Goal: Task Accomplishment & Management: Complete application form

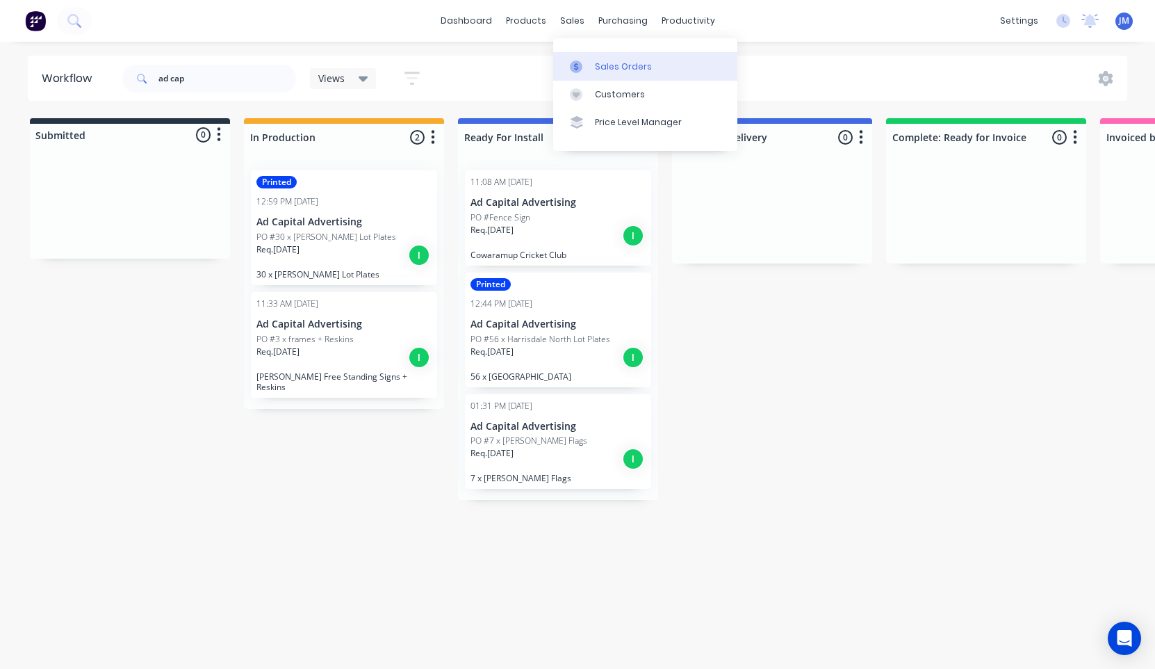
click at [627, 69] on div "Sales Orders" at bounding box center [623, 66] width 57 height 13
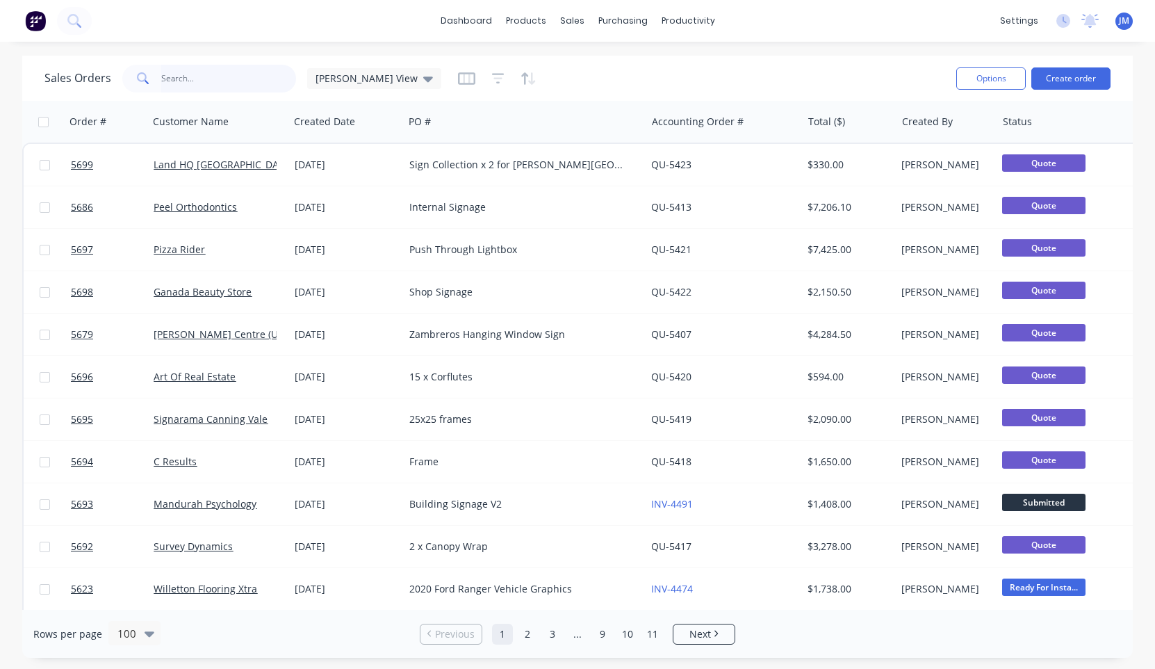
click at [197, 81] on input "text" at bounding box center [229, 79] width 136 height 28
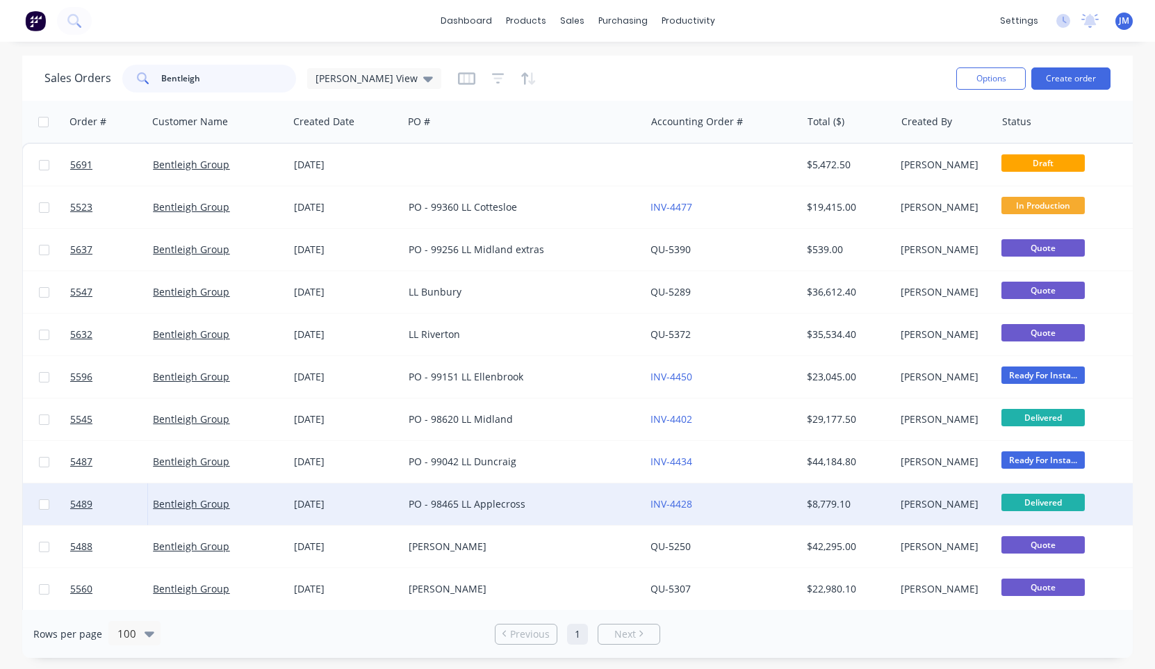
scroll to position [0, 1]
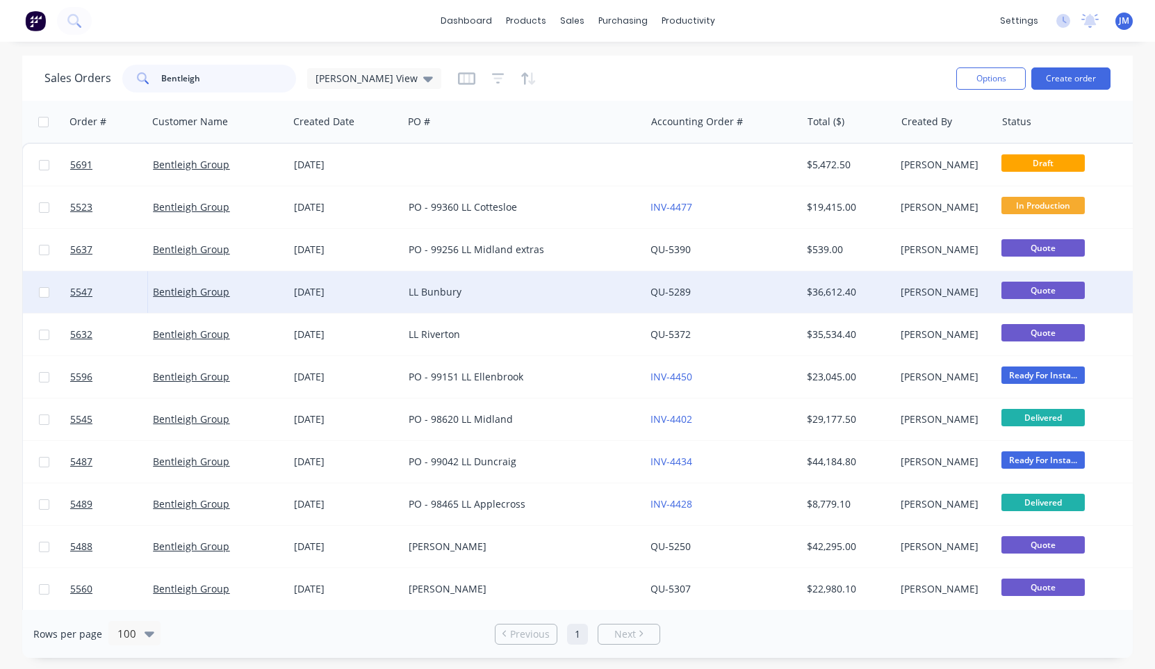
type input "Bentleigh"
click at [454, 300] on div "LL Bunbury" at bounding box center [524, 292] width 242 height 42
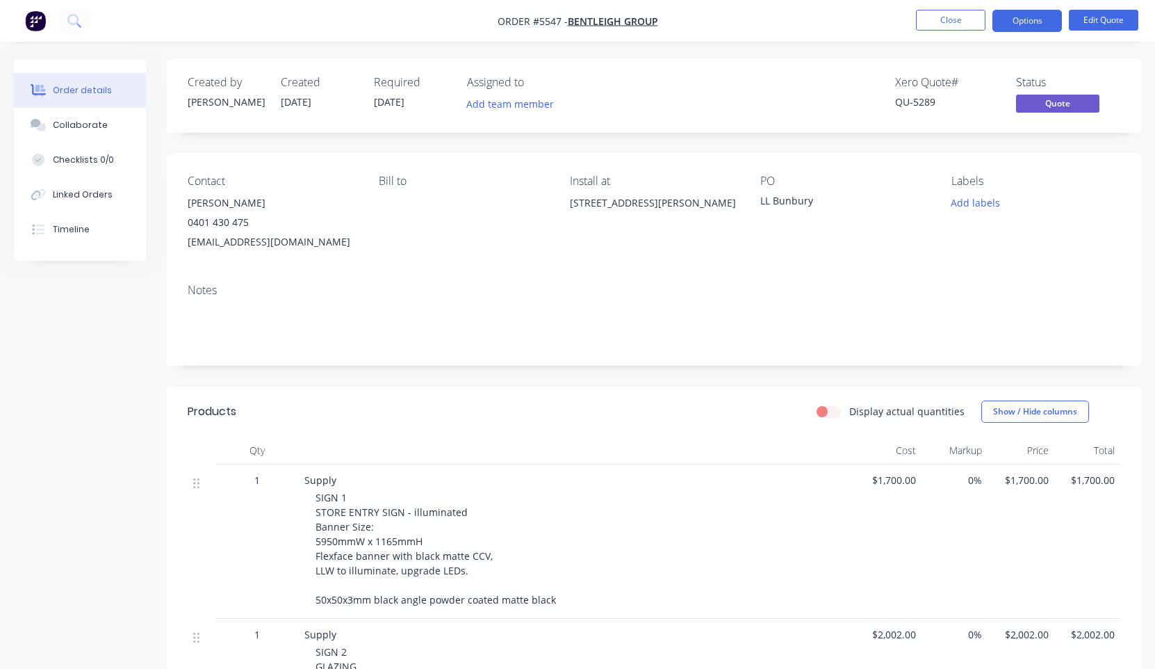
click at [1110, 34] on nav "Order #5547 - Bentleigh Group Close Options Edit Quote" at bounding box center [577, 21] width 1155 height 42
click at [1101, 19] on button "Edit Quote" at bounding box center [1103, 20] width 69 height 21
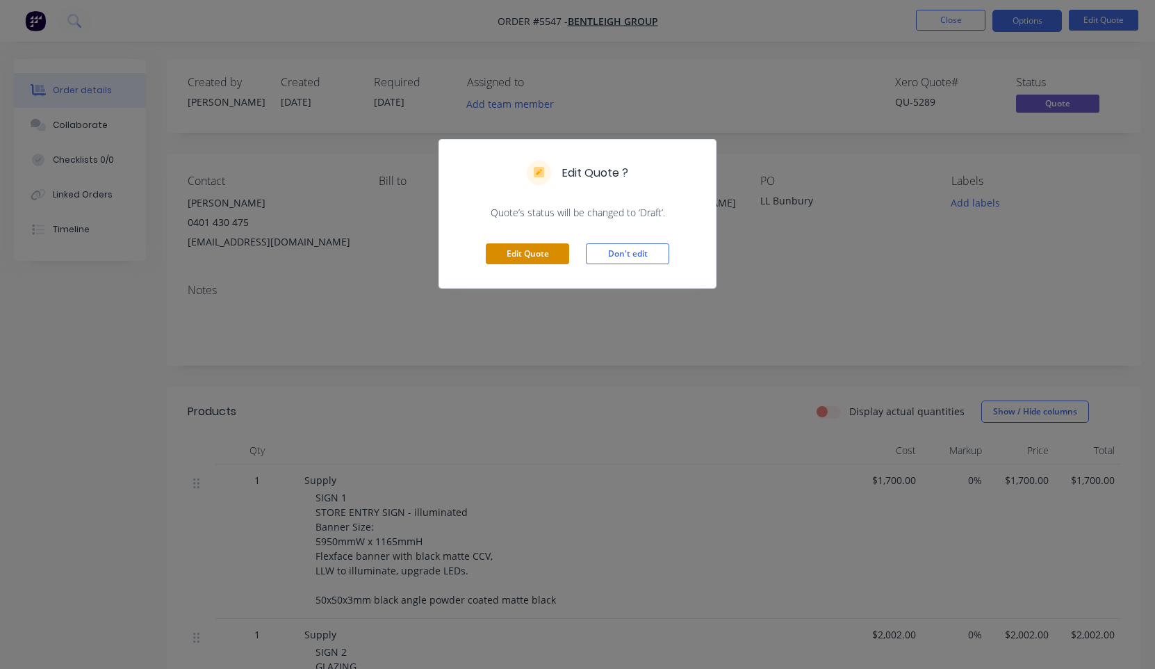
click at [538, 252] on button "Edit Quote" at bounding box center [527, 253] width 83 height 21
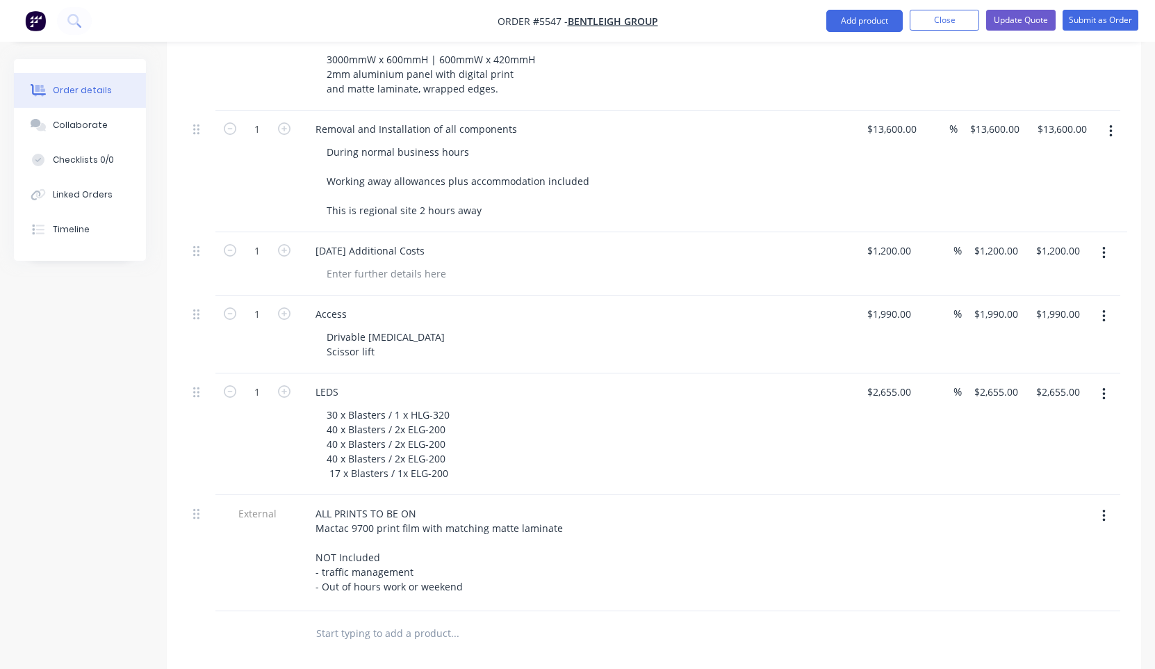
scroll to position [2036, 0]
click at [469, 463] on div "LEDS 30 x Blasters / 1 x HLG-320 40 x Blasters / 2x ELG-200 40 x Blasters / 2x …" at bounding box center [577, 433] width 556 height 122
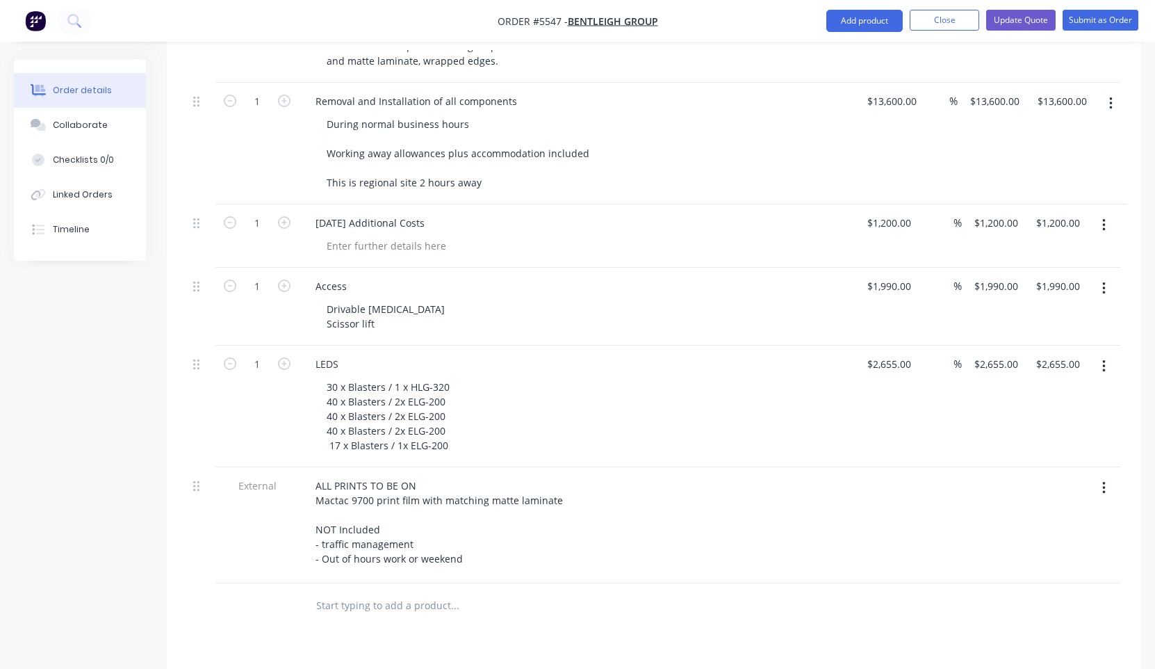
scroll to position [2068, 1]
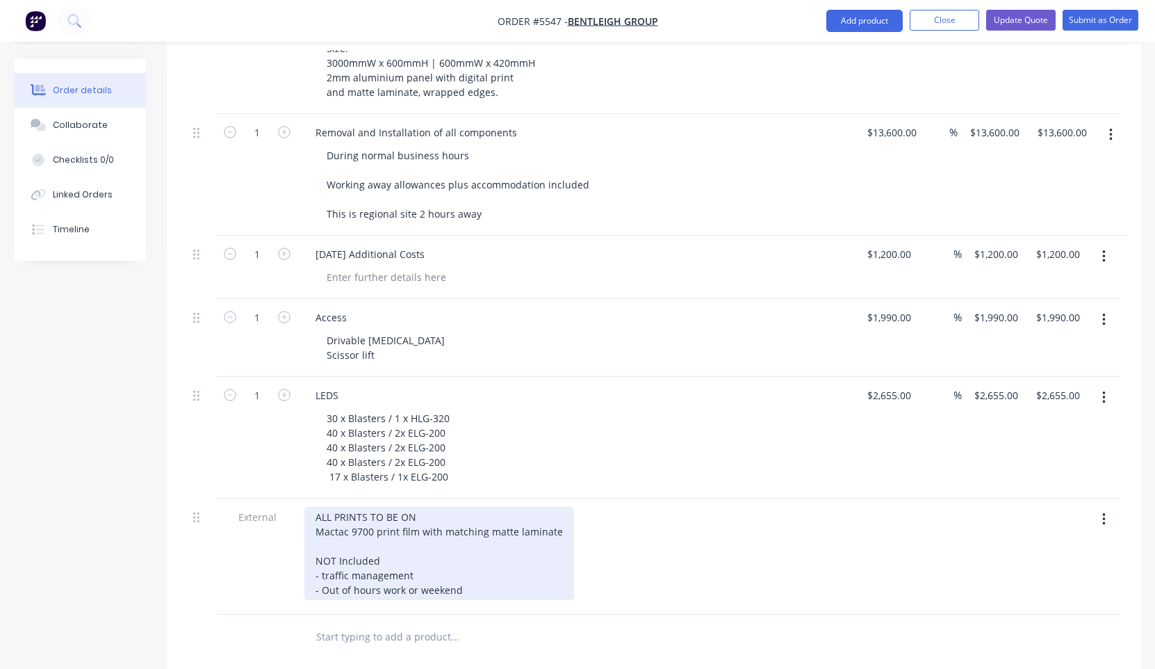
click at [405, 523] on div "ALL PRINTS TO BE ON Mactac 9700 print film with matching matte laminate NOT Inc…" at bounding box center [439, 553] width 270 height 93
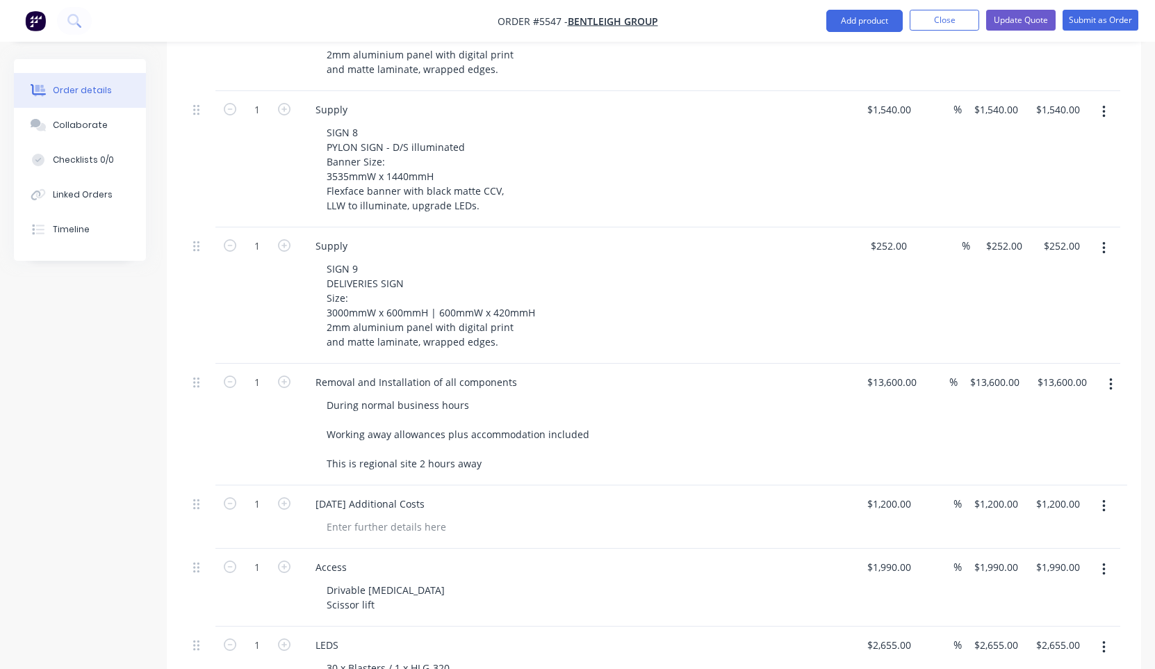
scroll to position [1766, 0]
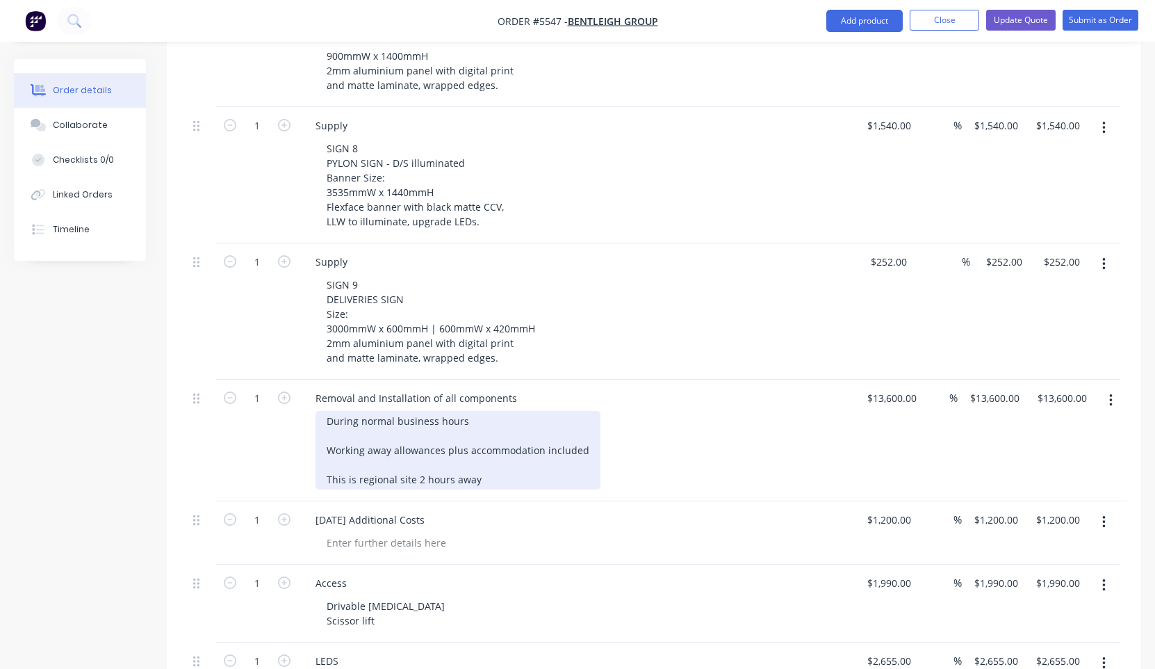
click at [466, 463] on div "During normal business hours Working away allowances plus accommodation include…" at bounding box center [458, 450] width 285 height 79
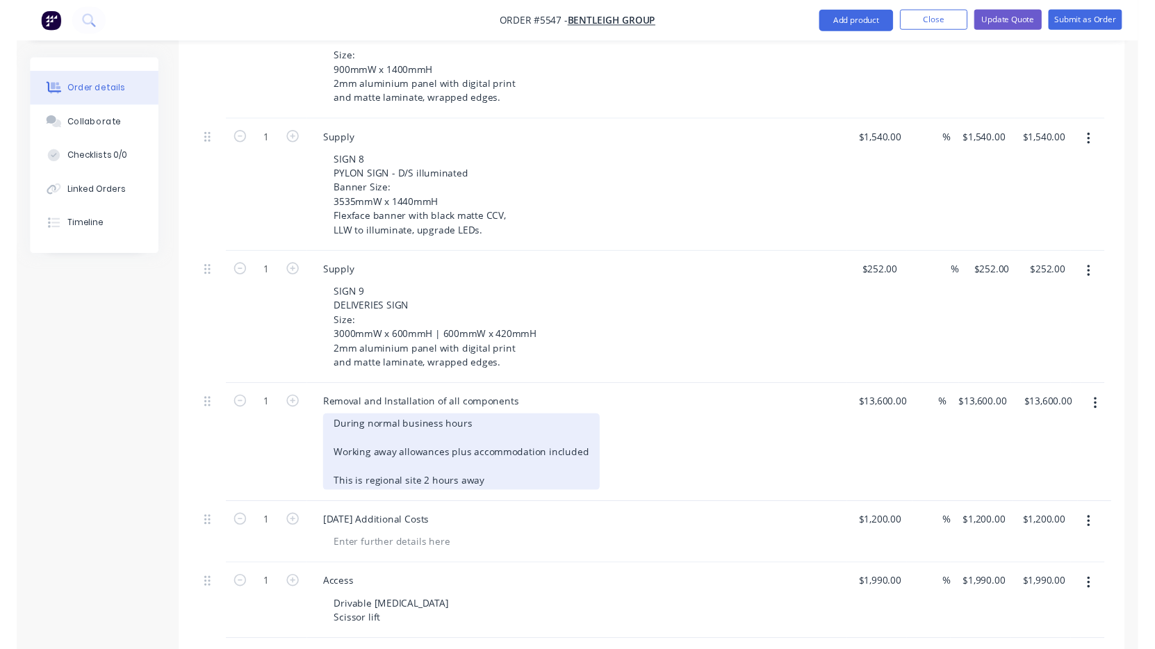
scroll to position [1749, 0]
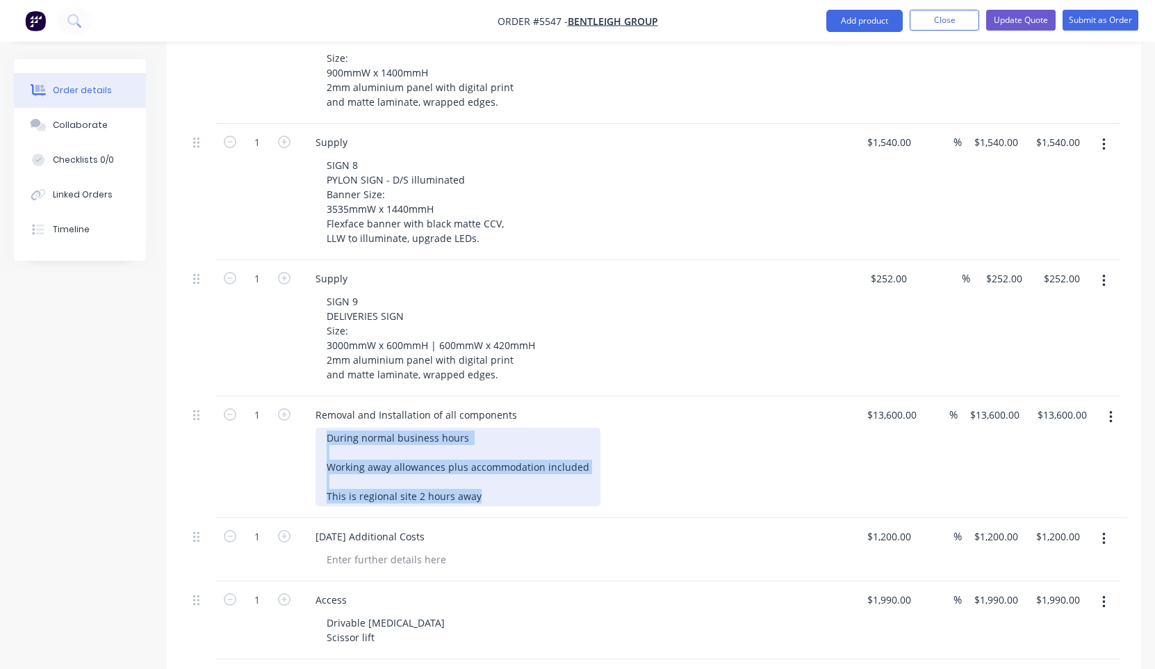
drag, startPoint x: 495, startPoint y: 480, endPoint x: 313, endPoint y: 420, distance: 191.0
click at [313, 420] on div "Removal and Installation of all components During normal business hours Working…" at bounding box center [577, 457] width 556 height 122
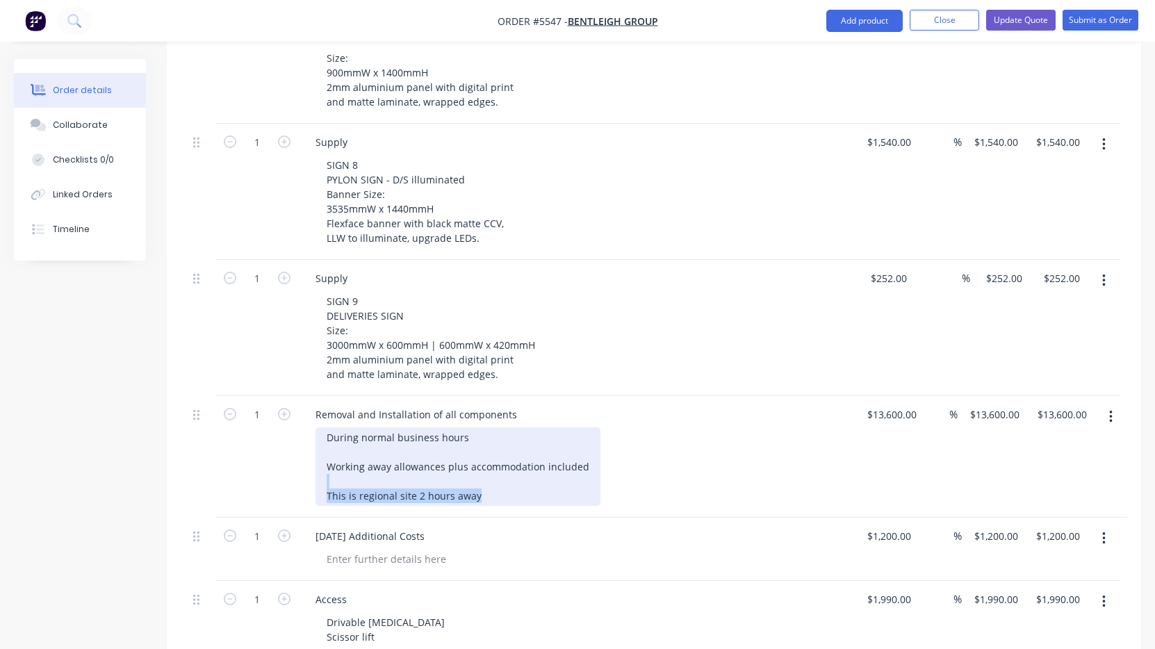
drag, startPoint x: 484, startPoint y: 481, endPoint x: 331, endPoint y: 459, distance: 155.1
click at [331, 459] on div "During normal business hours Working away allowances plus accommodation include…" at bounding box center [458, 466] width 285 height 79
click at [566, 466] on div "During normal business hours Working away allowances plus accommodation include…" at bounding box center [458, 466] width 285 height 79
drag, startPoint x: 589, startPoint y: 446, endPoint x: 280, endPoint y: 436, distance: 308.7
click at [280, 436] on div "1 Removal and Installation of all components During normal business hours Worki…" at bounding box center [654, 457] width 933 height 122
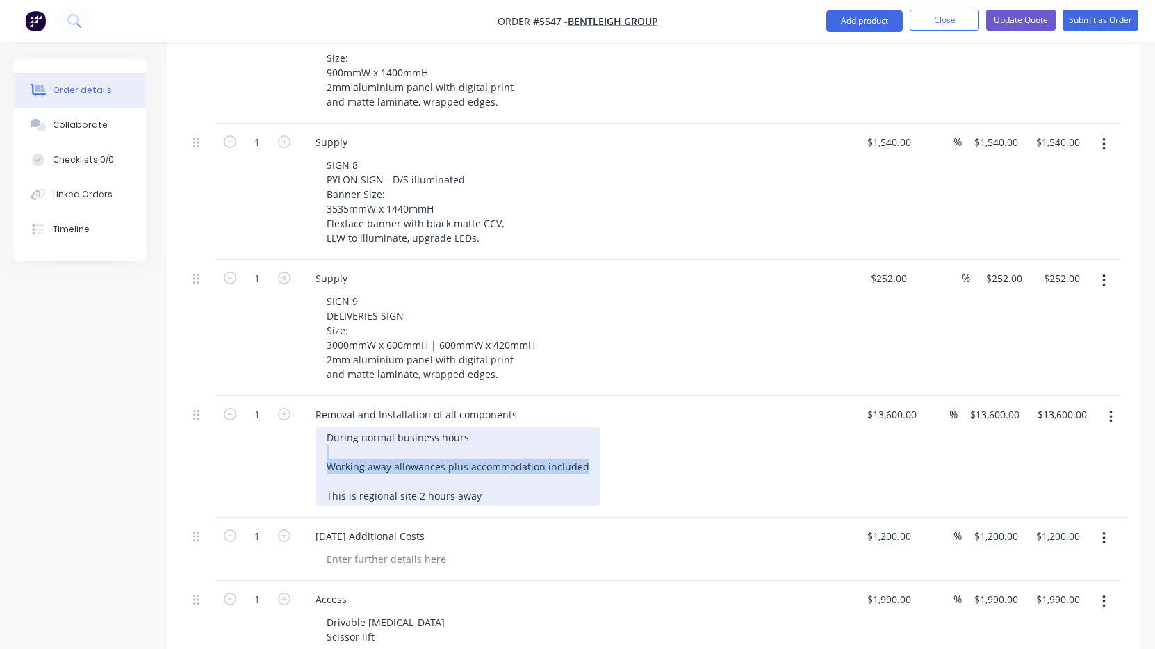
paste div
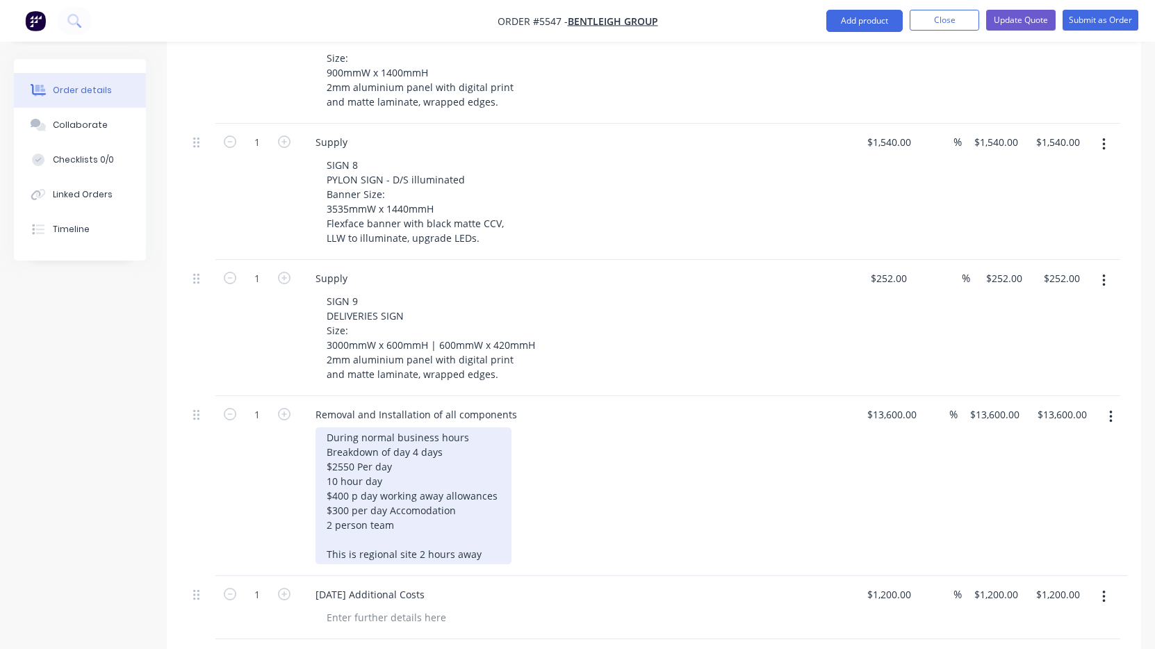
click at [475, 427] on div "During normal business hours Breakdown of day 4 days $2550 Per day 10 hour day …" at bounding box center [414, 495] width 196 height 137
click at [351, 462] on div "During normal business hours Breakdown of day 4 days $2550 Per day 10 hour day …" at bounding box center [414, 495] width 196 height 137
drag, startPoint x: 354, startPoint y: 461, endPoint x: 334, endPoint y: 461, distance: 20.8
click at [334, 461] on div "During normal business hours Breakdown of day 4 days $2550 Per day 10 hour day …" at bounding box center [414, 495] width 196 height 137
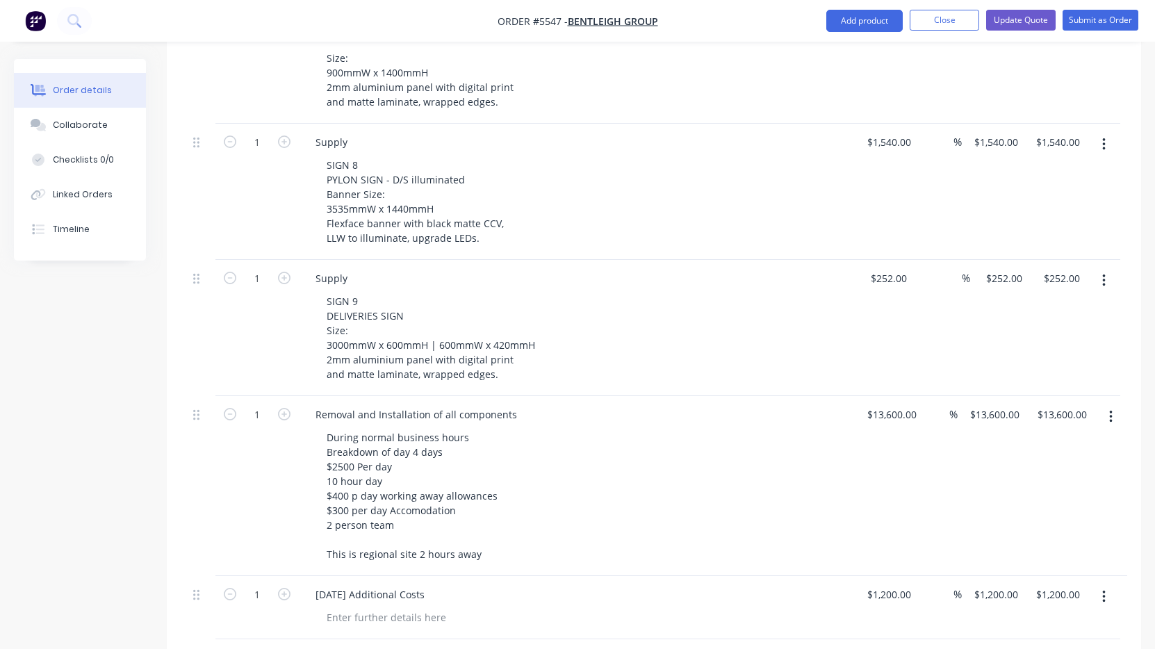
click at [529, 523] on div "During normal business hours Breakdown of day 4 days $2500 Per day 10 hour day …" at bounding box center [583, 495] width 534 height 137
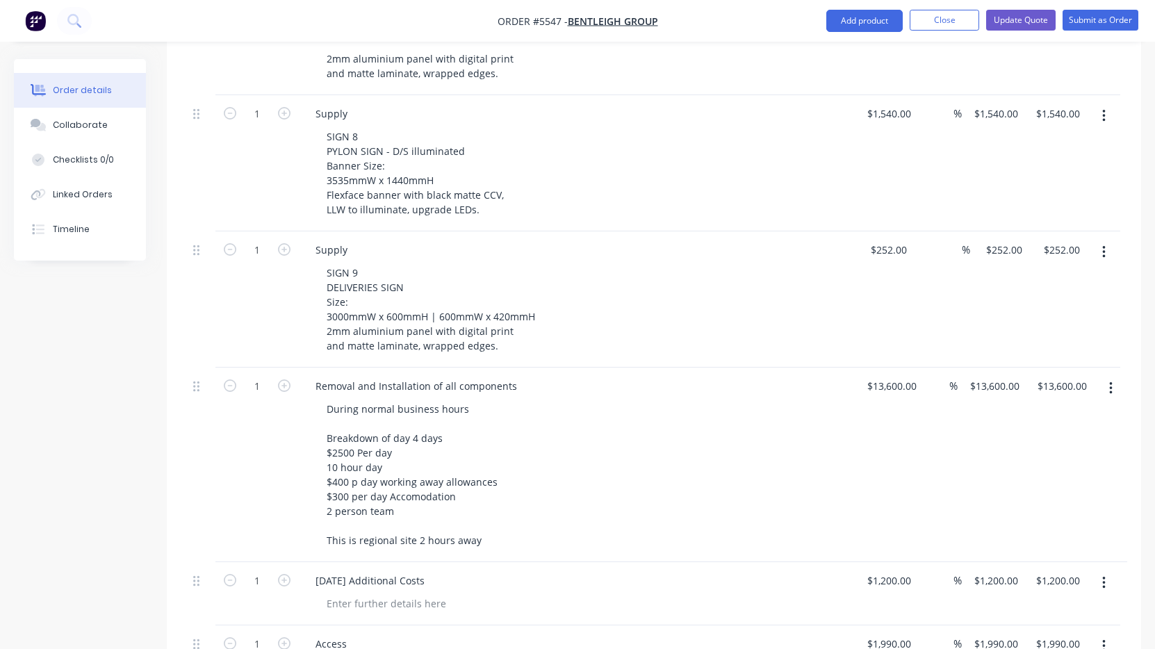
scroll to position [1780, 0]
click at [881, 373] on input "13600" at bounding box center [885, 383] width 35 height 20
type input "$13,600.00"
click at [821, 413] on div "During normal business hours Breakdown of day 4 days $2500 Per day 10 hour day …" at bounding box center [583, 471] width 534 height 151
click at [281, 377] on icon "button" at bounding box center [284, 383] width 13 height 13
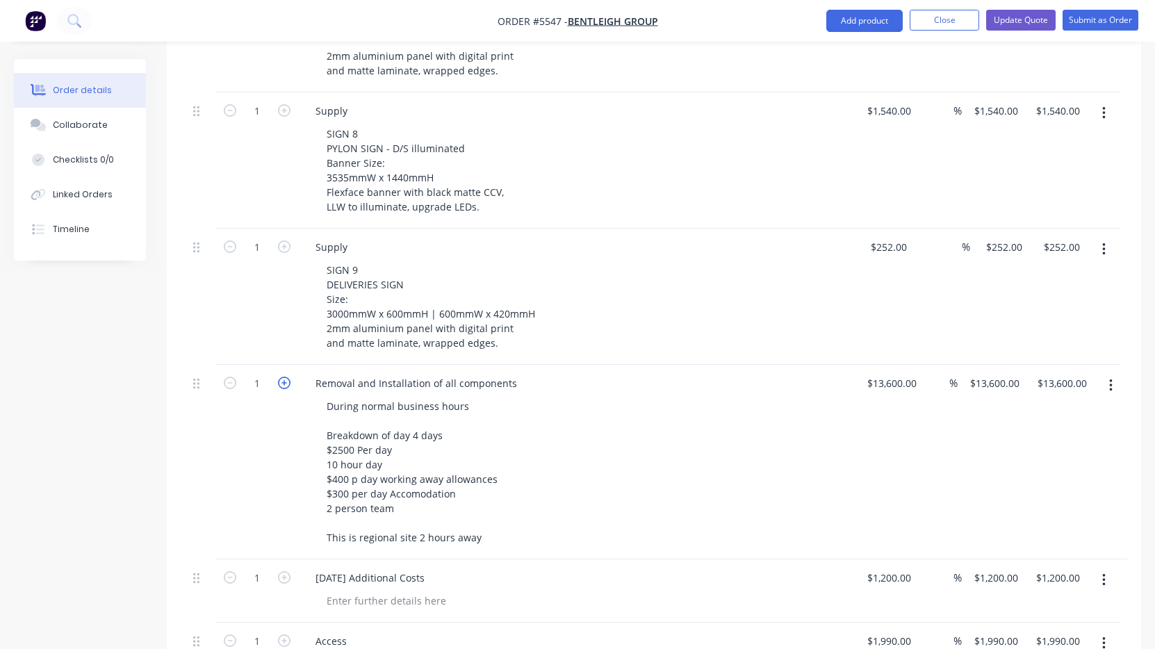
type input "2"
type input "$27,200.00"
click at [281, 377] on icon "button" at bounding box center [284, 383] width 13 height 13
type input "3"
type input "$40,800.00"
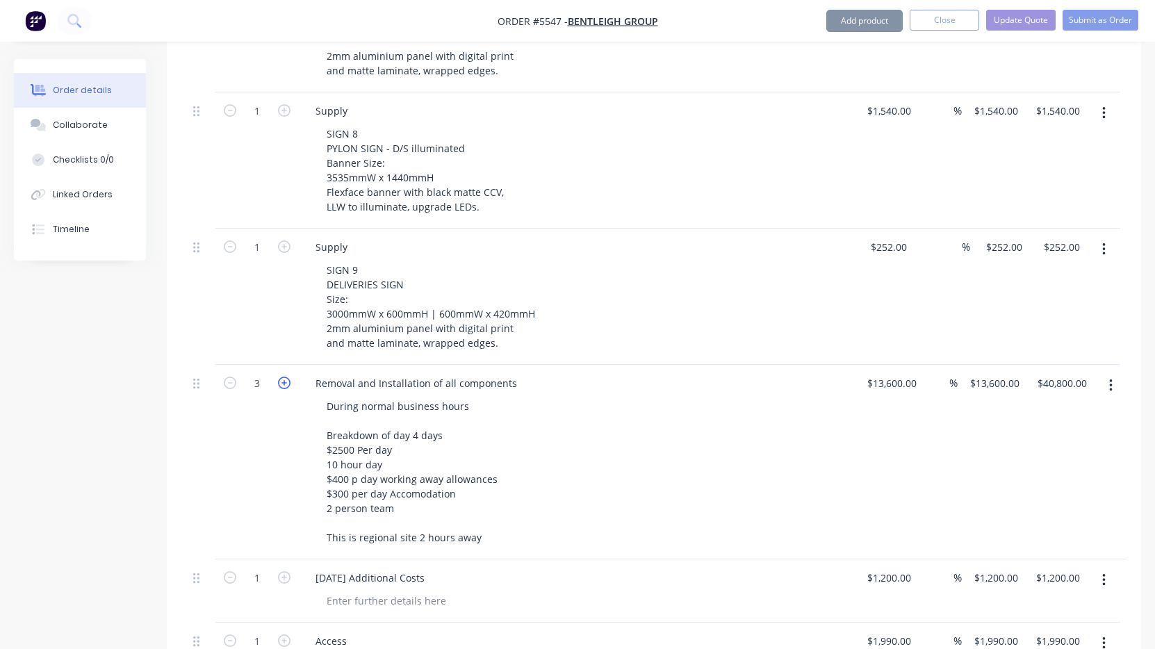
click at [281, 377] on icon "button" at bounding box center [284, 383] width 13 height 13
type input "4"
type input "$54,400.00"
click at [601, 477] on div "During normal business hours Breakdown of day 4 days $2500 Per day 10 hour day …" at bounding box center [583, 471] width 534 height 151
click at [903, 368] on div "4 Removal and Installation of all components During normal business hours Break…" at bounding box center [654, 462] width 933 height 195
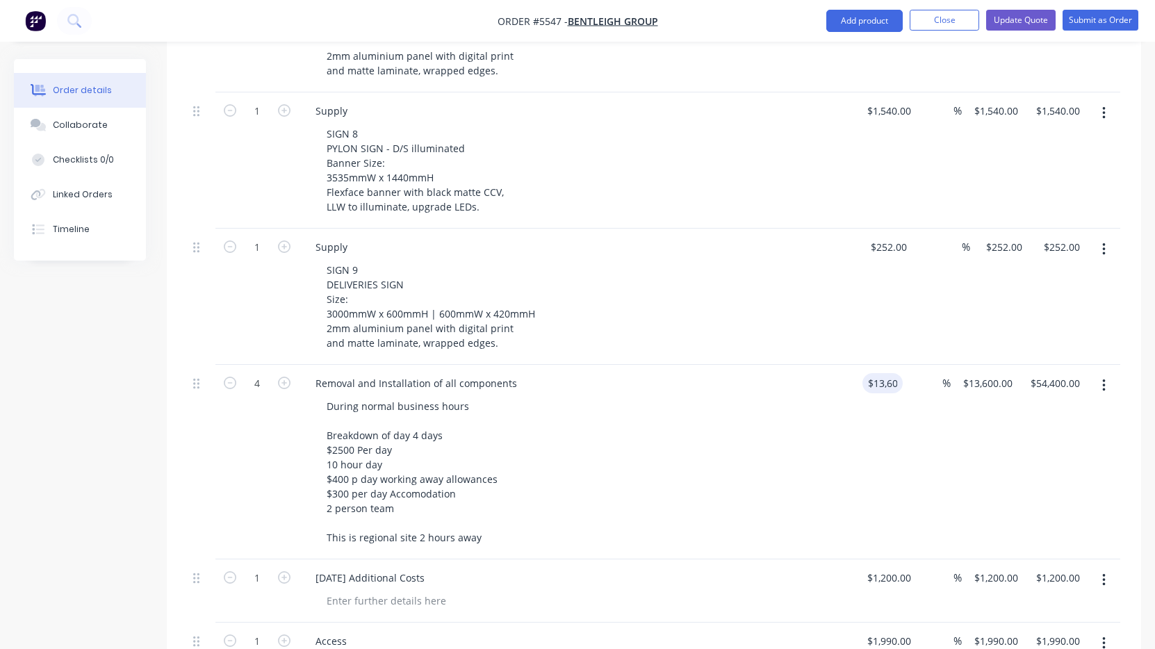
click at [903, 368] on div "4 Removal and Installation of all components During normal business hours Break…" at bounding box center [654, 462] width 933 height 195
click at [896, 373] on input "13600" at bounding box center [894, 383] width 56 height 20
type input "$2,500.00"
type input "$10,000.00"
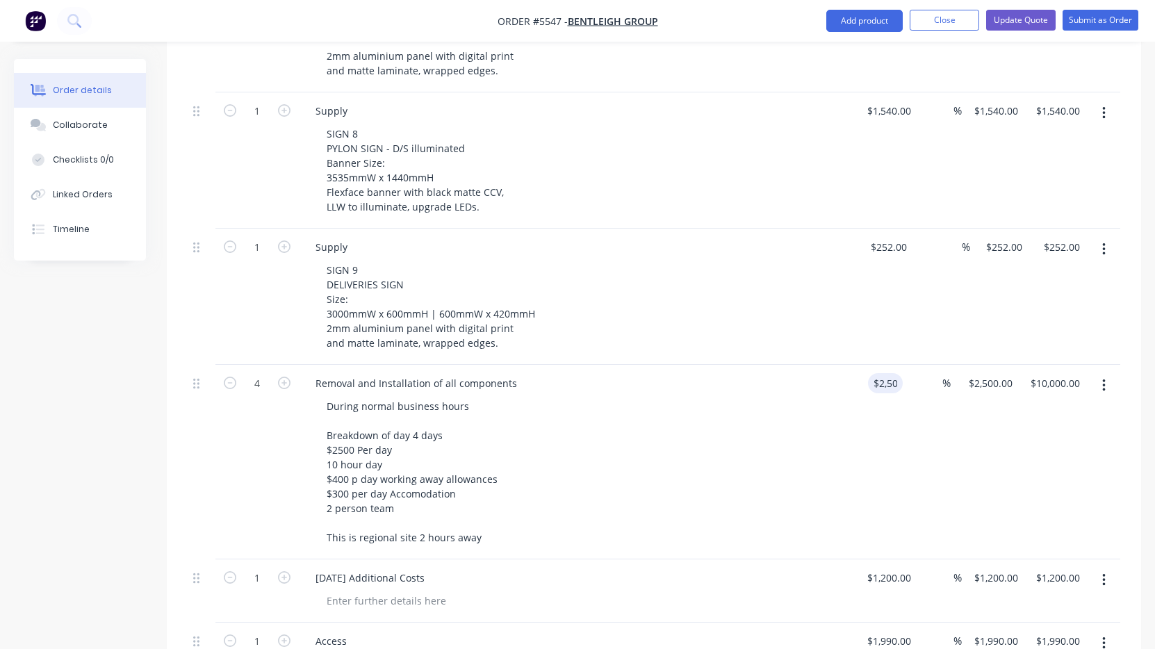
click at [704, 559] on div "Sunday Additional Costs" at bounding box center [577, 590] width 556 height 63
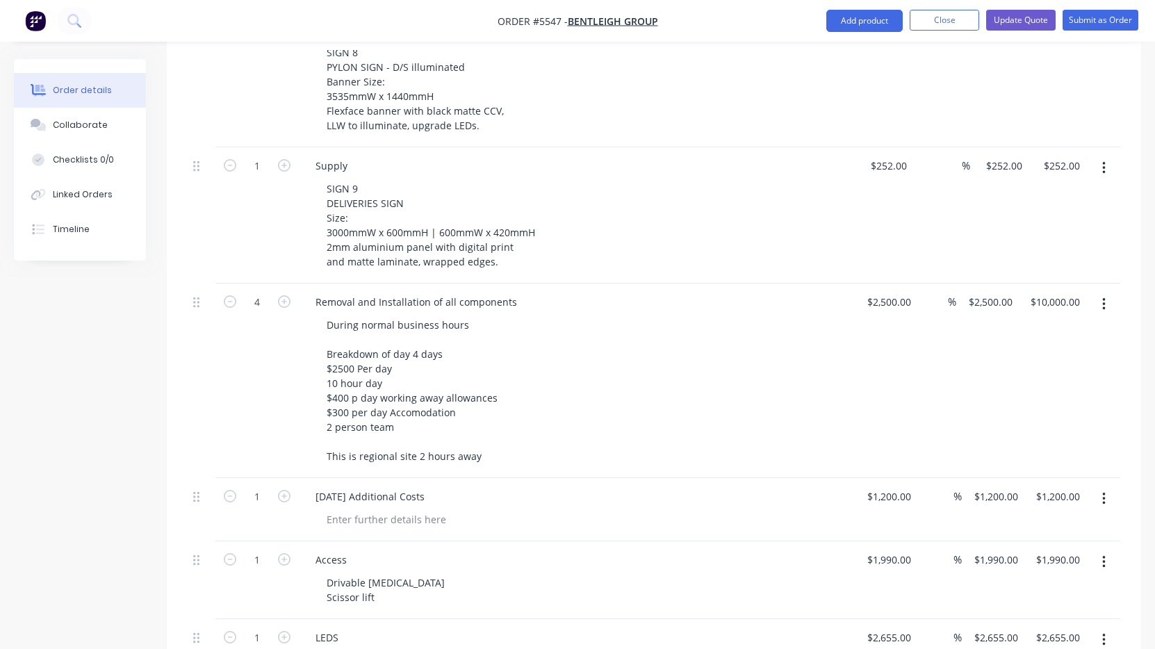
scroll to position [1857, 0]
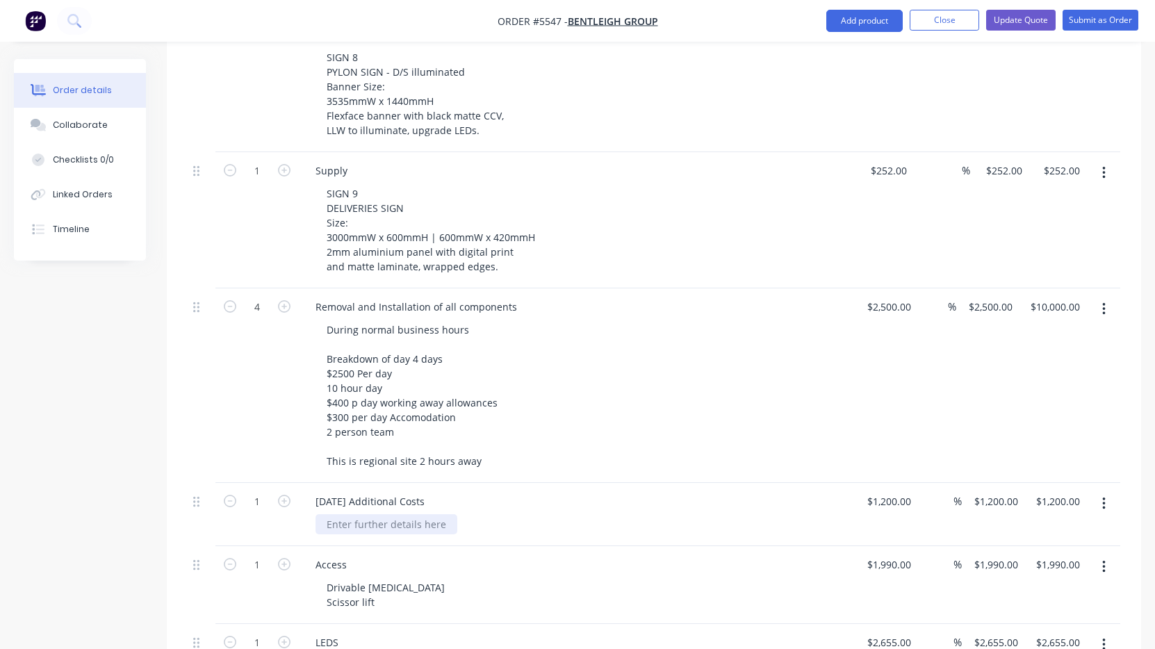
click at [407, 514] on div at bounding box center [387, 524] width 142 height 20
click at [284, 300] on icon "button" at bounding box center [284, 306] width 13 height 13
type input "5"
type input "$12,500.00"
click at [281, 337] on div "5" at bounding box center [256, 385] width 83 height 195
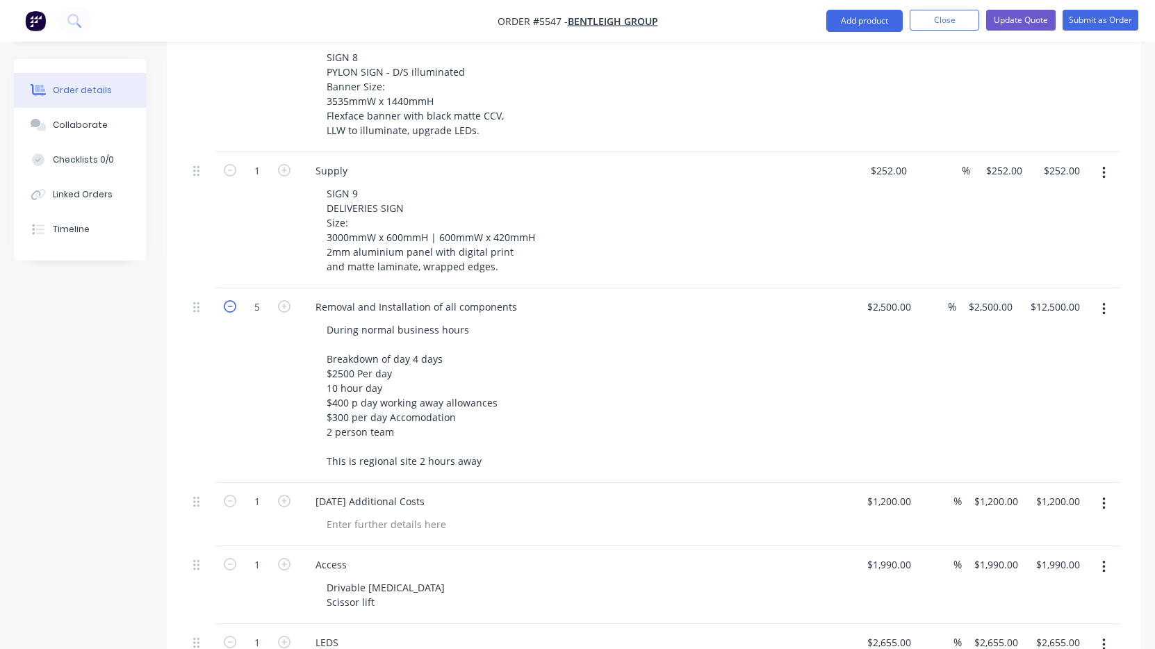
click at [225, 300] on icon "button" at bounding box center [230, 306] width 13 height 13
type input "4"
type input "$10,000.00"
click at [286, 300] on icon "button" at bounding box center [284, 306] width 13 height 13
type input "5"
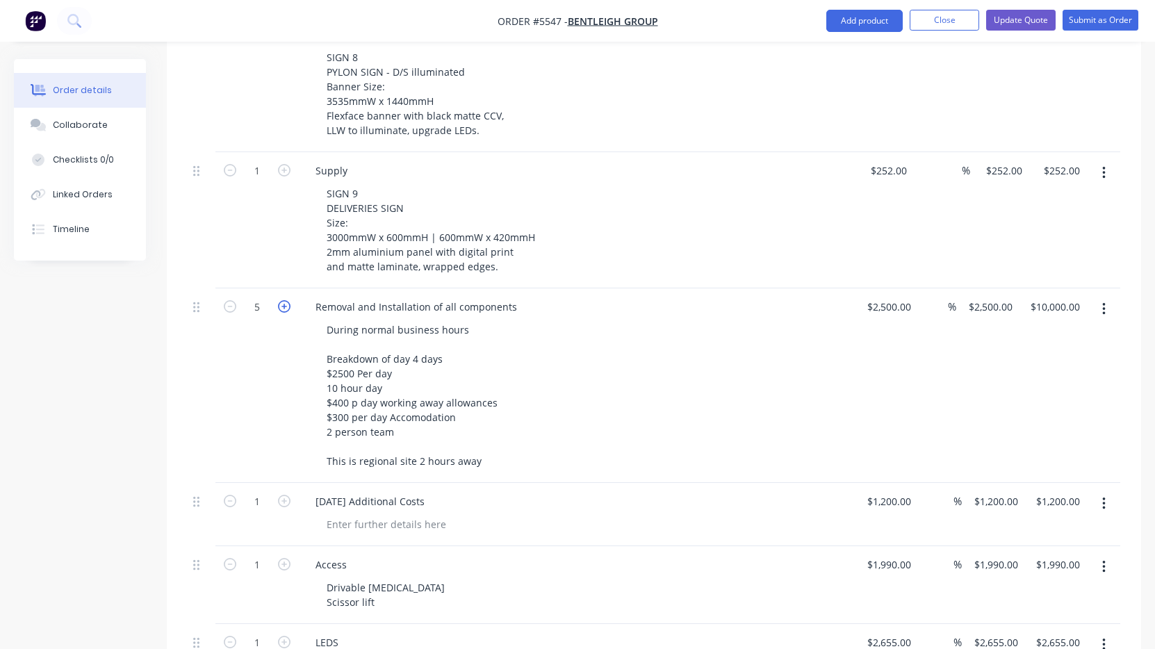
type input "$12,500.00"
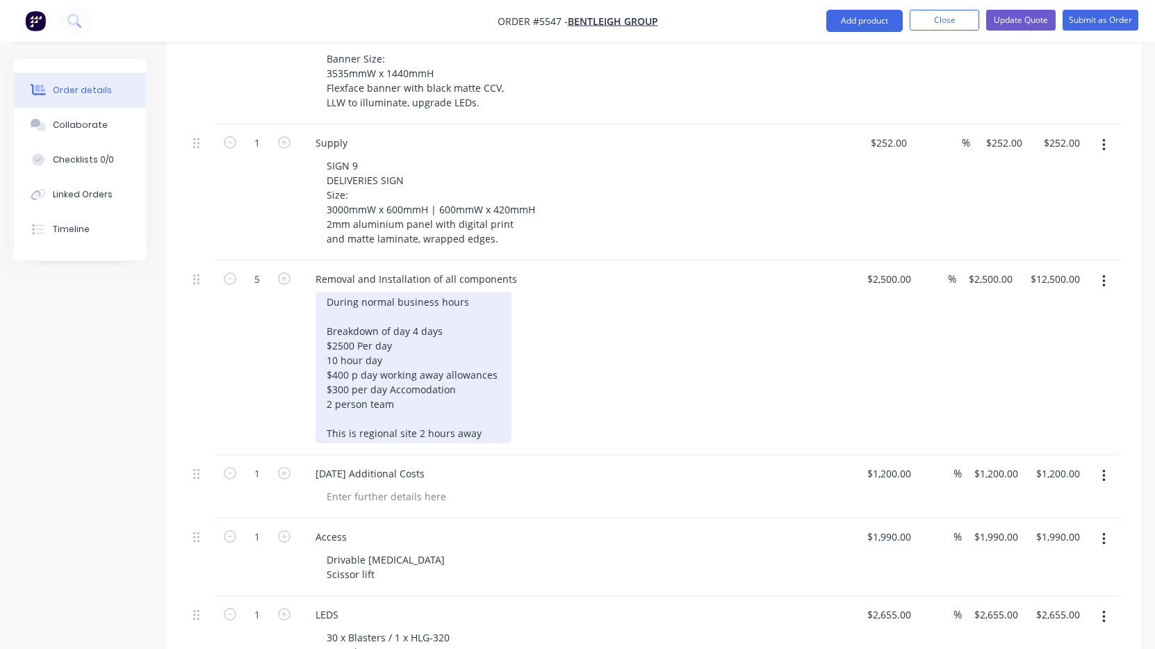
scroll to position [1885, 0]
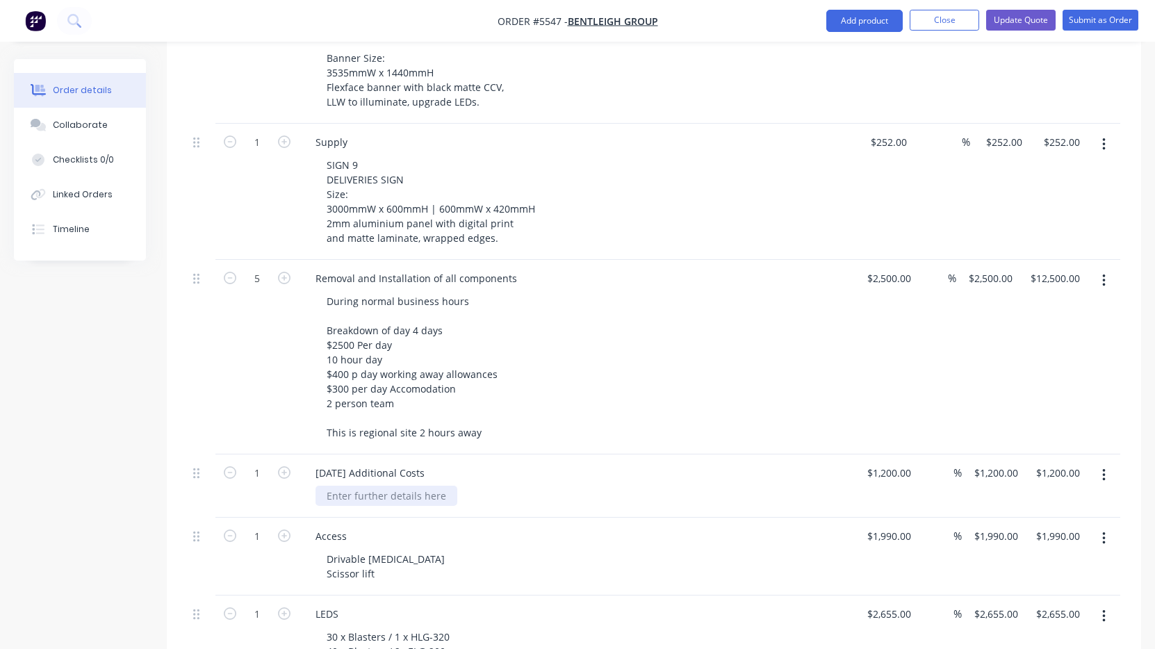
click at [366, 486] on div at bounding box center [387, 496] width 142 height 20
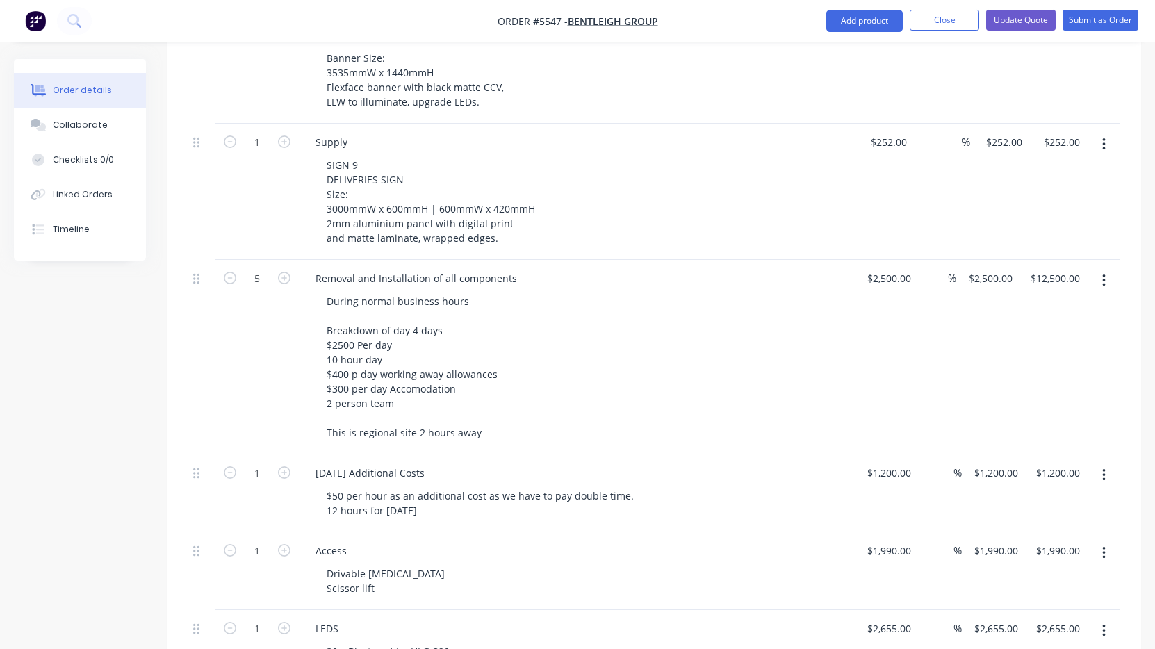
click at [514, 454] on div "Sunday Additional Costs $50 per hour as an additional cost as we have to pay do…" at bounding box center [577, 493] width 556 height 78
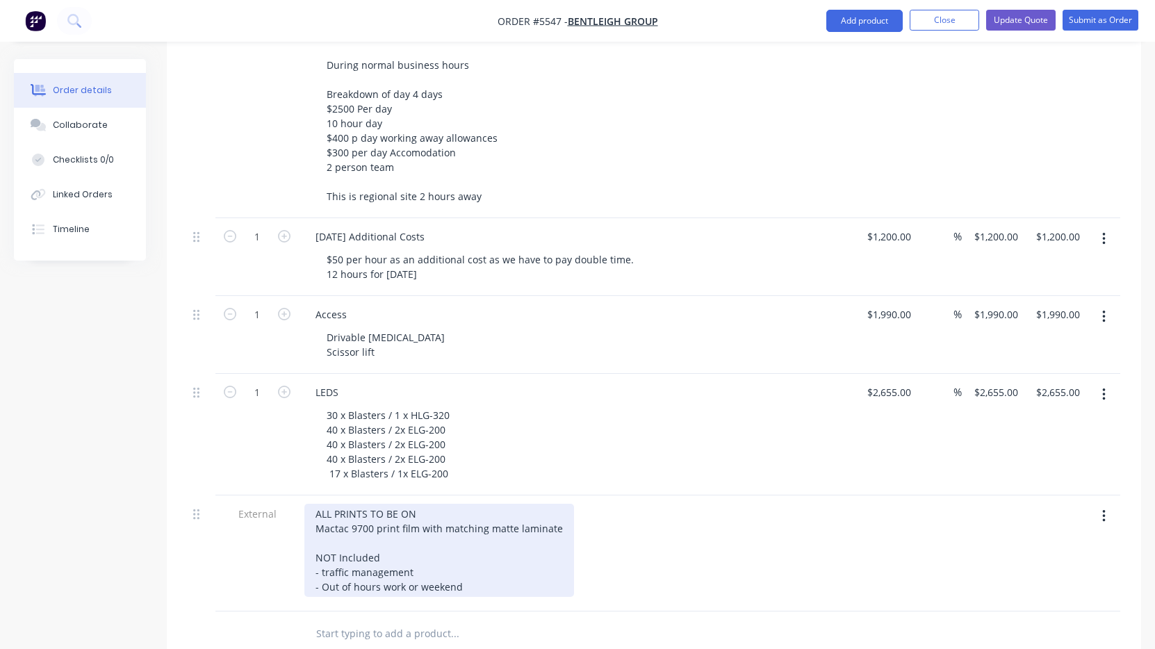
scroll to position [2120, 0]
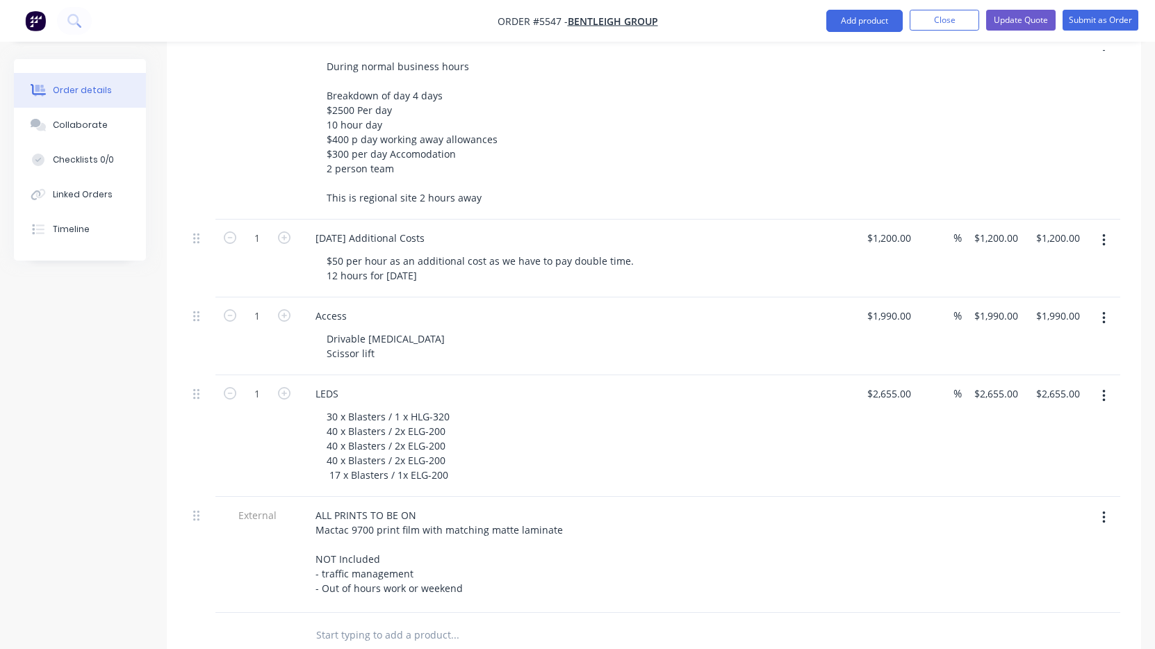
click at [472, 436] on div "30 x Blasters / 1 x HLG-320 40 x Blasters / 2x ELG-200 40 x Blasters / 2x ELG-2…" at bounding box center [583, 446] width 534 height 79
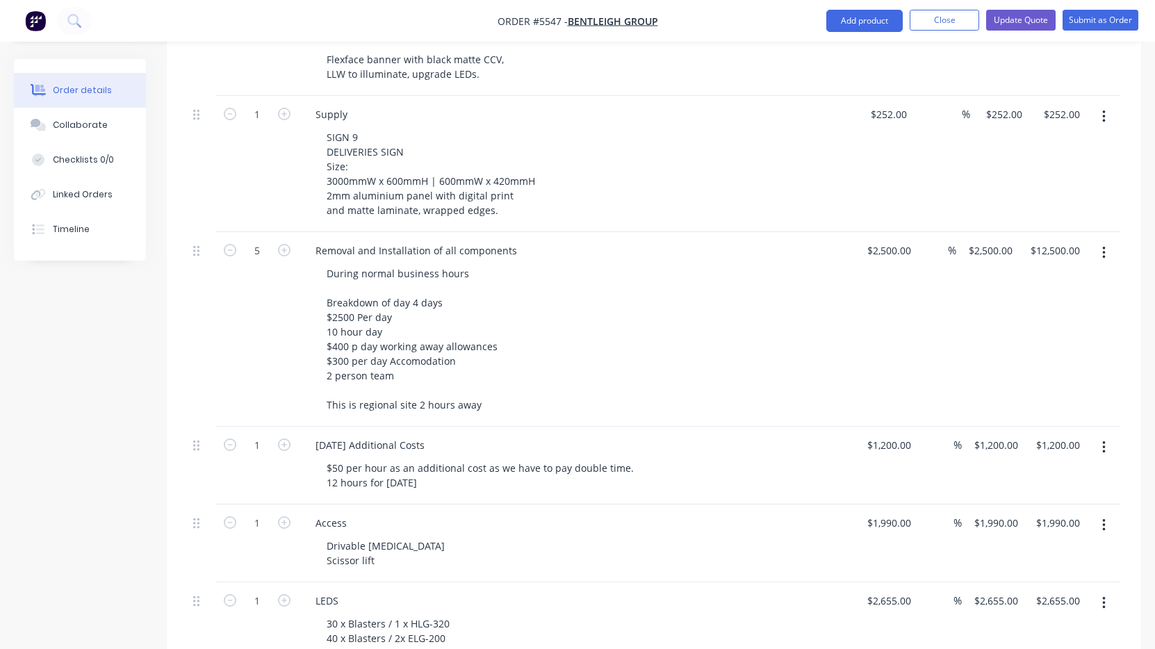
scroll to position [1905, 0]
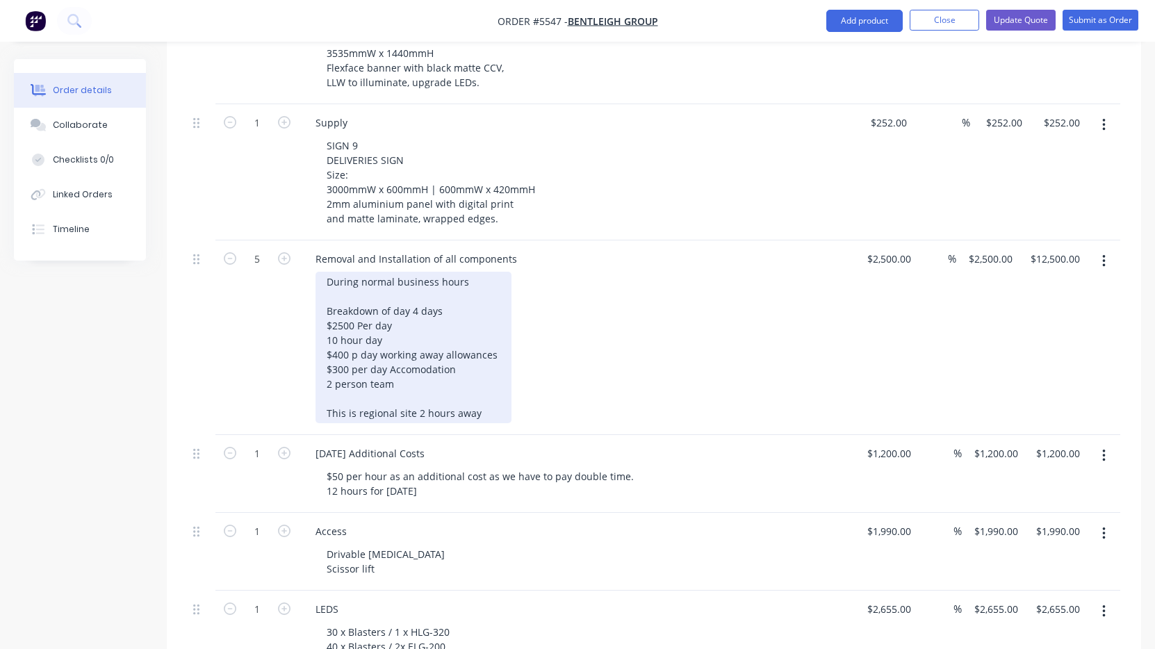
click at [407, 366] on div "During normal business hours Breakdown of day 4 days $2500 Per day 10 hour day …" at bounding box center [414, 347] width 196 height 151
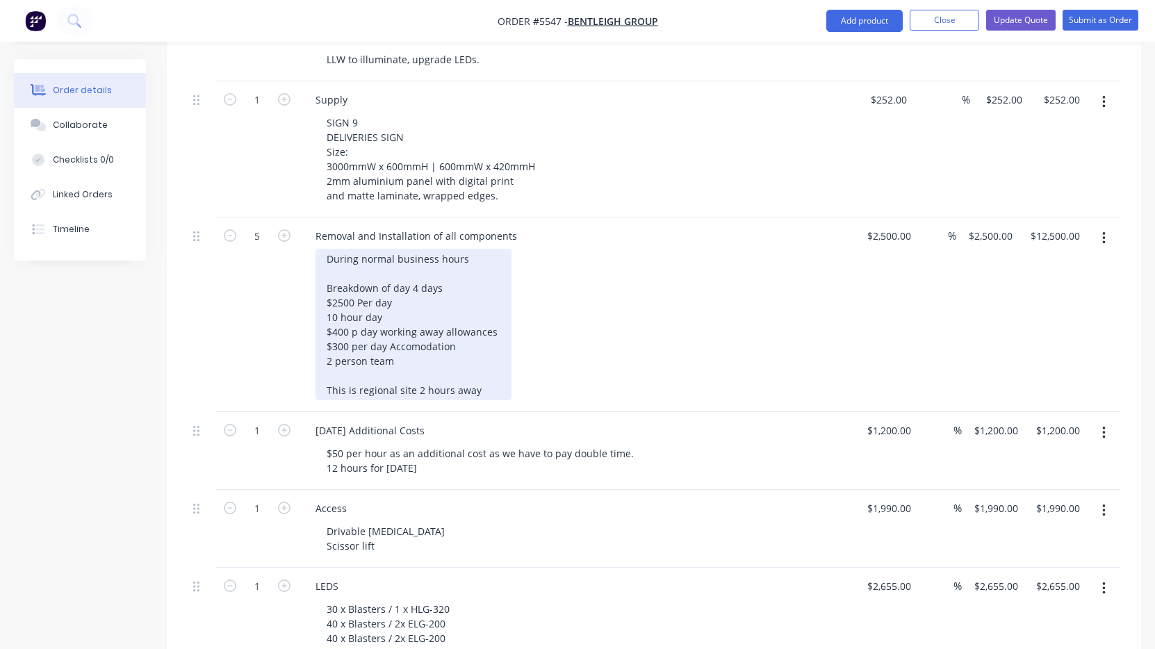
scroll to position [1928, 0]
drag, startPoint x: 331, startPoint y: 338, endPoint x: 322, endPoint y: 338, distance: 9.0
click at [325, 338] on div "During normal business hours Breakdown of day 4 days $2500 Per day 10 hour day …" at bounding box center [414, 323] width 196 height 151
drag, startPoint x: 350, startPoint y: 328, endPoint x: 332, endPoint y: 328, distance: 18.1
click at [332, 328] on div "During normal business hours Breakdown of day 4 days $2500 Per day 10 hour day …" at bounding box center [414, 323] width 196 height 151
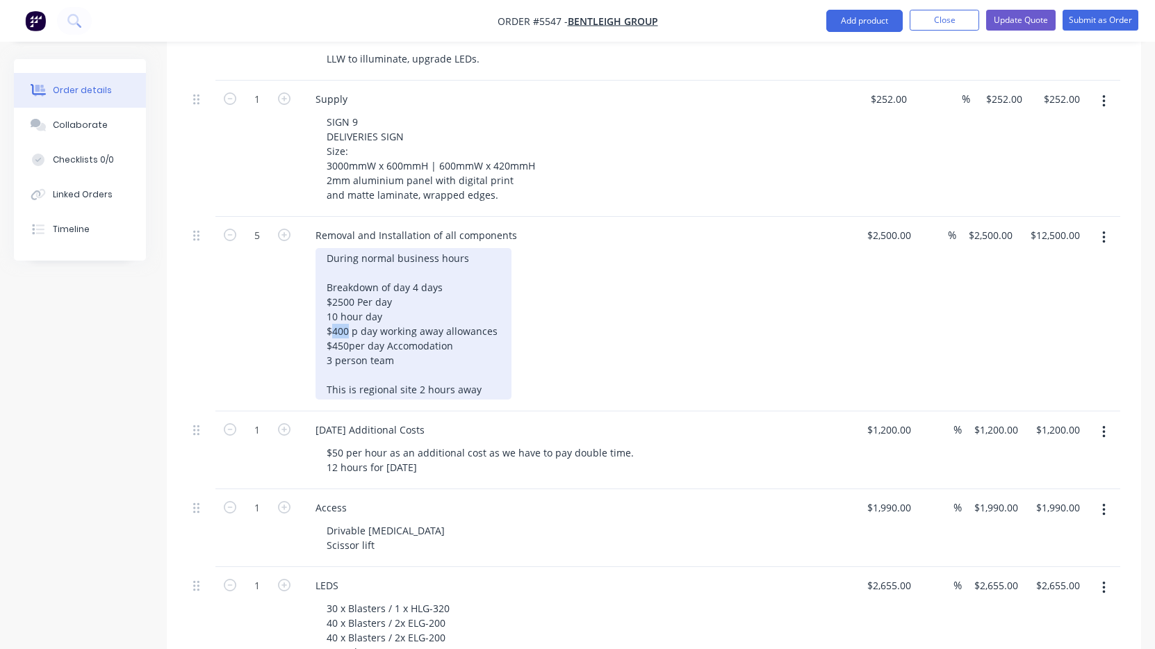
drag, startPoint x: 348, startPoint y: 309, endPoint x: 334, endPoint y: 309, distance: 14.6
click at [334, 309] on div "During normal business hours Breakdown of day 4 days $2500 Per day 10 hour day …" at bounding box center [414, 323] width 196 height 151
drag, startPoint x: 352, startPoint y: 283, endPoint x: 332, endPoint y: 283, distance: 20.2
click at [332, 283] on div "During normal business hours Breakdown of day 4 days $2500 Per day 10 hour day …" at bounding box center [414, 323] width 196 height 151
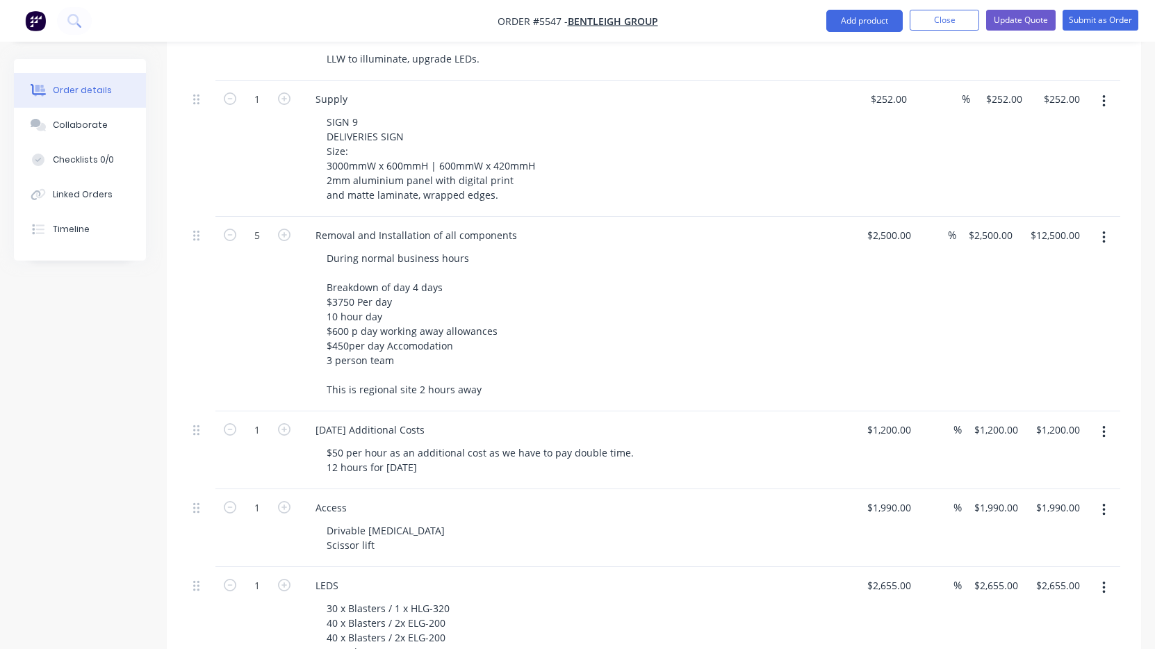
click at [517, 310] on div "During normal business hours Breakdown of day 4 days $3750 Per day 10 hour day …" at bounding box center [583, 323] width 534 height 151
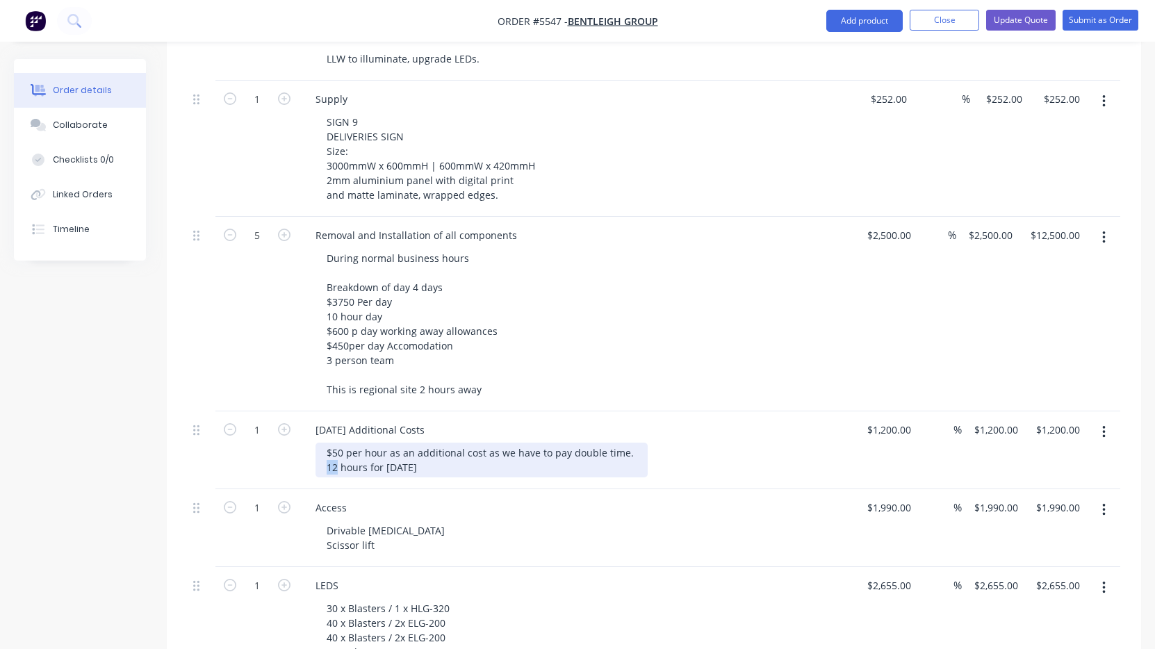
drag, startPoint x: 338, startPoint y: 447, endPoint x: 311, endPoint y: 447, distance: 27.1
click at [311, 447] on div "Sunday Additional Costs $50 per hour as an additional cost as we have to pay do…" at bounding box center [577, 450] width 556 height 78
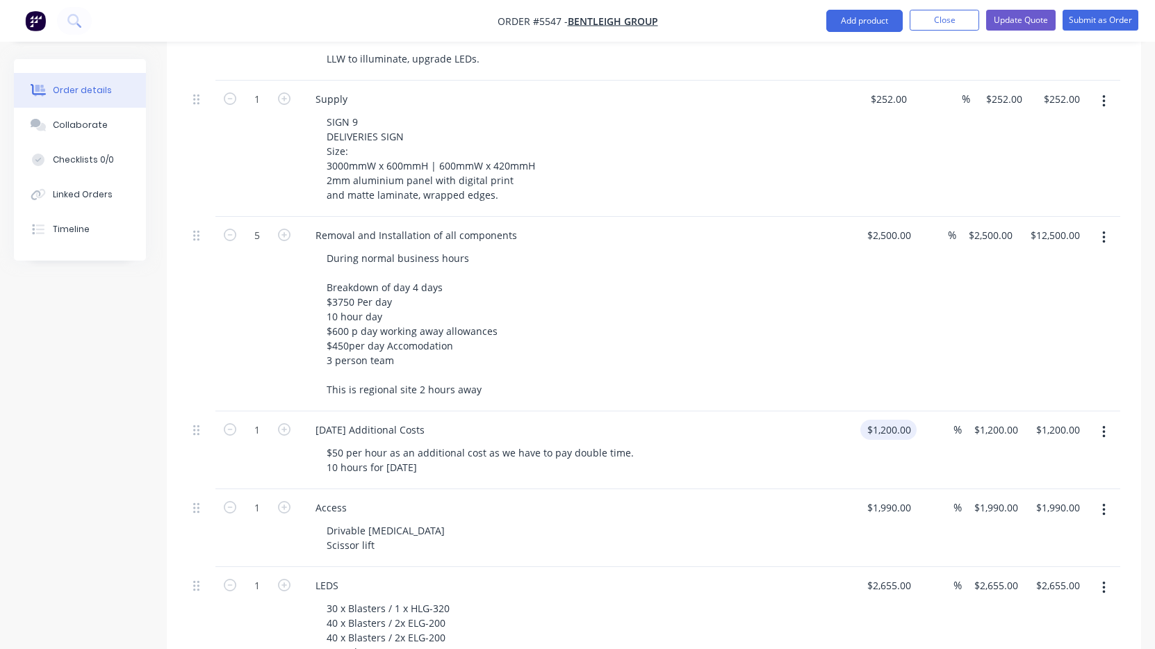
click at [881, 420] on input "1200" at bounding box center [891, 430] width 51 height 20
type input "$1,000.00"
click at [808, 443] on div "$50 per hour as an additional cost as we have to pay double time. 10 hours for …" at bounding box center [583, 460] width 534 height 35
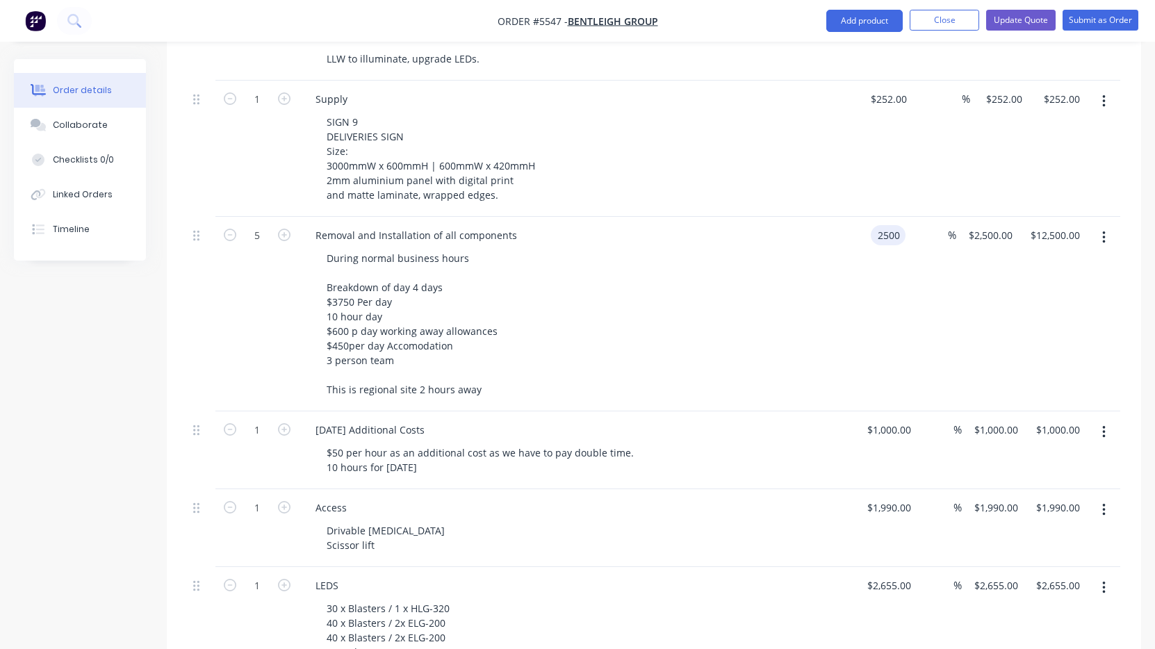
click at [887, 225] on input "2500" at bounding box center [890, 235] width 29 height 20
type input "$3,750.00"
type input "$18,750.00"
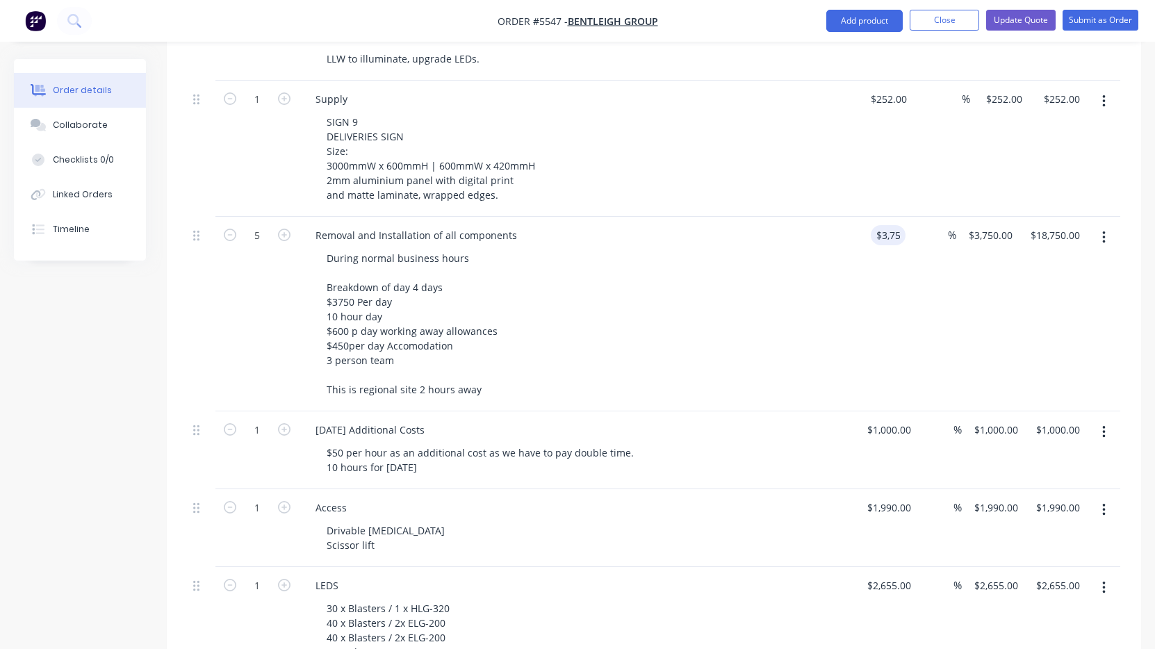
click at [818, 252] on div "During normal business hours Breakdown of day 4 days $3750 Per day 10 hour day …" at bounding box center [583, 323] width 534 height 151
click at [235, 229] on icon "button" at bounding box center [230, 235] width 13 height 13
type input "4"
type input "$15,000.00"
click at [235, 229] on icon "button" at bounding box center [230, 235] width 13 height 13
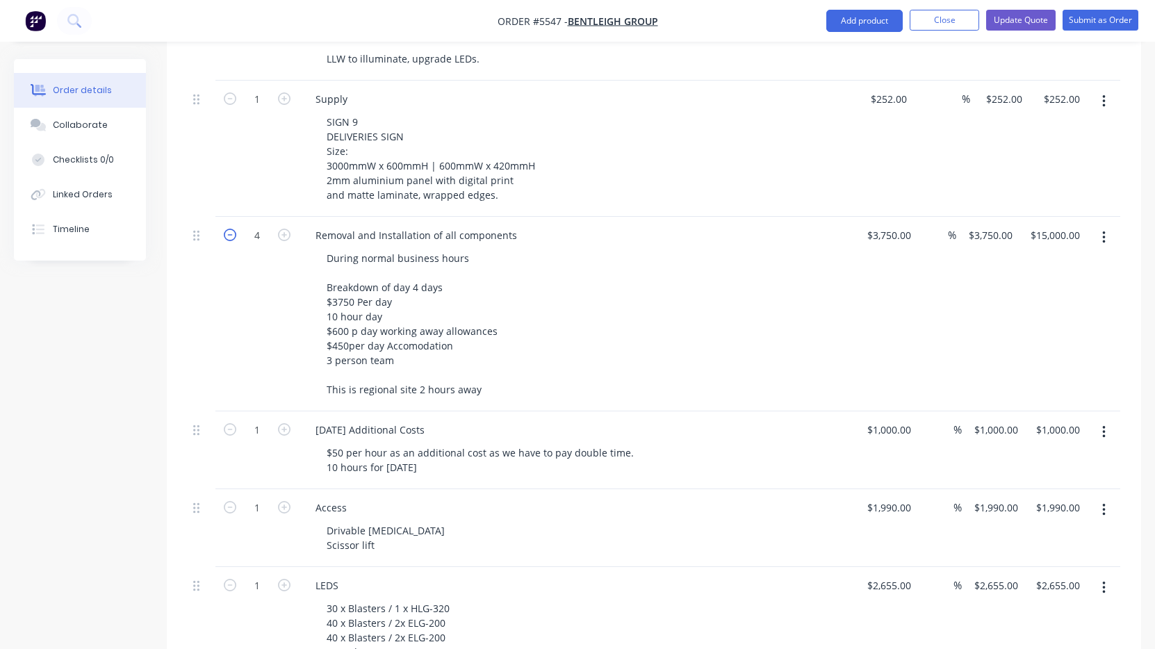
type input "3"
type input "$11,250.00"
click at [288, 229] on icon "button" at bounding box center [284, 235] width 13 height 13
type input "4"
type input "$15,000.00"
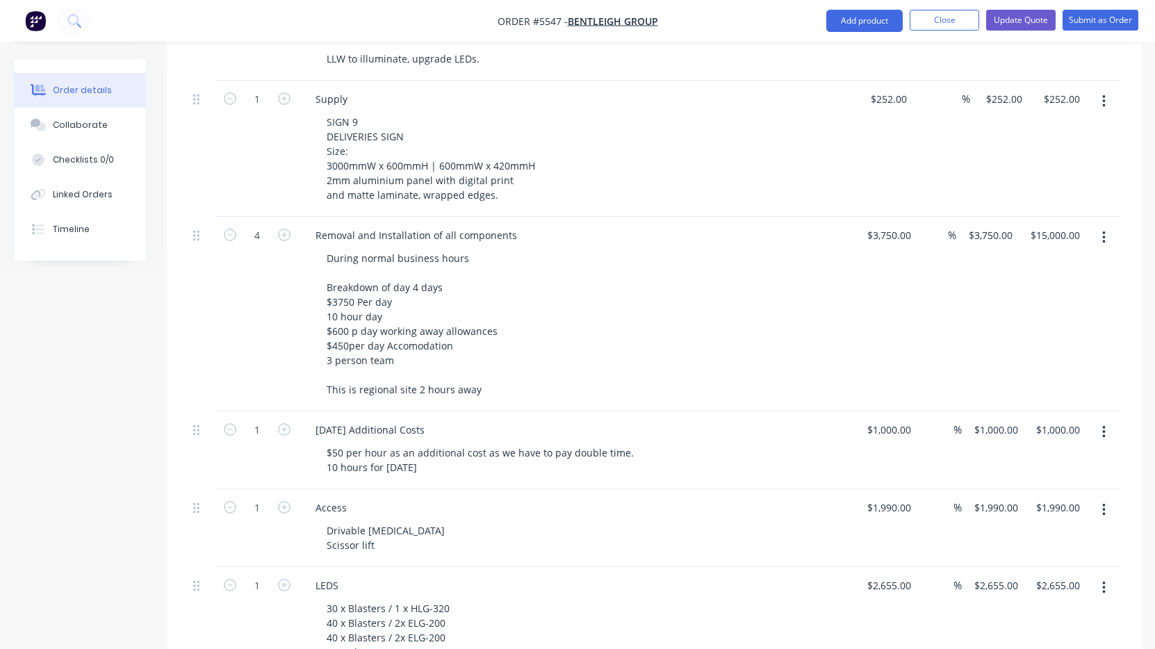
click at [666, 319] on div "During normal business hours Breakdown of day 4 days $3750 Per day 10 hour day …" at bounding box center [583, 323] width 534 height 151
click at [258, 225] on input "4" at bounding box center [257, 235] width 36 height 21
click at [256, 225] on input "4" at bounding box center [257, 235] width 36 height 21
type input "3.5"
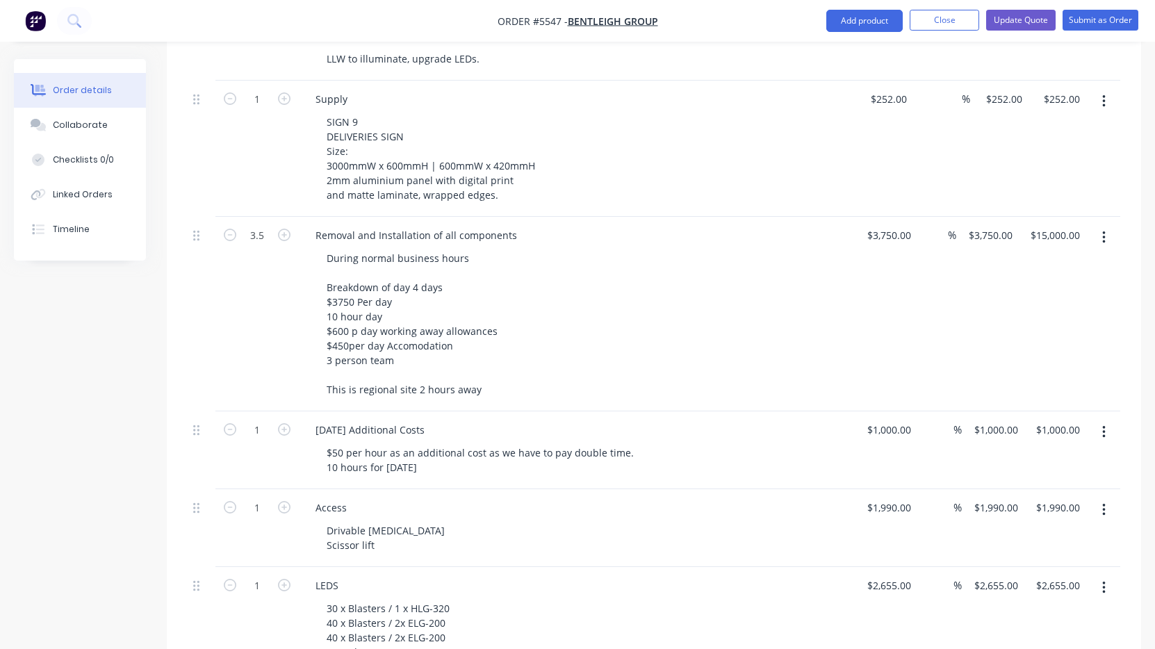
type input "$13,125.00"
click at [193, 290] on div at bounding box center [202, 314] width 28 height 195
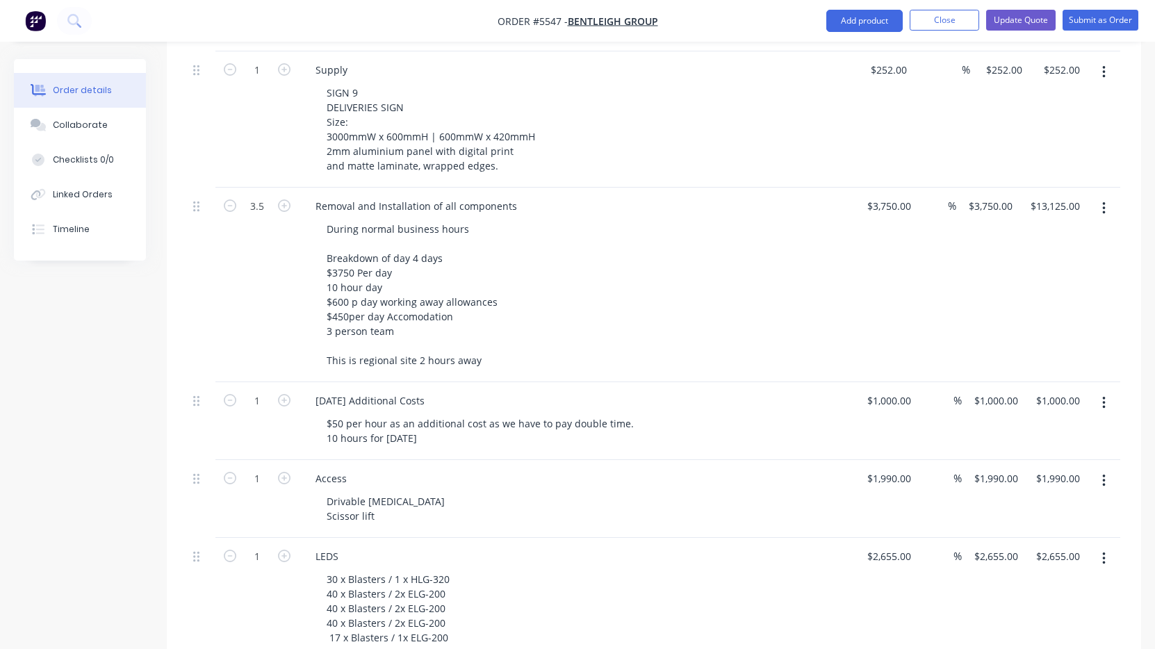
scroll to position [1960, 0]
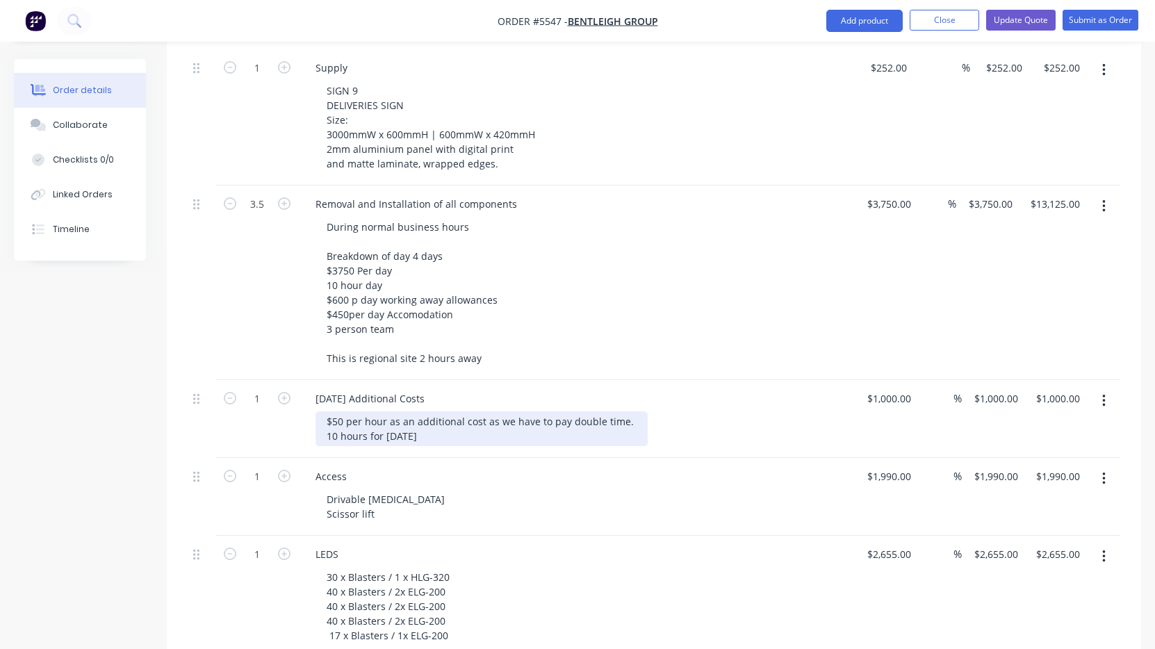
click at [541, 425] on div "$50 per hour as an additional cost as we have to pay double time. 10 hours for …" at bounding box center [482, 428] width 332 height 35
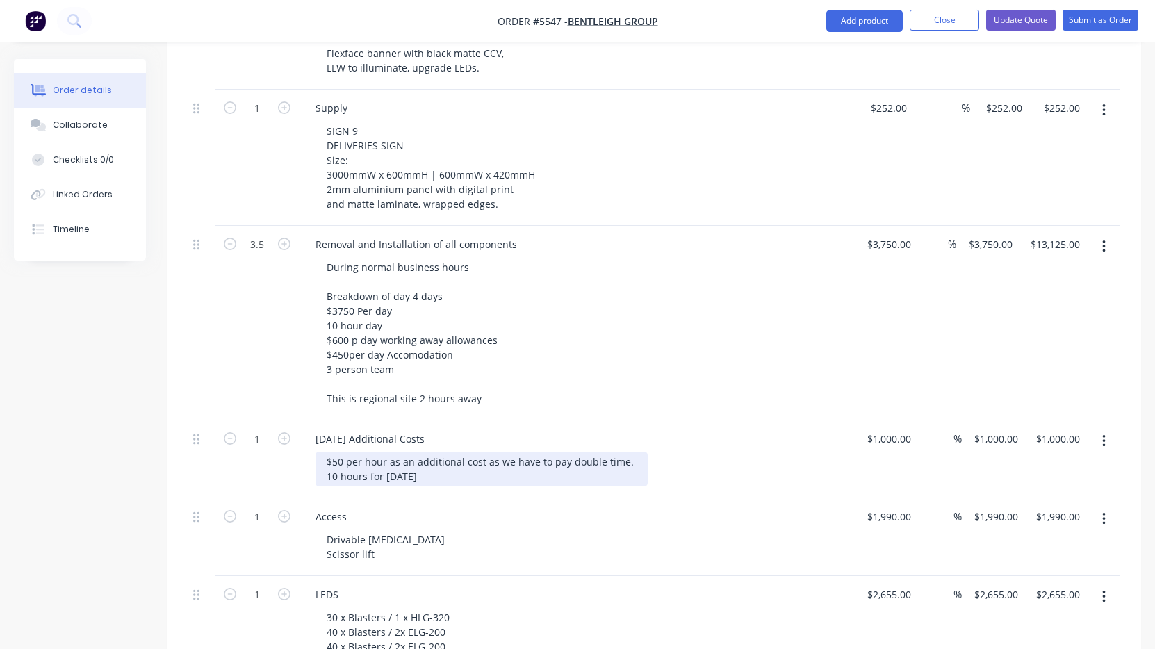
scroll to position [1919, 0]
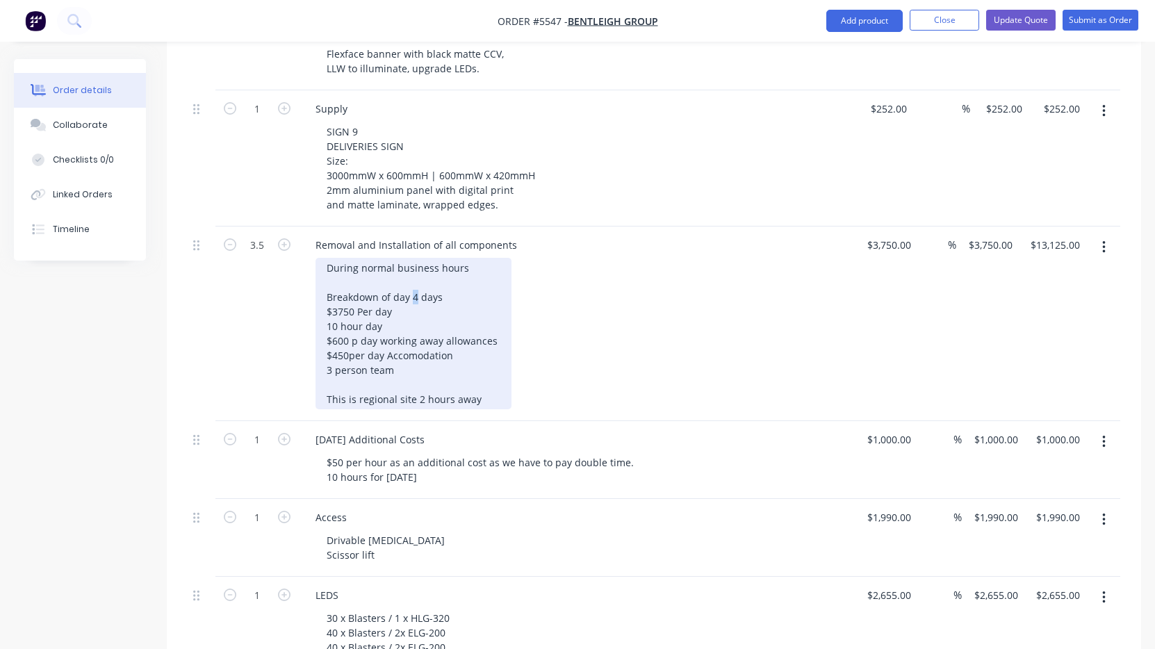
click at [411, 278] on div "During normal business hours Breakdown of day 4 days $3750 Per day 10 hour day …" at bounding box center [414, 333] width 196 height 151
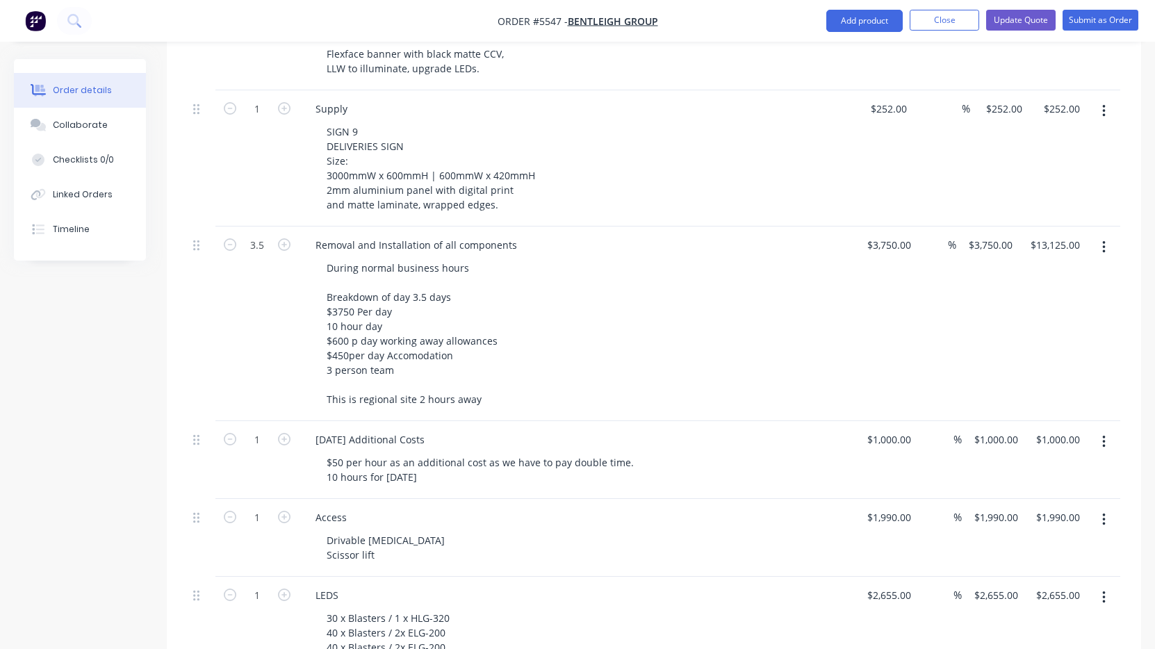
click at [555, 313] on div "During normal business hours Breakdown of day 3.5 days $3750 Per day 10 hour da…" at bounding box center [583, 333] width 534 height 151
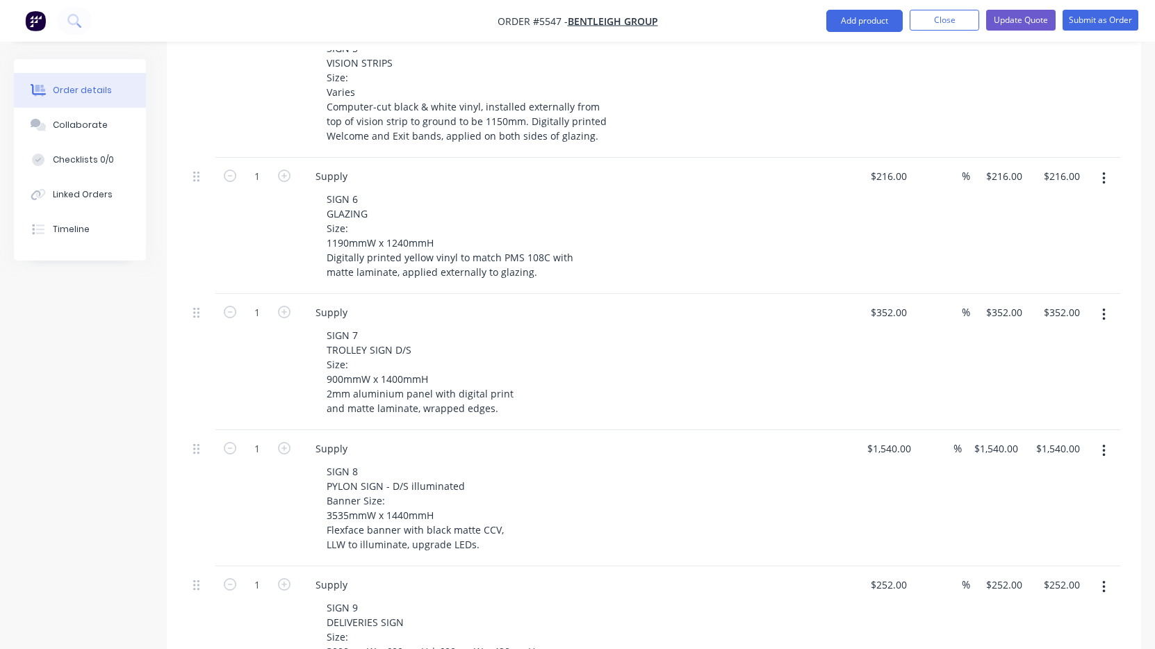
scroll to position [1081, 0]
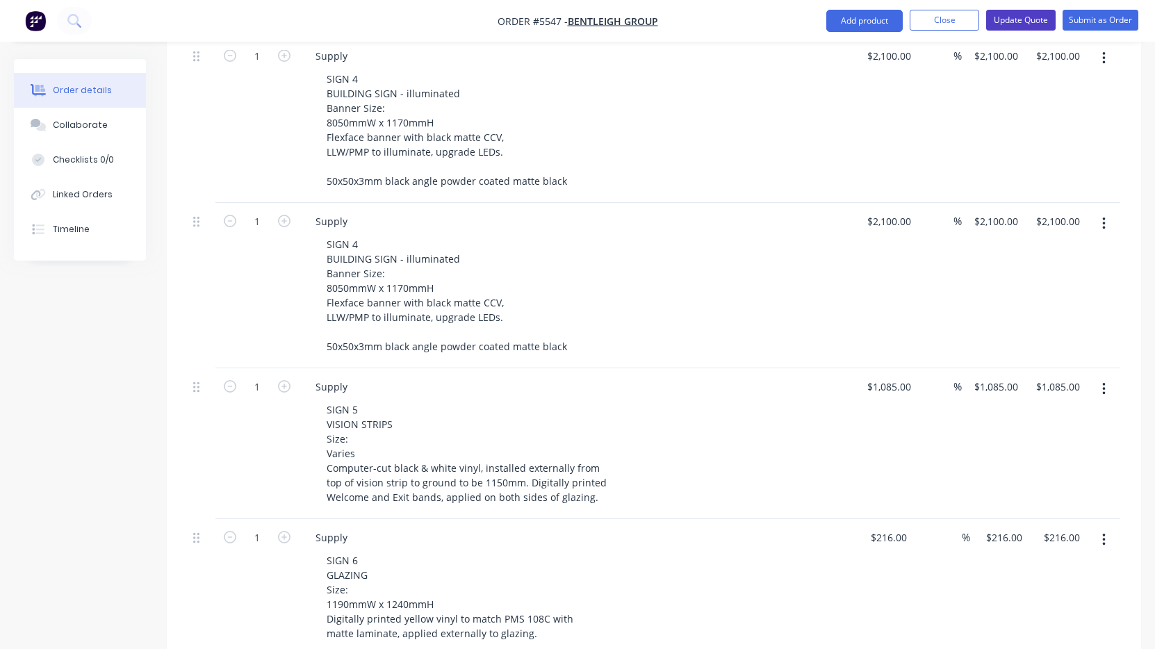
click at [1011, 27] on button "Update Quote" at bounding box center [1020, 20] width 69 height 21
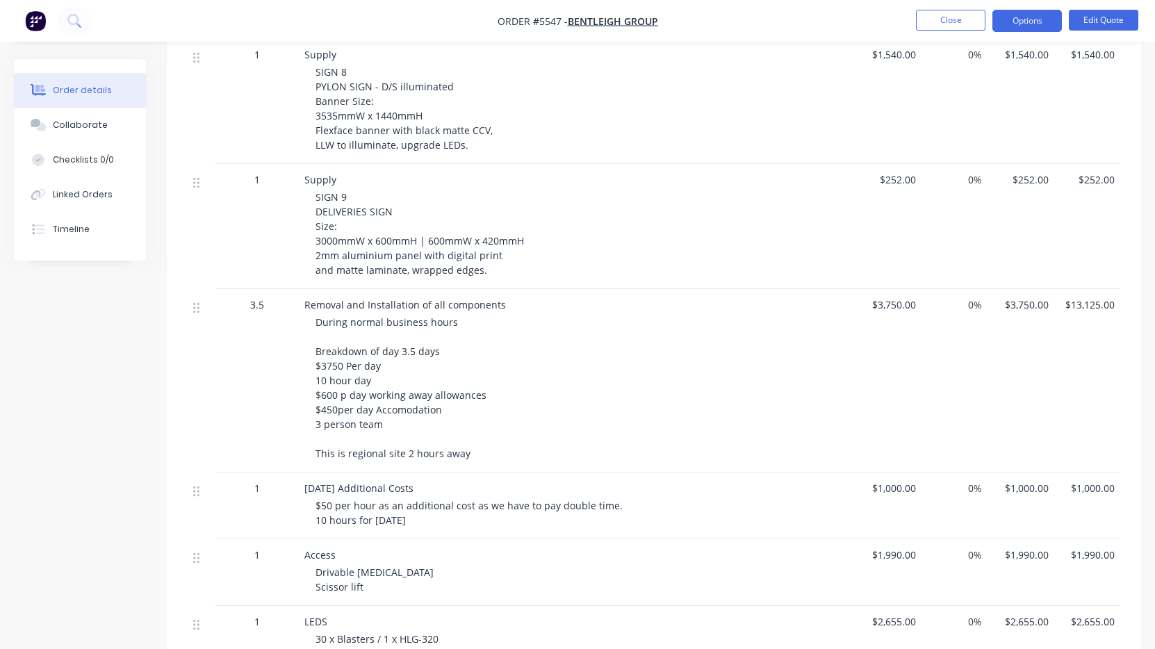
scroll to position [1707, 0]
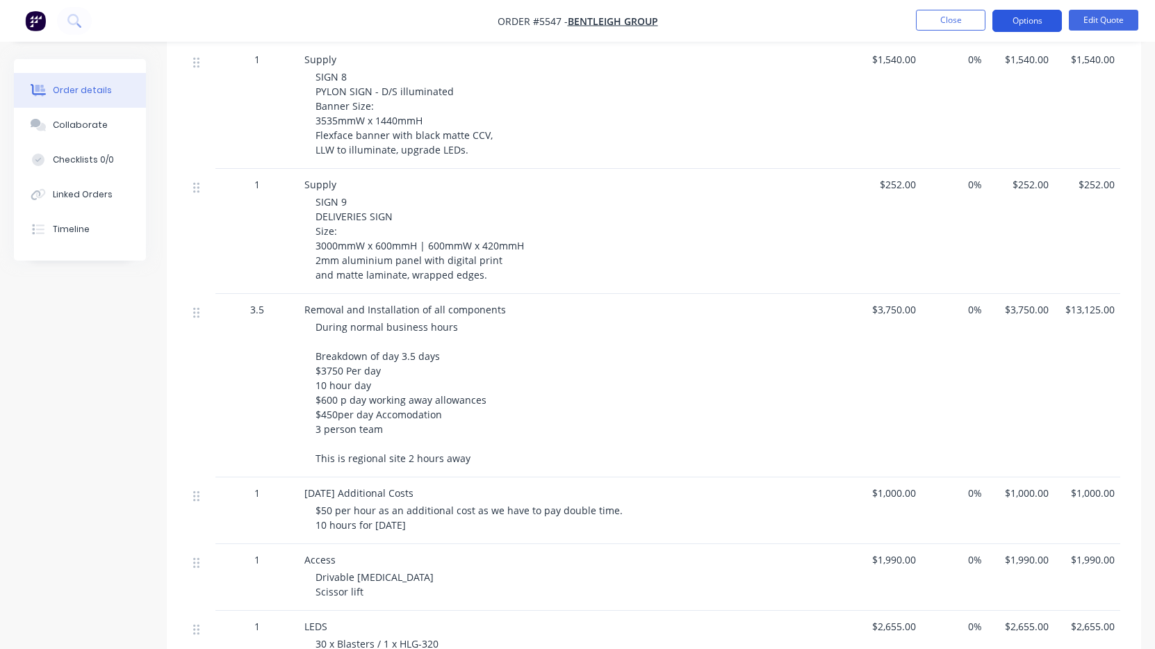
click at [1028, 22] on button "Options" at bounding box center [1026, 21] width 69 height 22
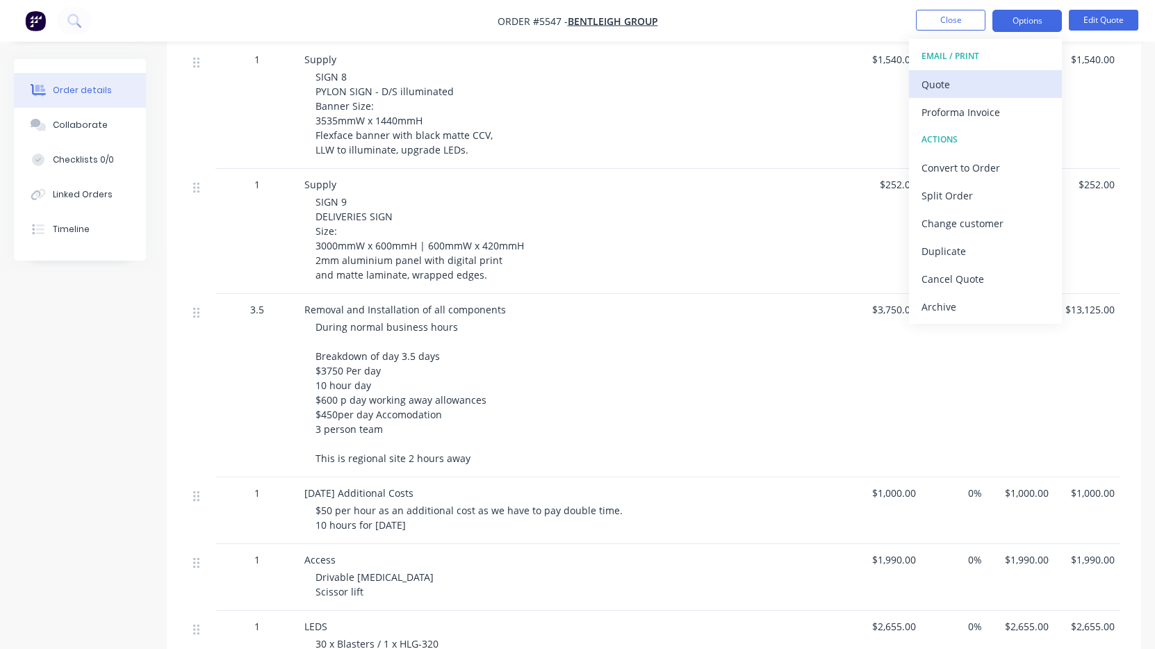
click at [997, 75] on div "Quote" at bounding box center [986, 84] width 128 height 20
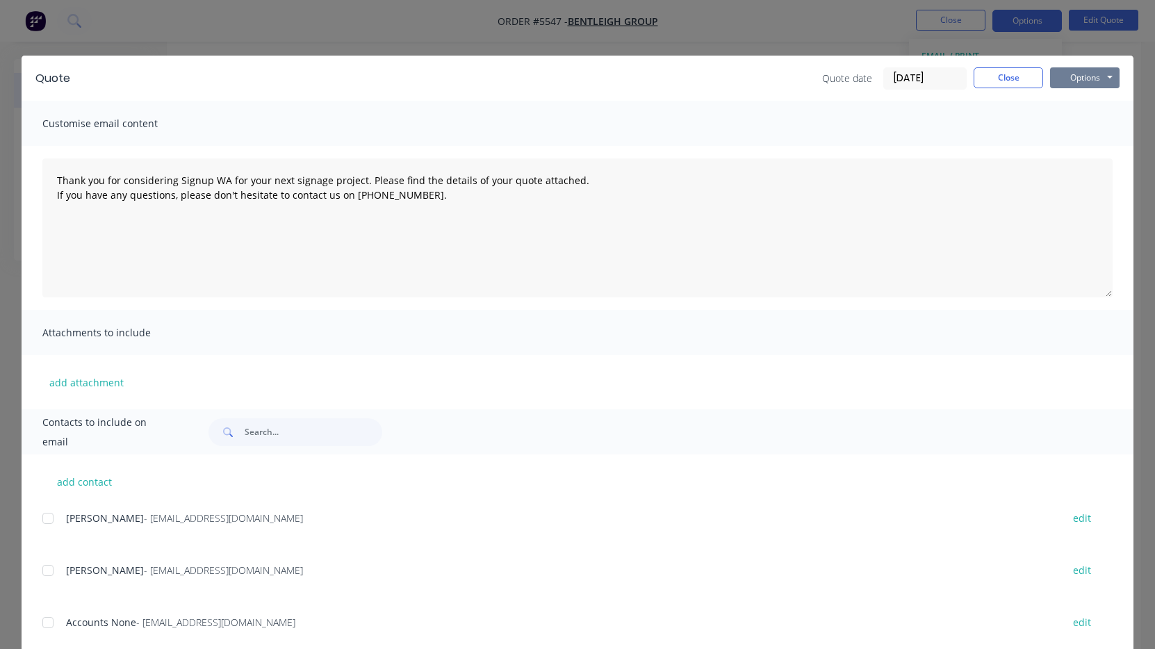
click at [1079, 83] on button "Options" at bounding box center [1084, 77] width 69 height 21
click at [1081, 122] on button "Print" at bounding box center [1094, 125] width 89 height 23
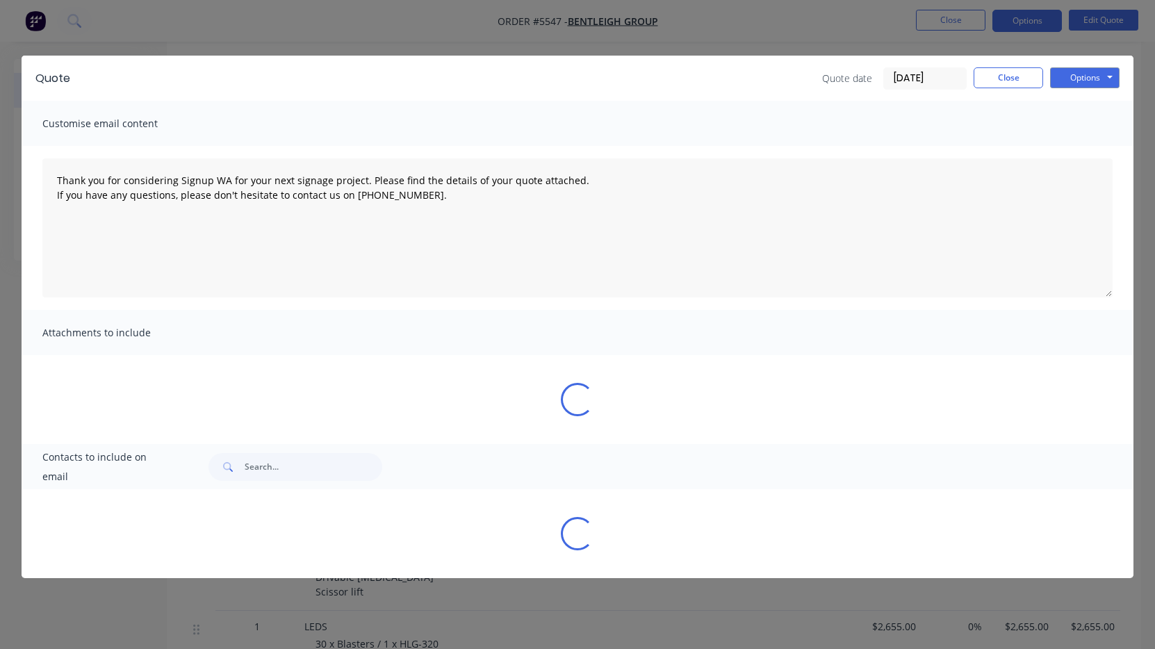
type textarea "Thank you for considering Signup WA for your next signage project. Please find …"
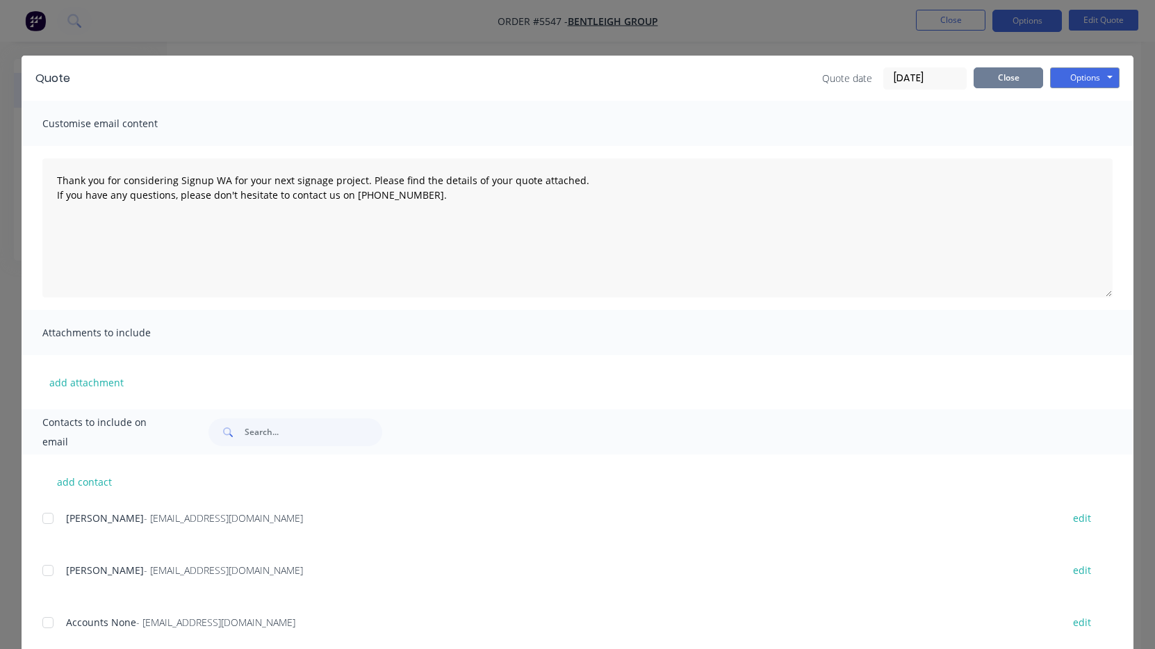
click at [1007, 77] on button "Close" at bounding box center [1008, 77] width 69 height 21
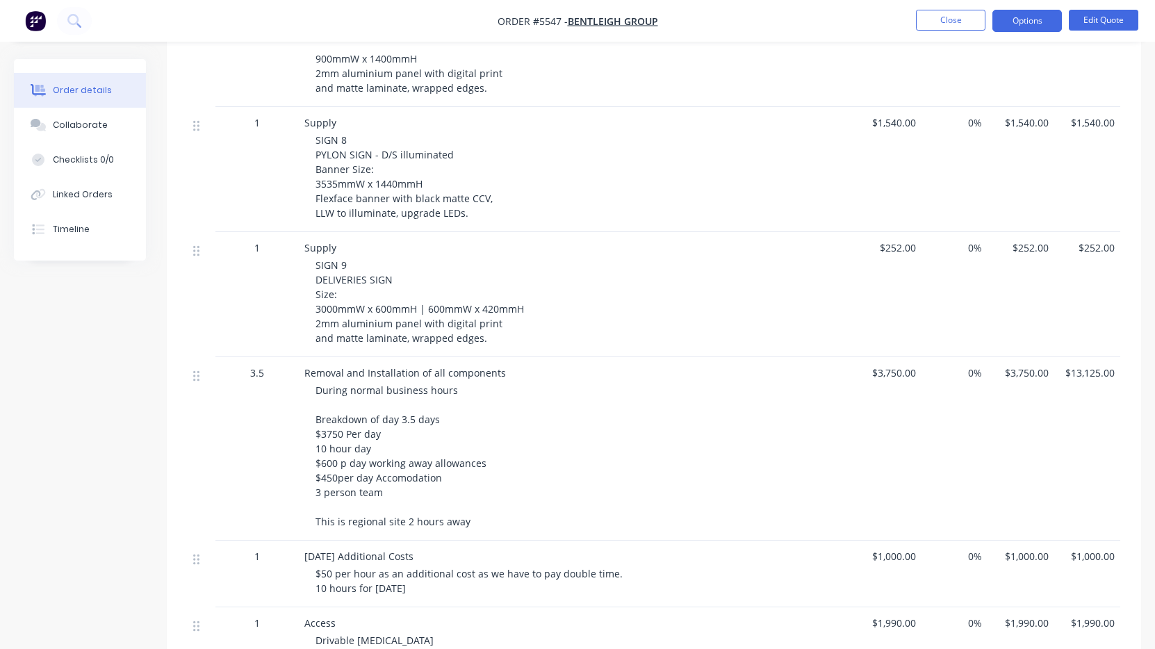
scroll to position [1564, 0]
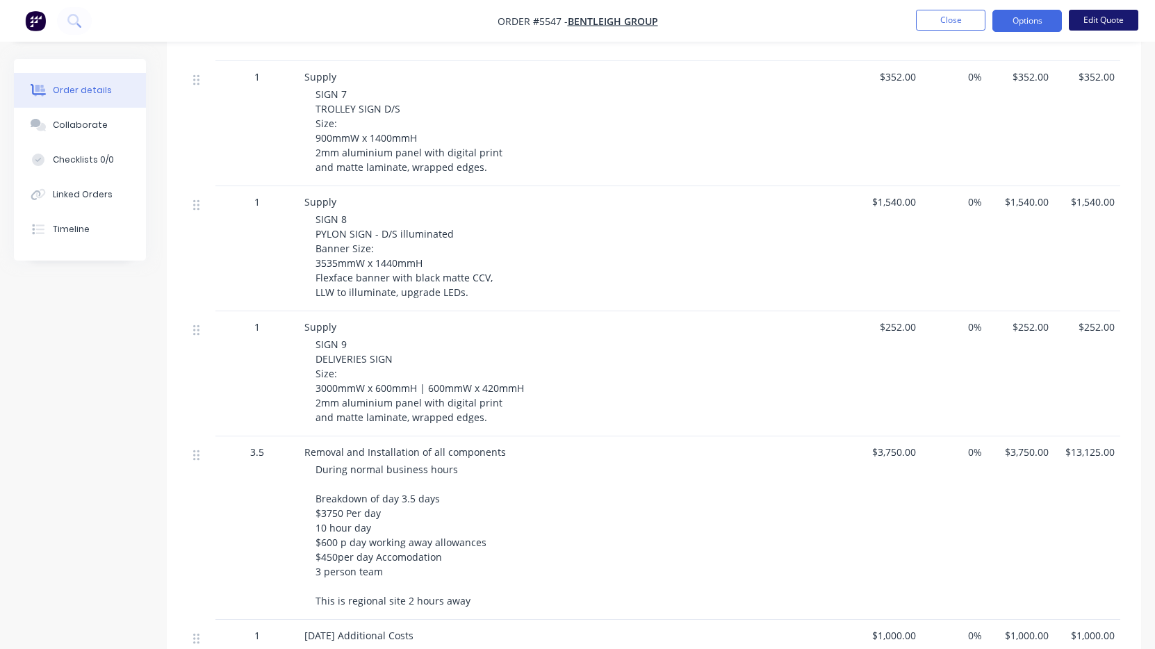
click at [1093, 24] on button "Edit Quote" at bounding box center [1103, 20] width 69 height 21
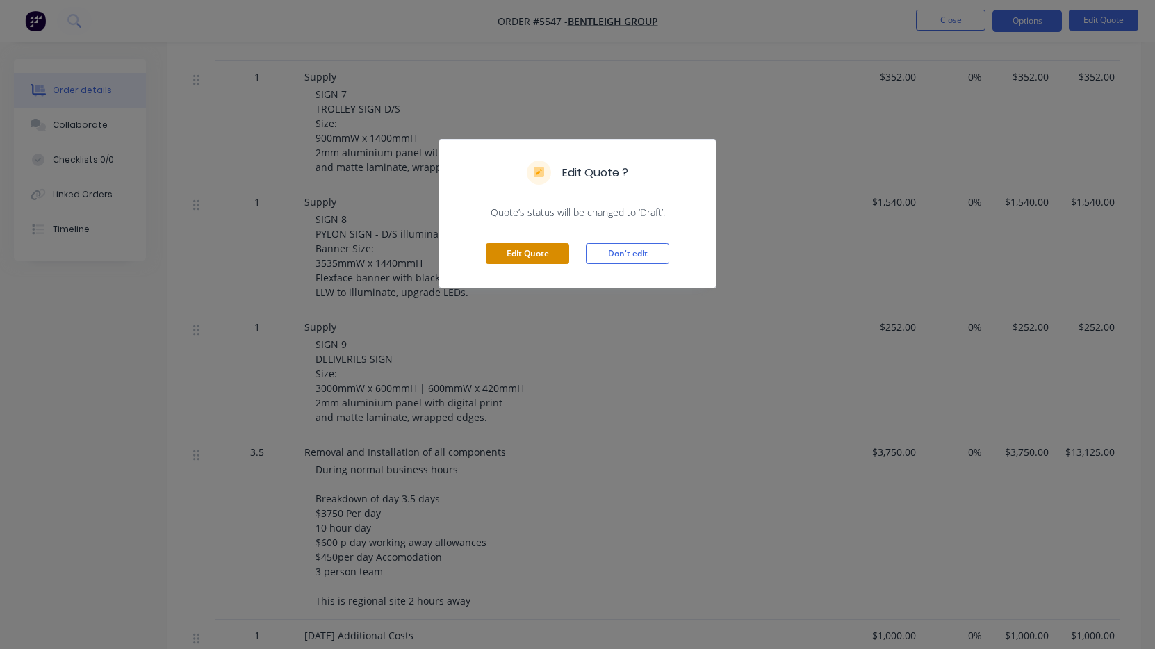
click at [555, 256] on button "Edit Quote" at bounding box center [527, 253] width 83 height 21
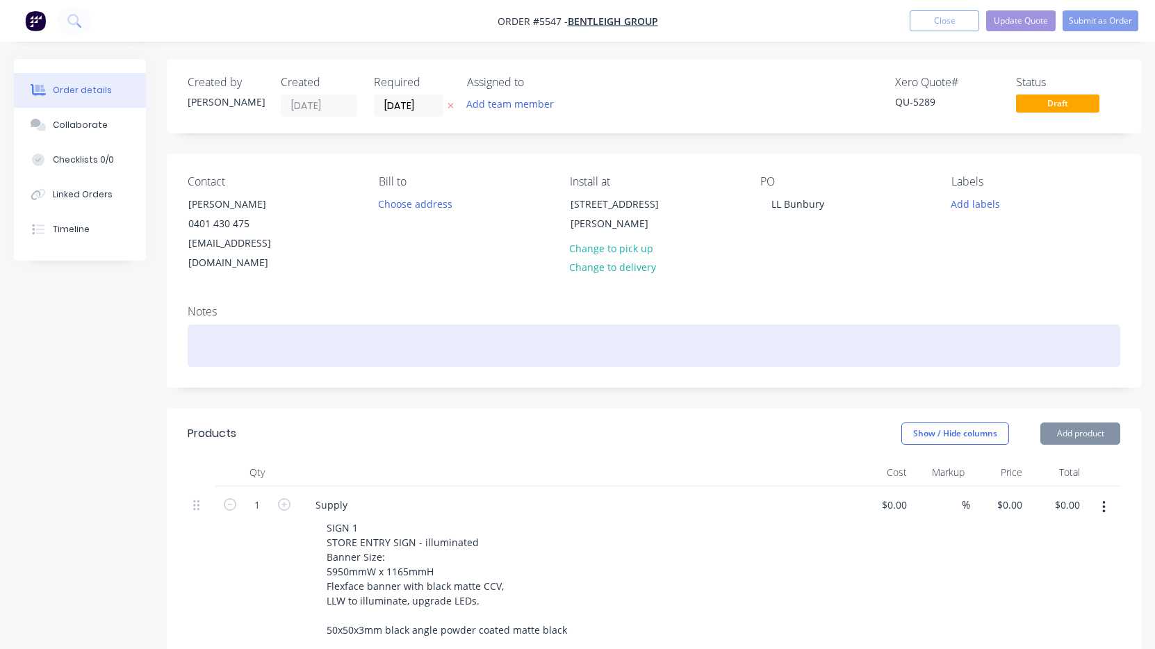
type input "$1,700.00"
type input "$2,002.00"
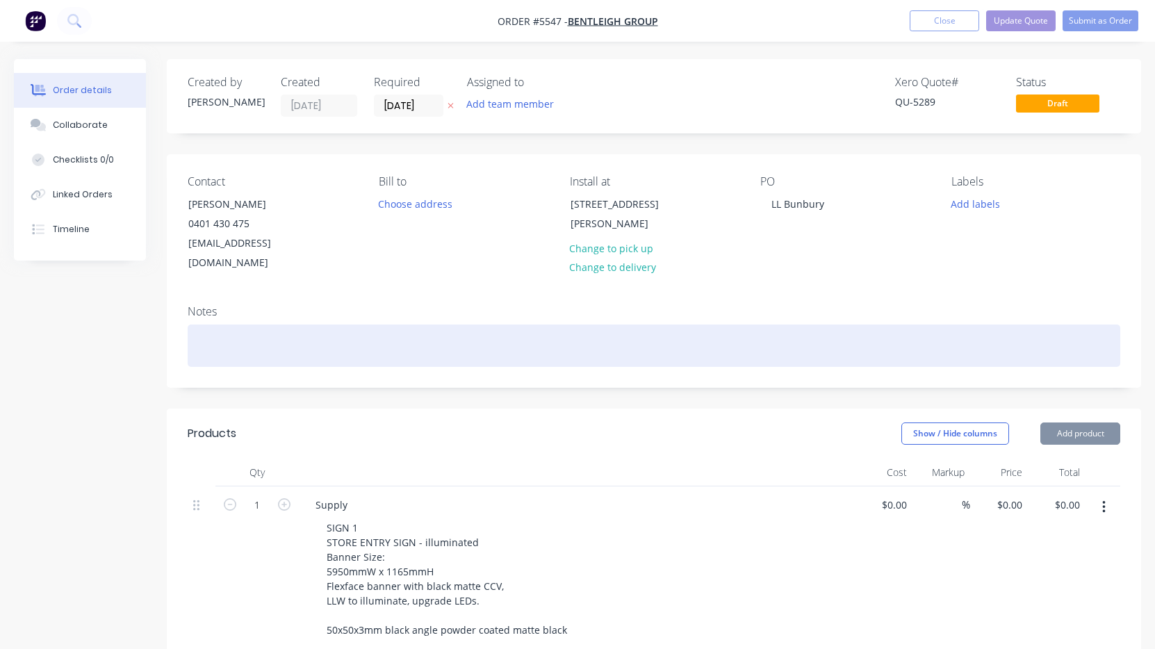
type input "$2,002.00"
type input "$392.00"
type input "$2,100.00"
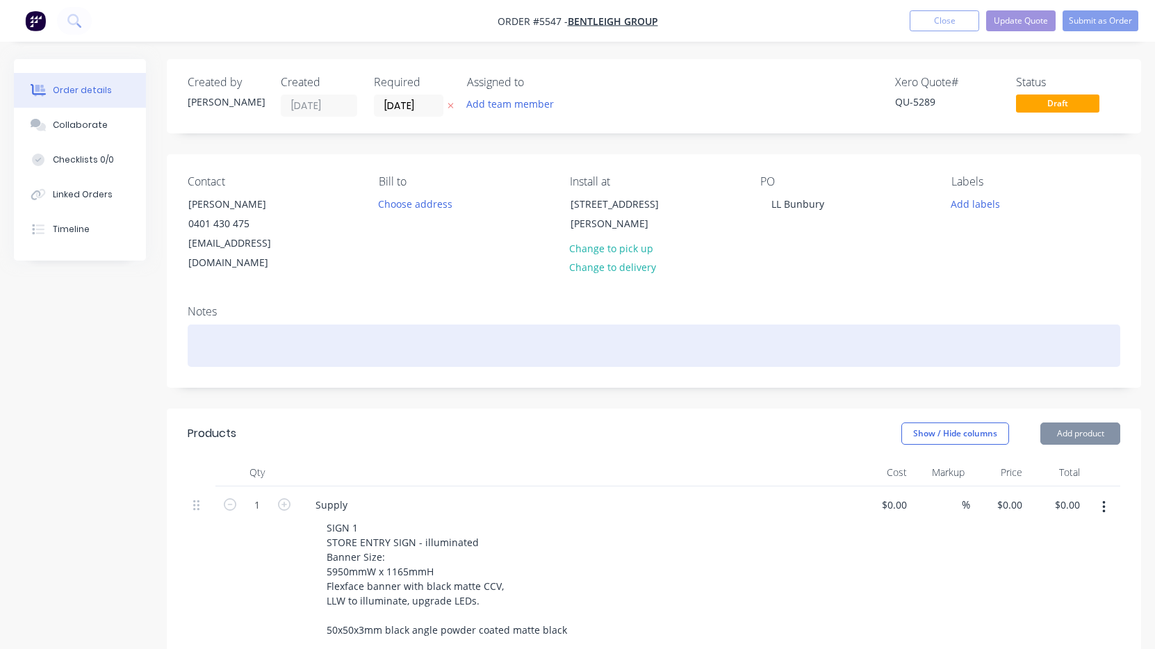
type input "$2,100.00"
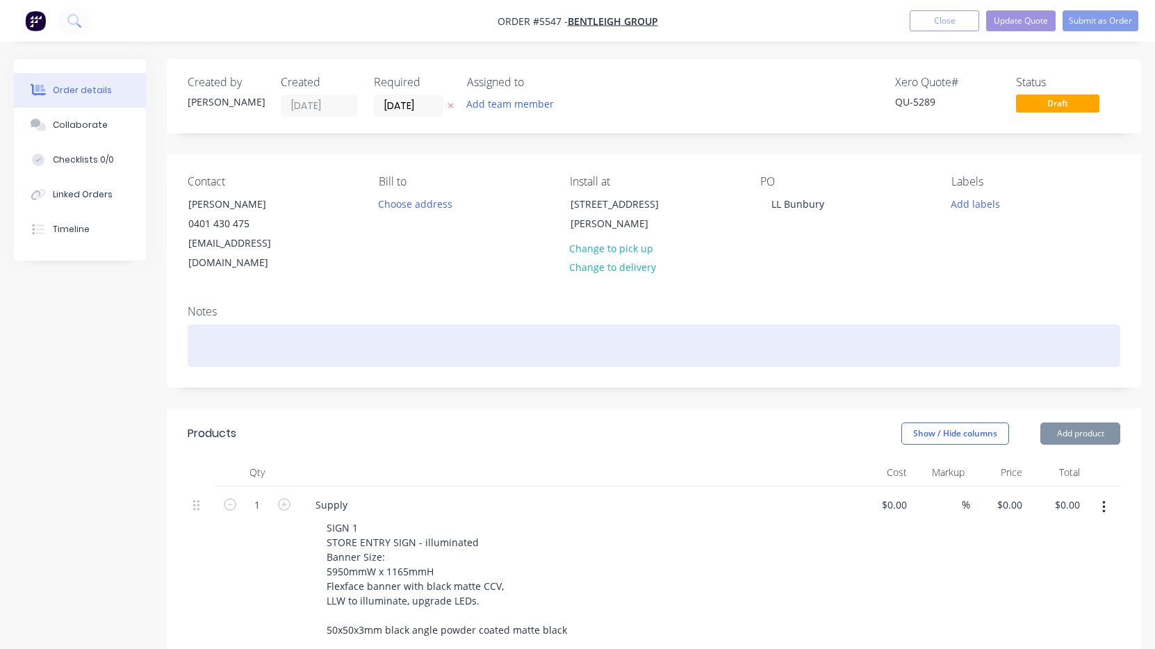
type input "$2,100.00"
type input "$1,085.00"
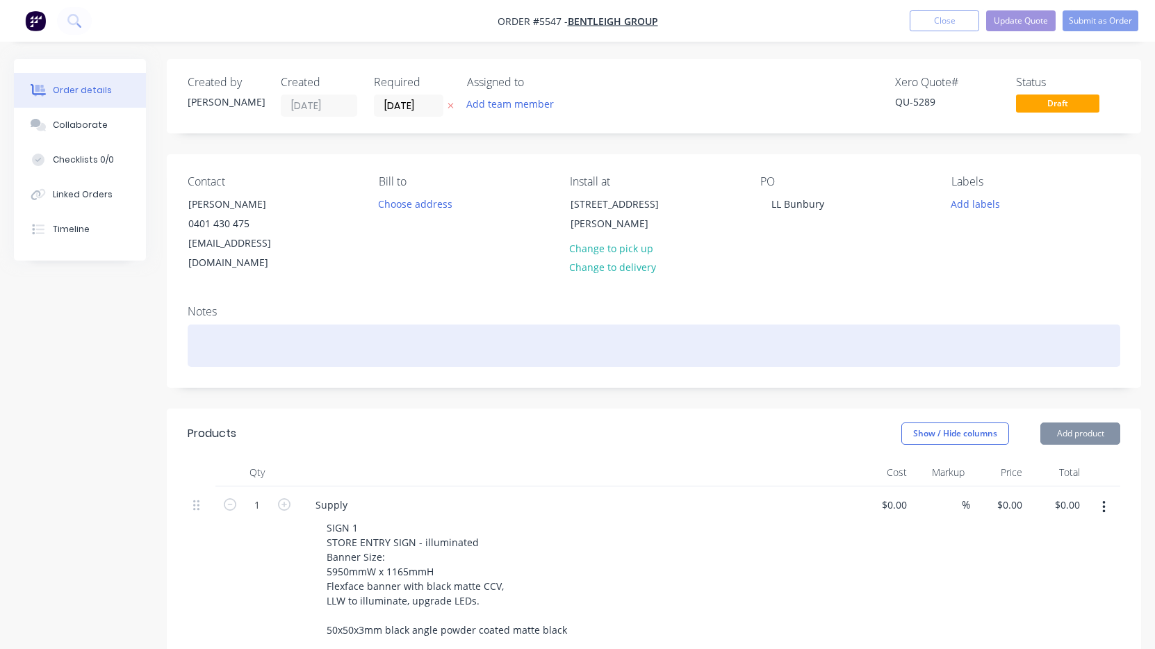
type input "$1,085.00"
type input "$216.00"
type input "$352.00"
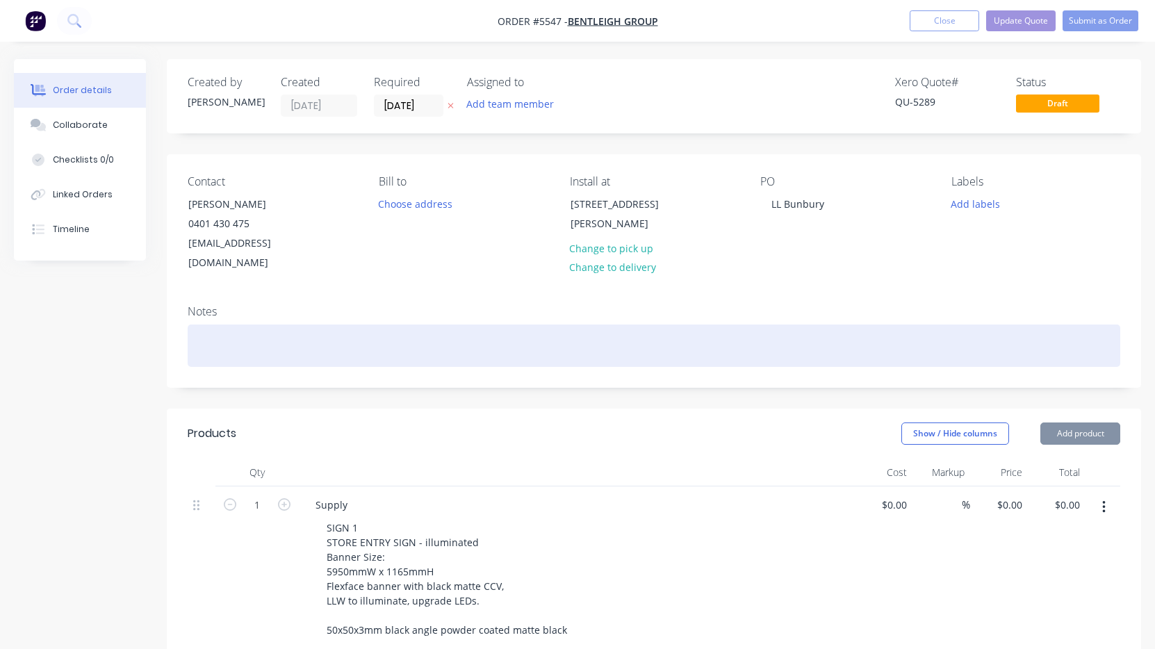
type input "$352.00"
type input "$1,540.00"
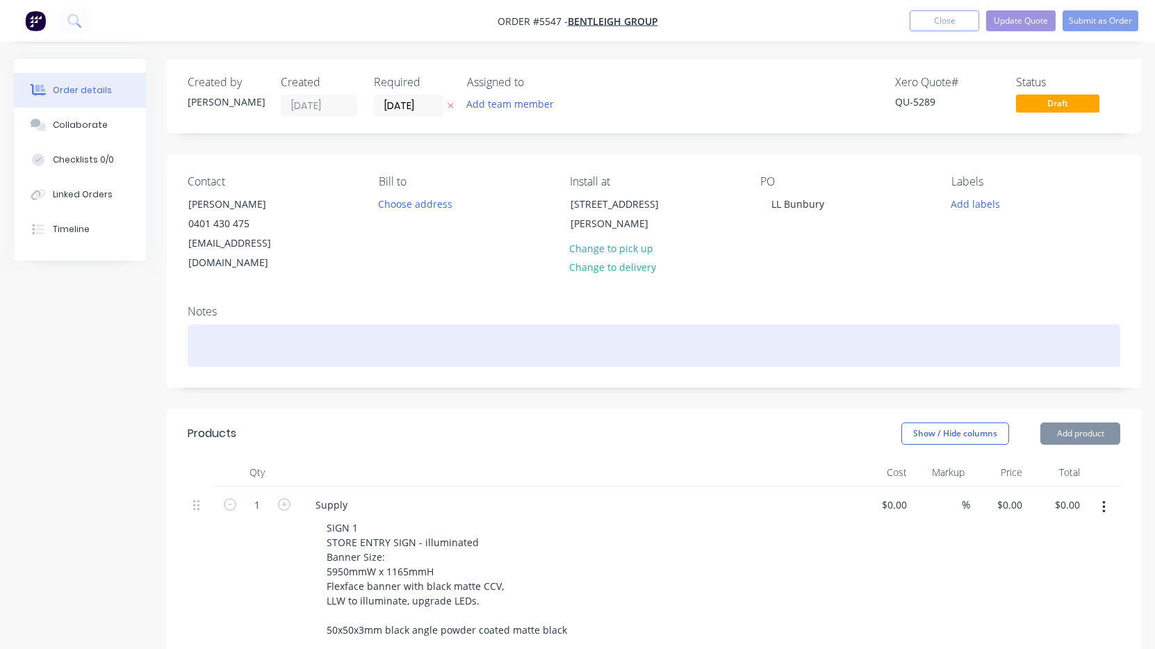
type input "$252.00"
type input "$3,750.00"
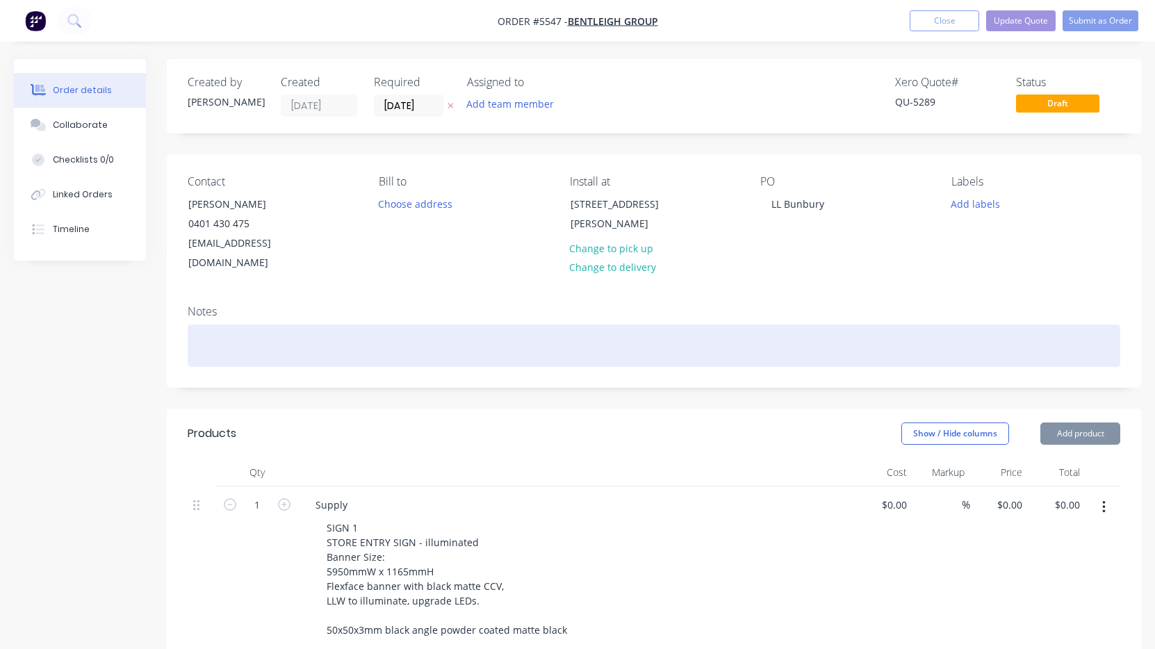
type input "$13,125.00"
type input "$1,000.00"
type input "$1,990.00"
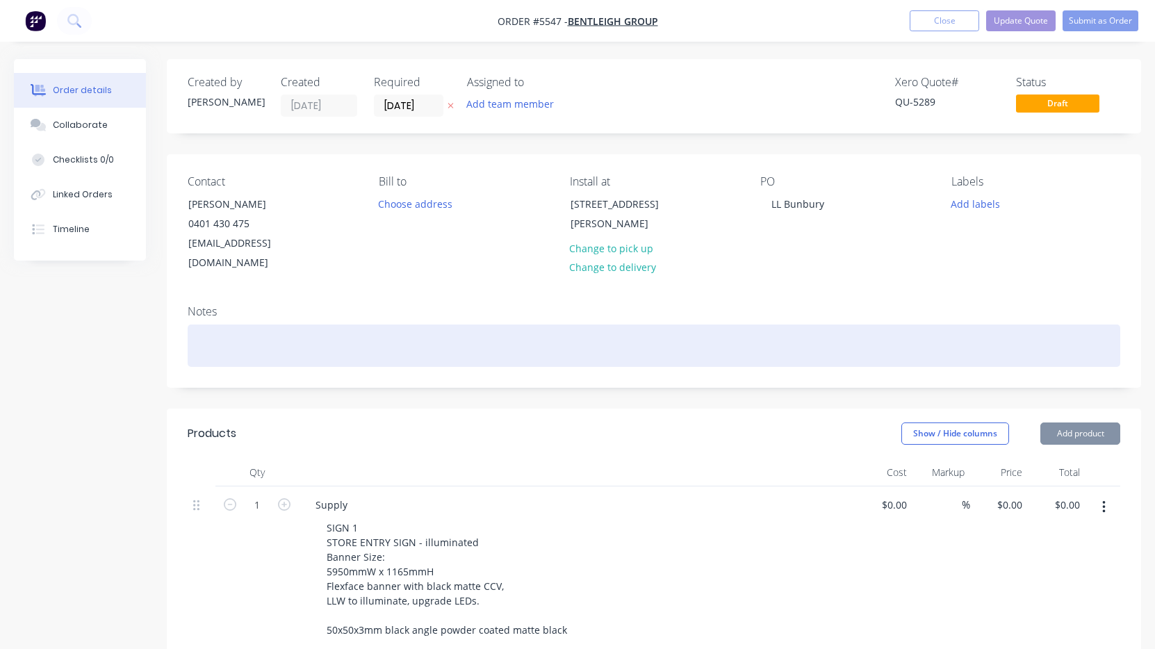
type input "$1,990.00"
type input "$2,655.00"
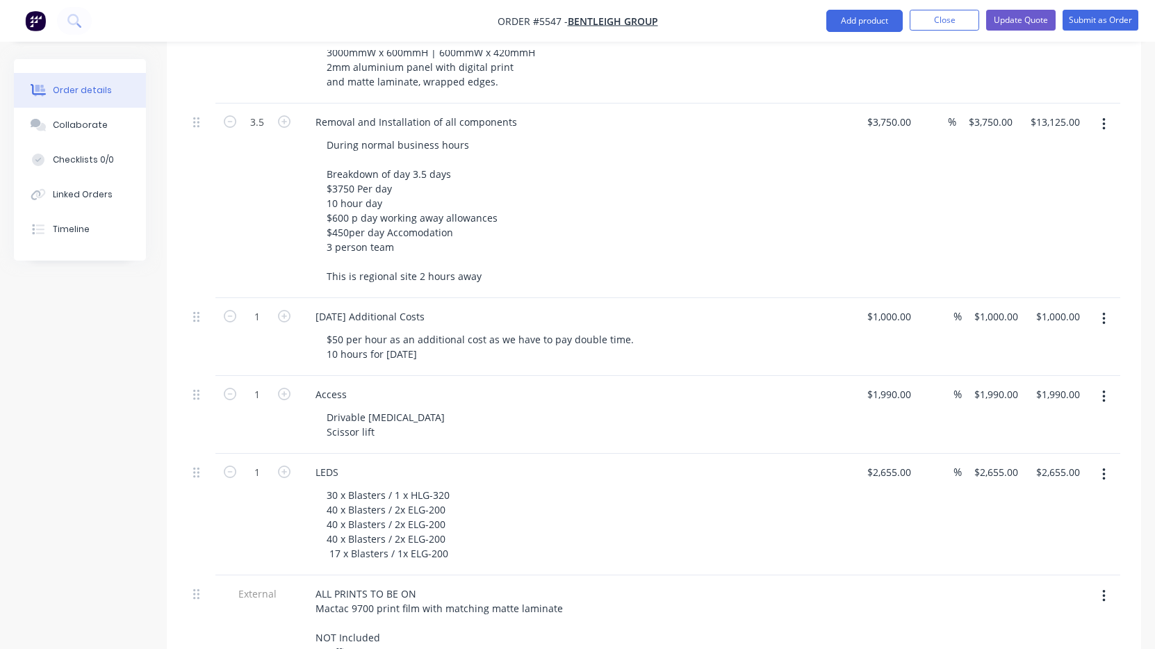
scroll to position [2042, 0]
click at [1100, 111] on button "button" at bounding box center [1104, 123] width 33 height 25
click at [1029, 178] on div "Duplicate" at bounding box center [1054, 188] width 107 height 20
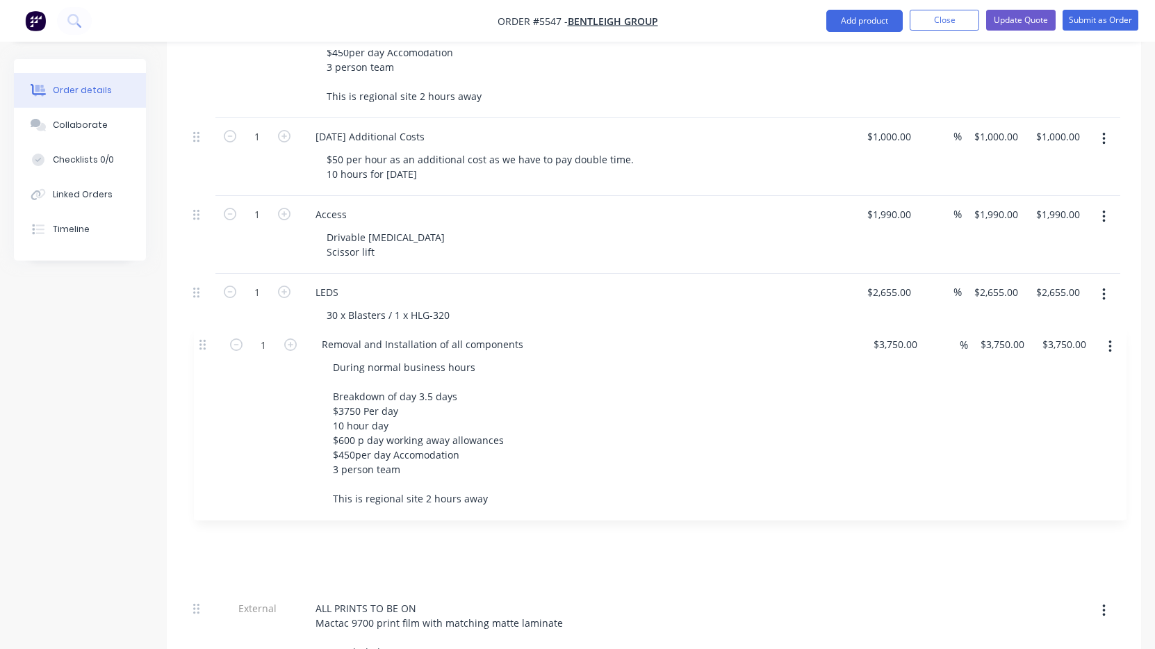
scroll to position [2225, 0]
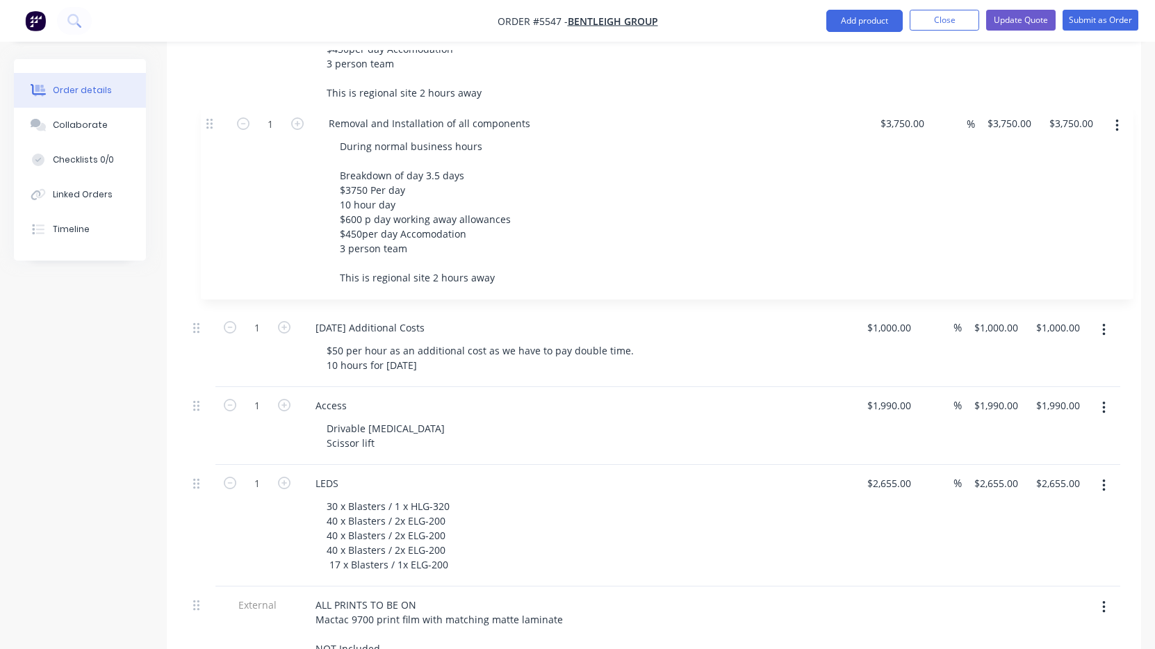
drag, startPoint x: 197, startPoint y: 509, endPoint x: 210, endPoint y: 116, distance: 393.6
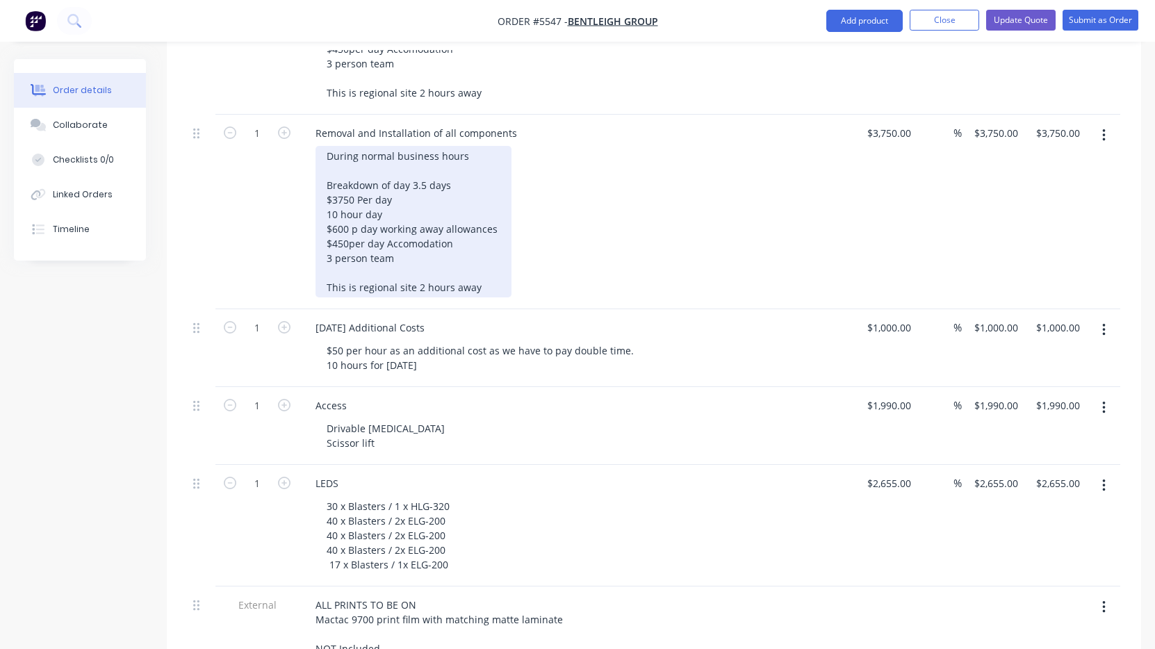
click at [479, 265] on div "During normal business hours Breakdown of day 3.5 days $3750 Per day 10 hour da…" at bounding box center [414, 221] width 196 height 151
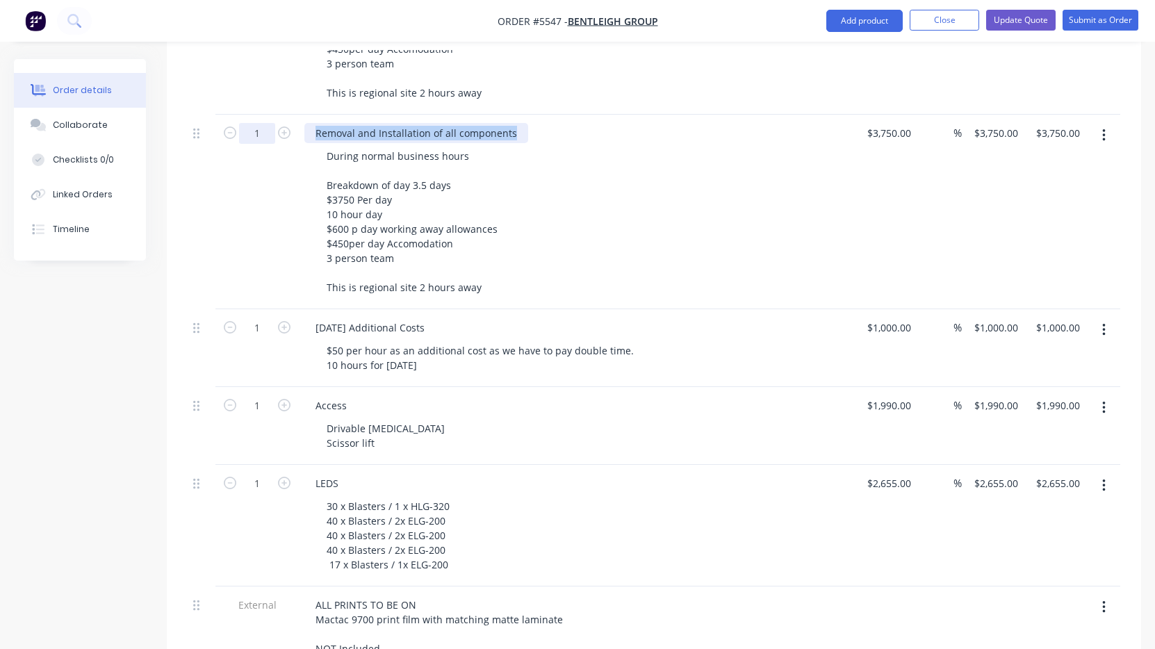
drag, startPoint x: 515, startPoint y: 113, endPoint x: 263, endPoint y: 109, distance: 252.3
click at [263, 115] on div "1 Removal and Installation of all components During normal business hours Break…" at bounding box center [654, 212] width 933 height 195
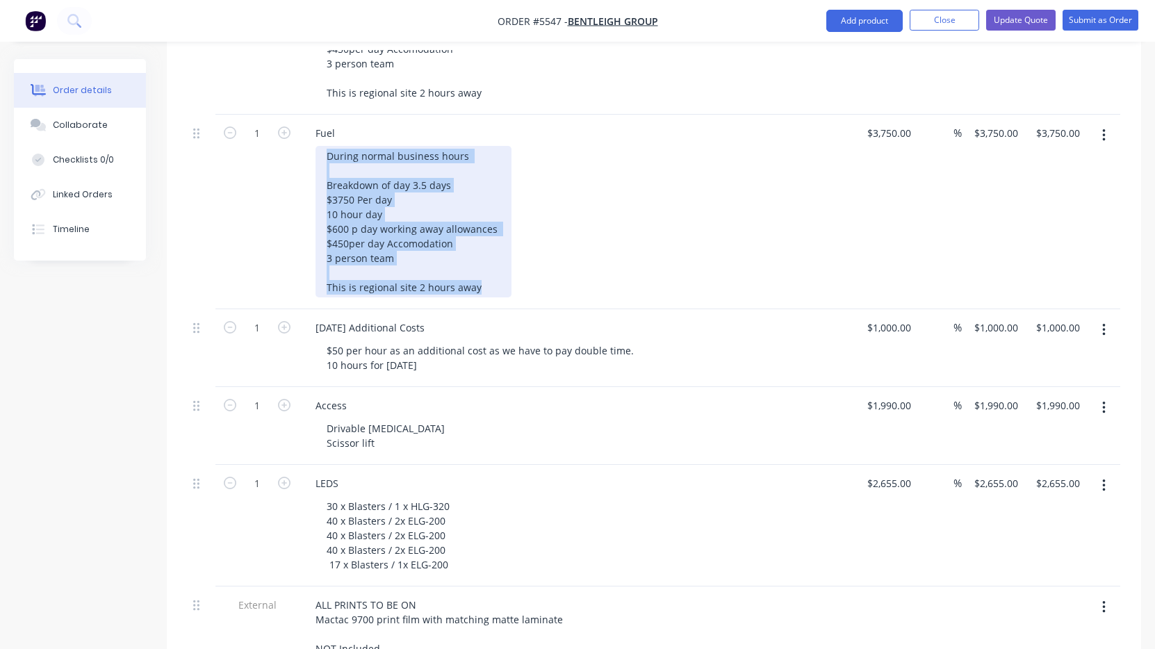
drag, startPoint x: 485, startPoint y: 275, endPoint x: 284, endPoint y: 136, distance: 244.8
click at [284, 136] on div "1 Fuel During normal business hours Breakdown of day 3.5 days $3750 Per day 10 …" at bounding box center [654, 212] width 933 height 195
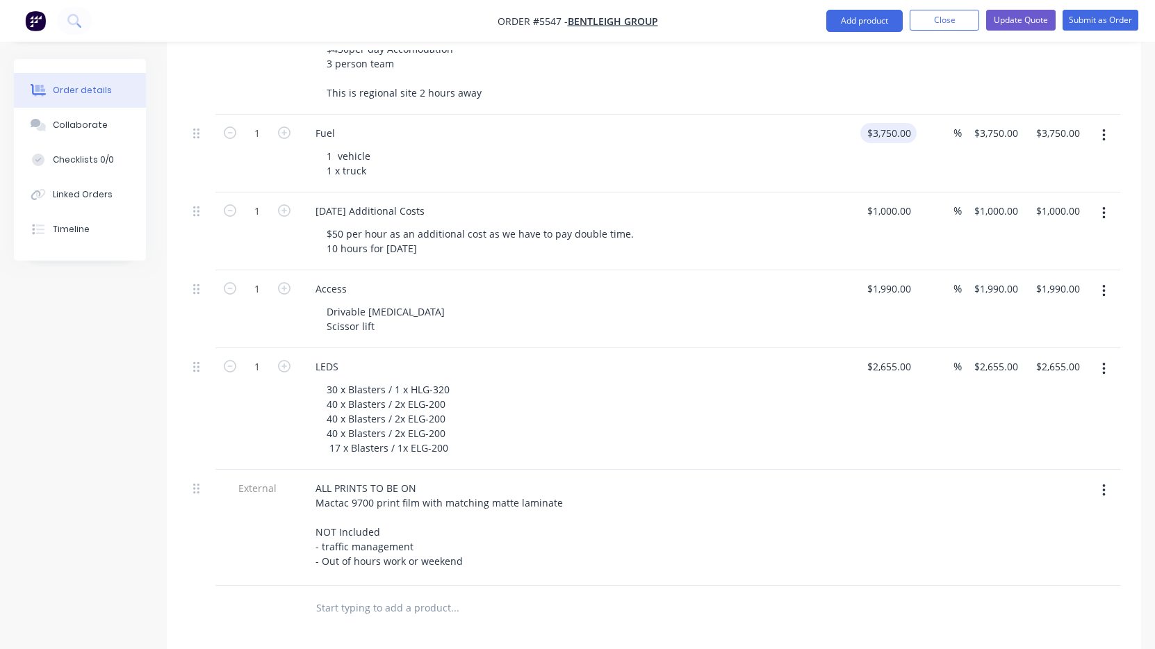
click at [881, 123] on input "3750" at bounding box center [891, 133] width 51 height 20
type input "$250.00"
click at [792, 159] on div "1 vehicle 1 x truck" at bounding box center [583, 163] width 534 height 35
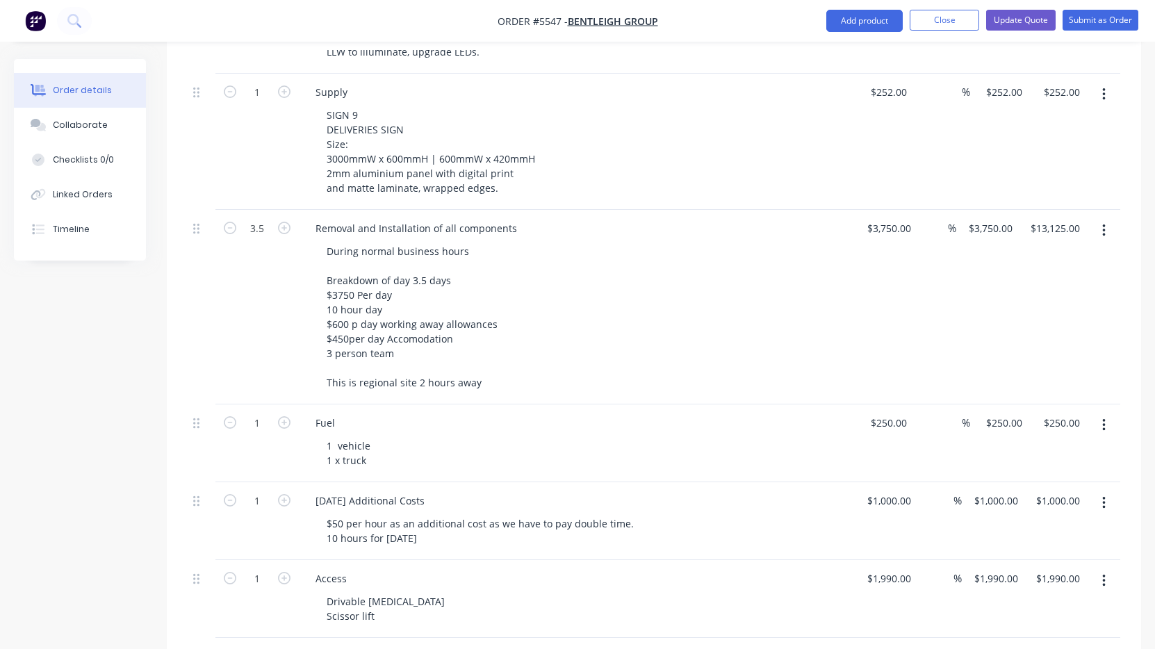
scroll to position [1934, 0]
click at [1013, 25] on button "Update Quote" at bounding box center [1020, 20] width 69 height 21
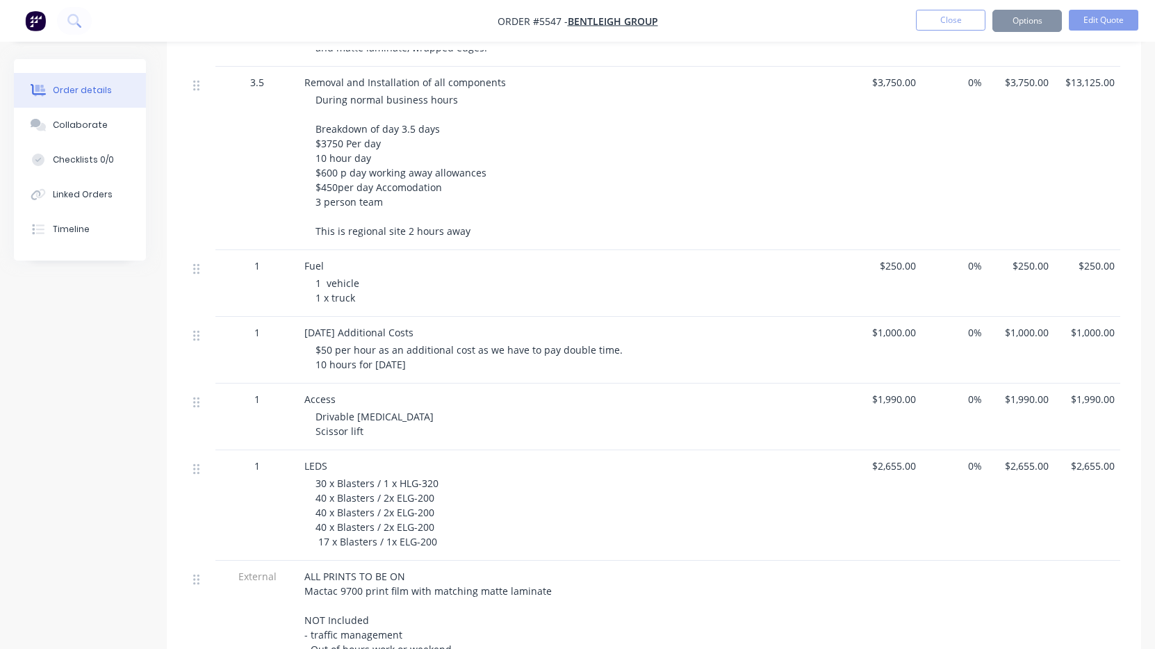
scroll to position [0, 0]
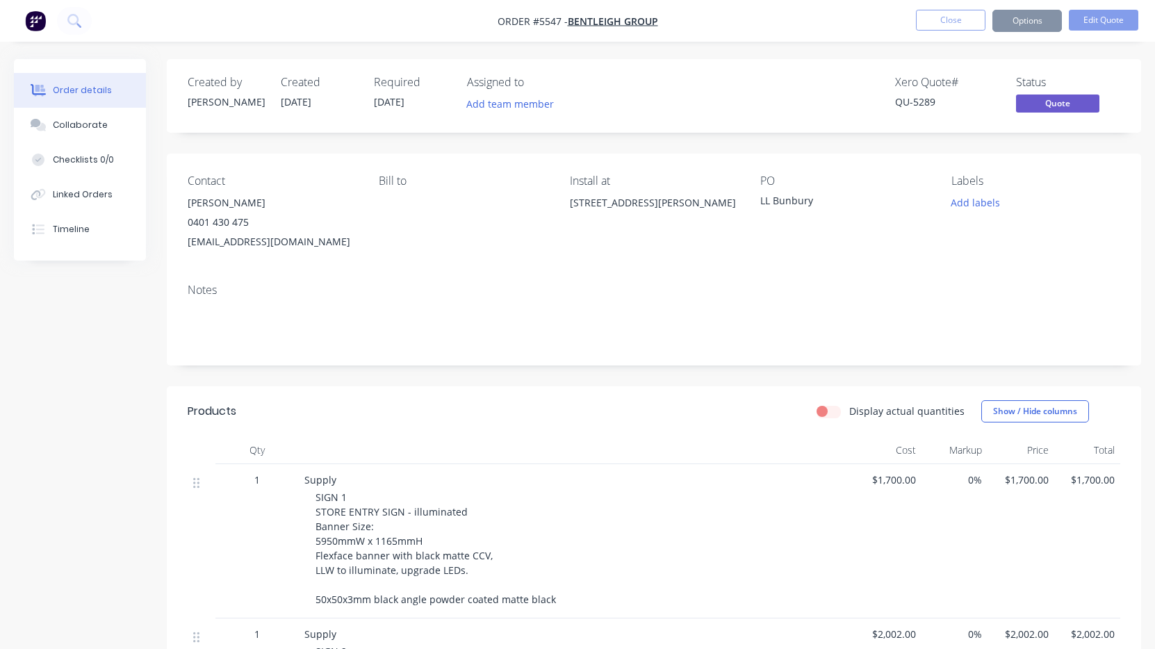
click at [1013, 25] on button "Options" at bounding box center [1026, 21] width 69 height 22
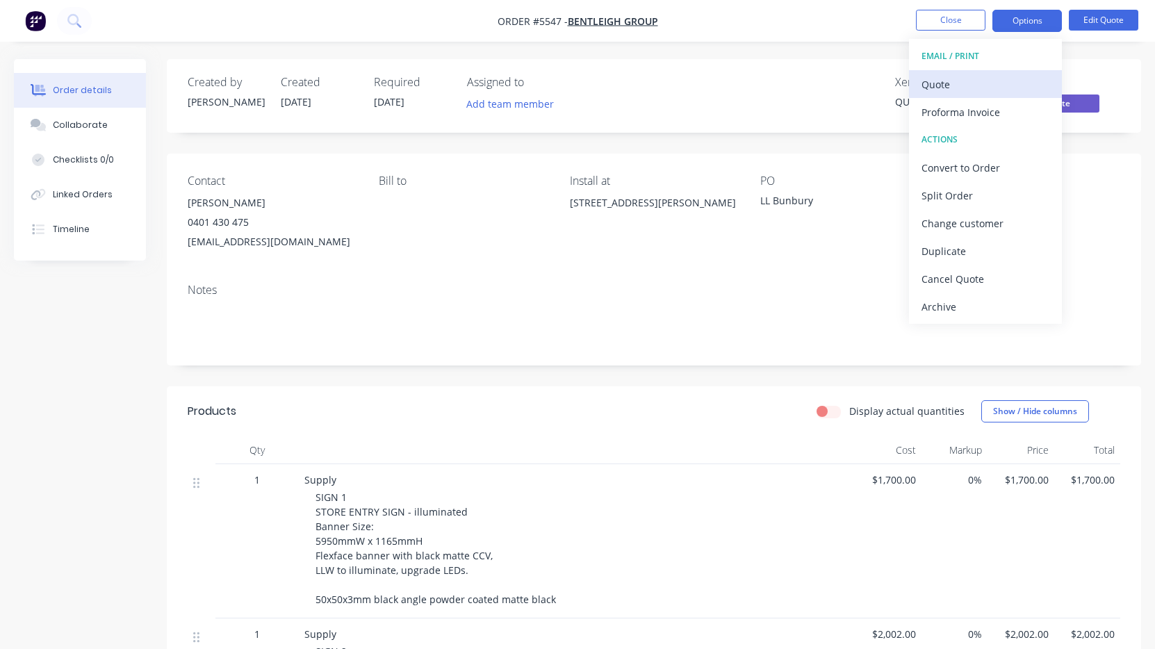
click at [998, 88] on div "Quote" at bounding box center [986, 84] width 128 height 20
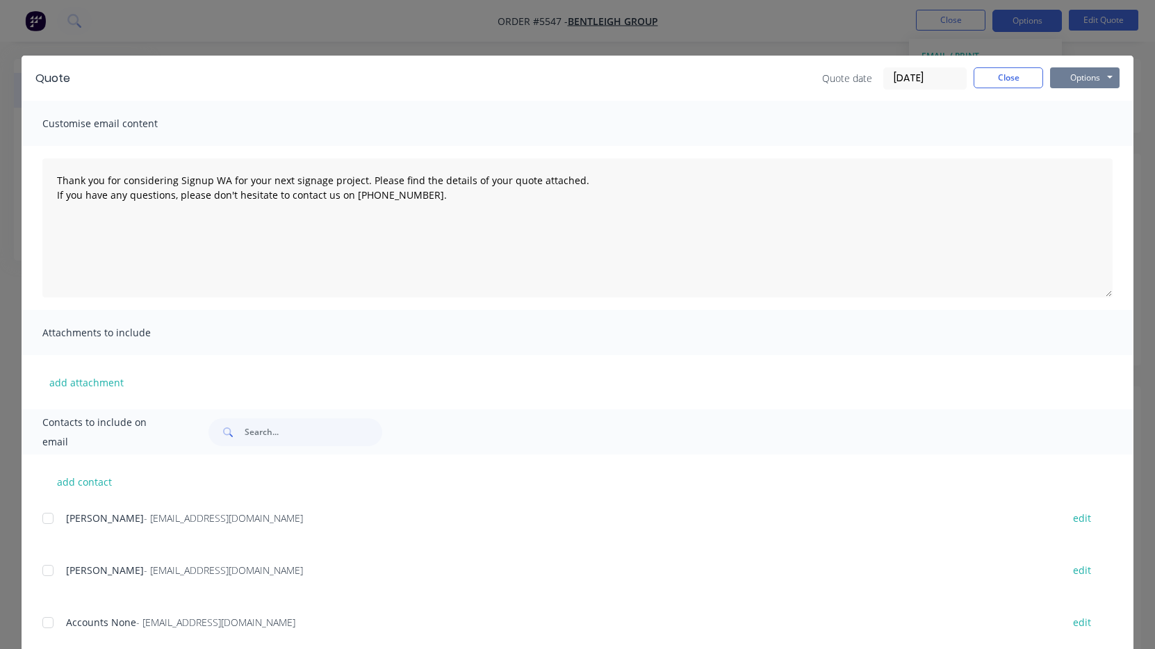
click at [1096, 76] on button "Options" at bounding box center [1084, 77] width 69 height 21
click at [1099, 130] on button "Print" at bounding box center [1094, 125] width 89 height 23
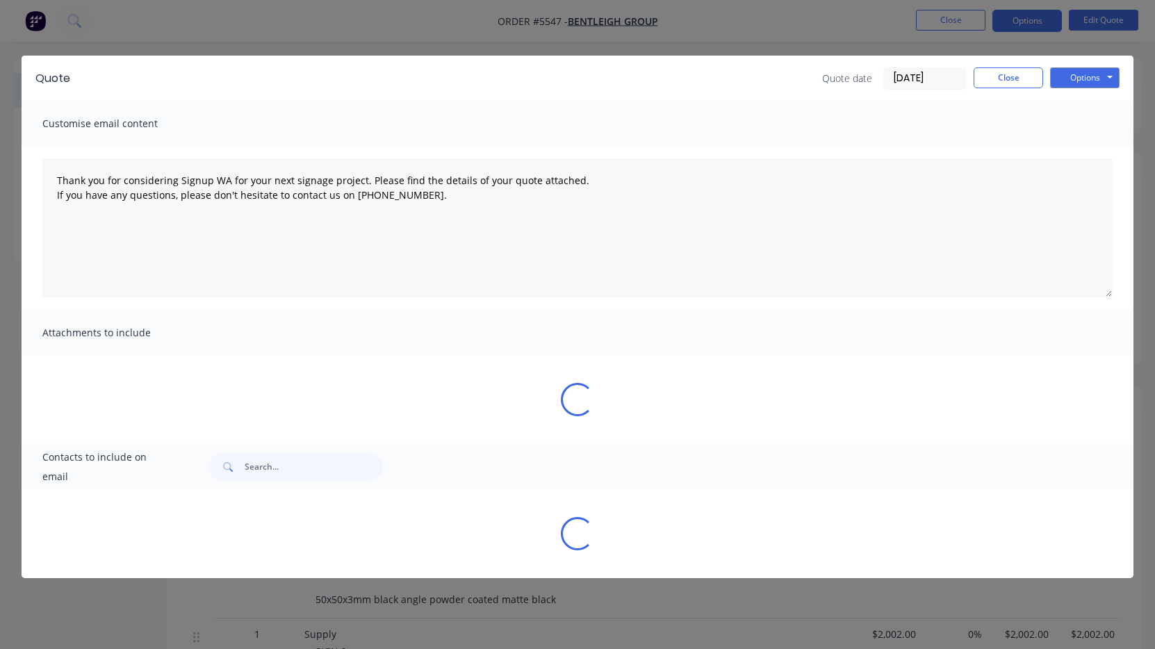
type textarea "Thank you for considering Signup WA for your next signage project. Please find …"
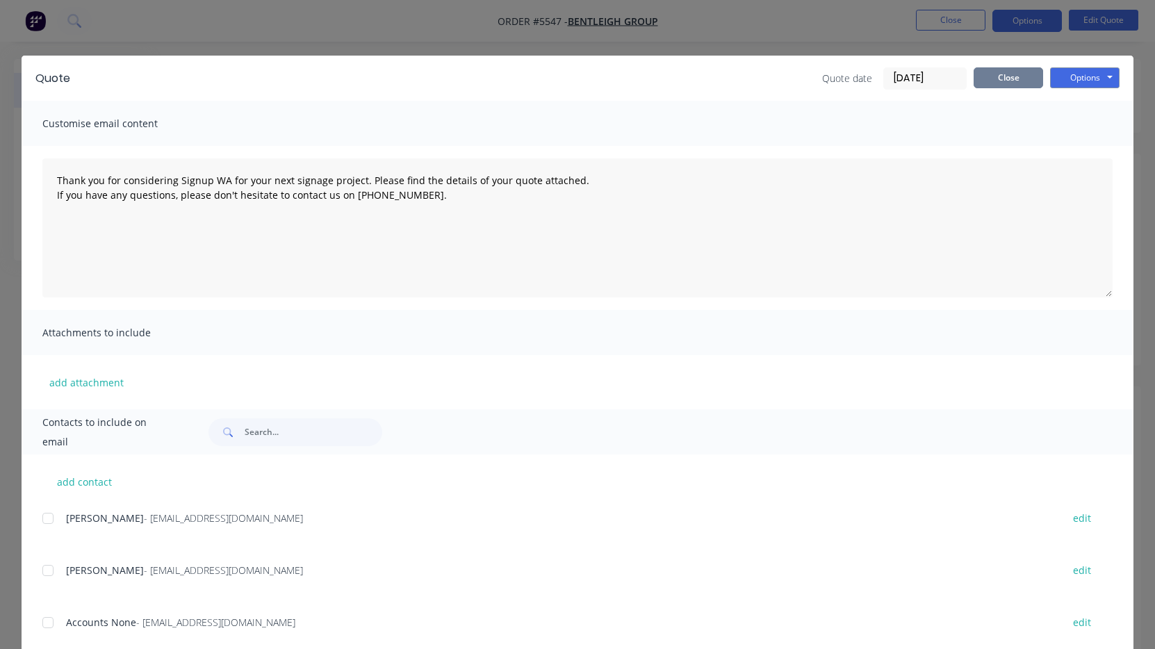
click at [1012, 76] on button "Close" at bounding box center [1008, 77] width 69 height 21
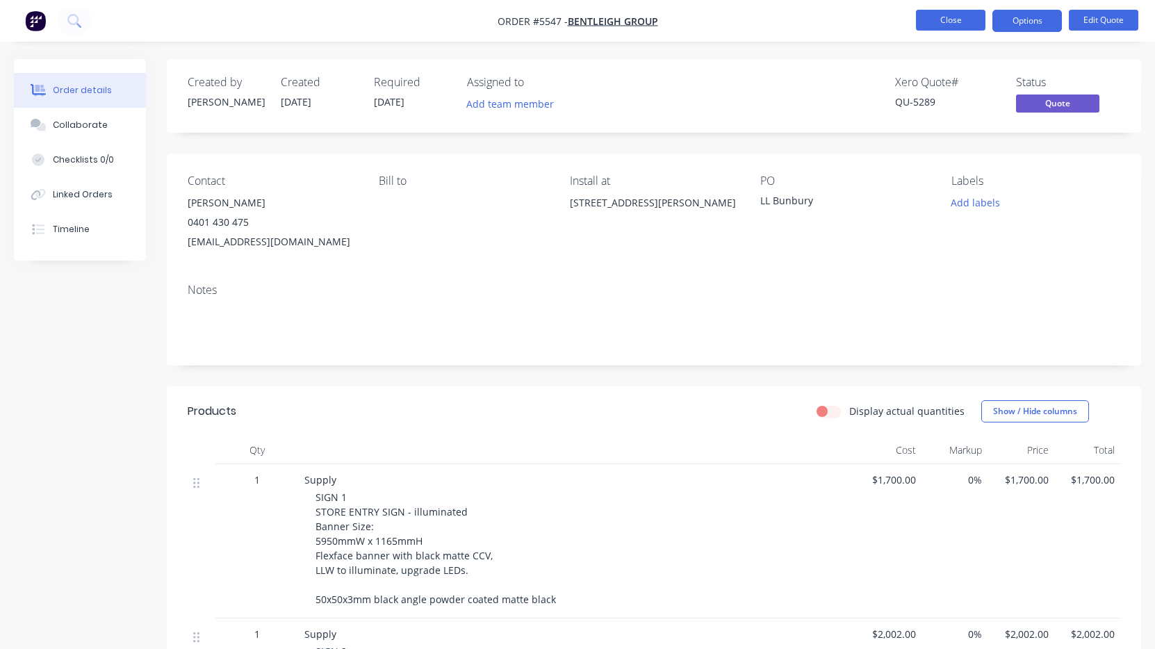
click at [950, 17] on button "Close" at bounding box center [950, 20] width 69 height 21
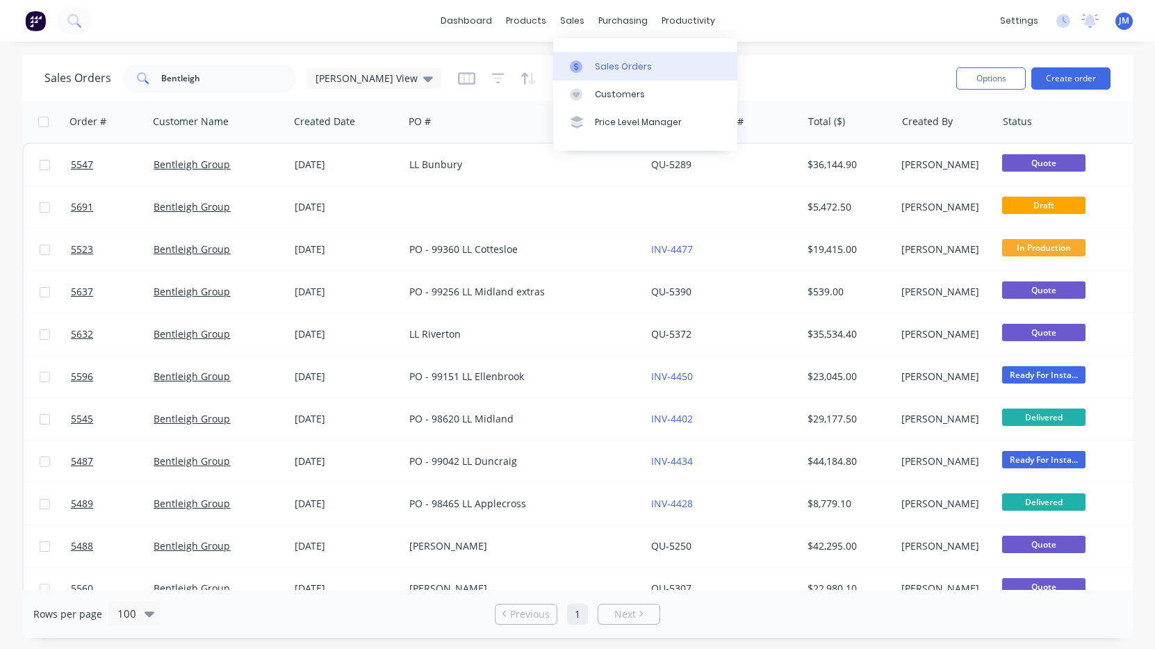
click at [604, 67] on div "Sales Orders" at bounding box center [623, 66] width 57 height 13
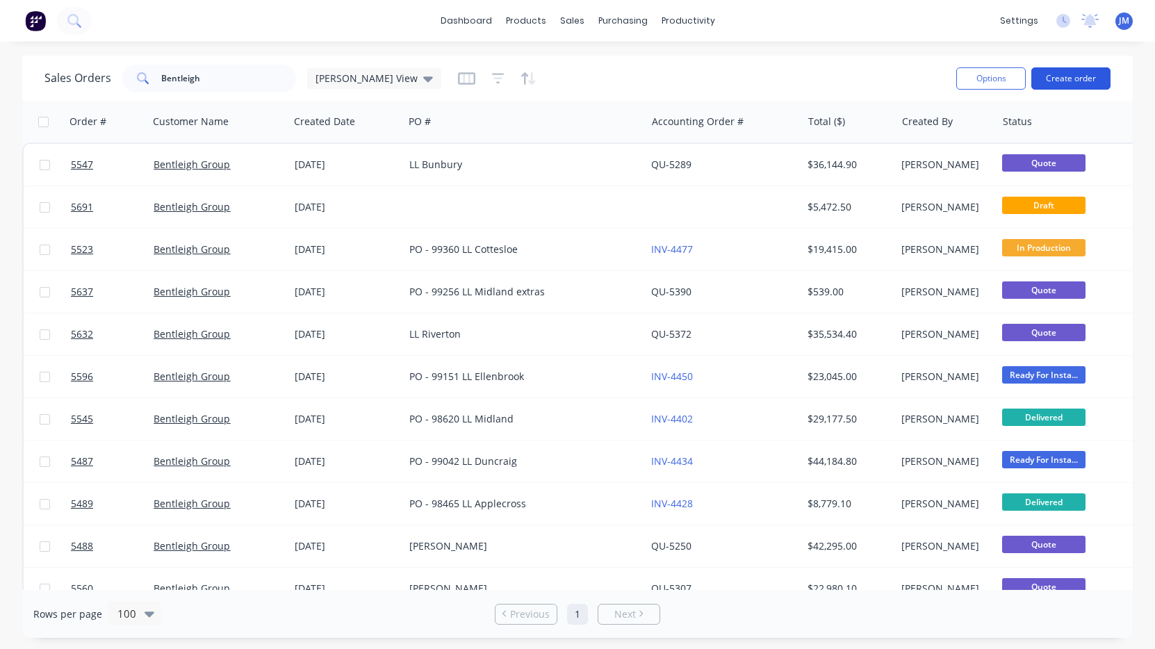
click at [1092, 78] on button "Create order" at bounding box center [1070, 78] width 79 height 22
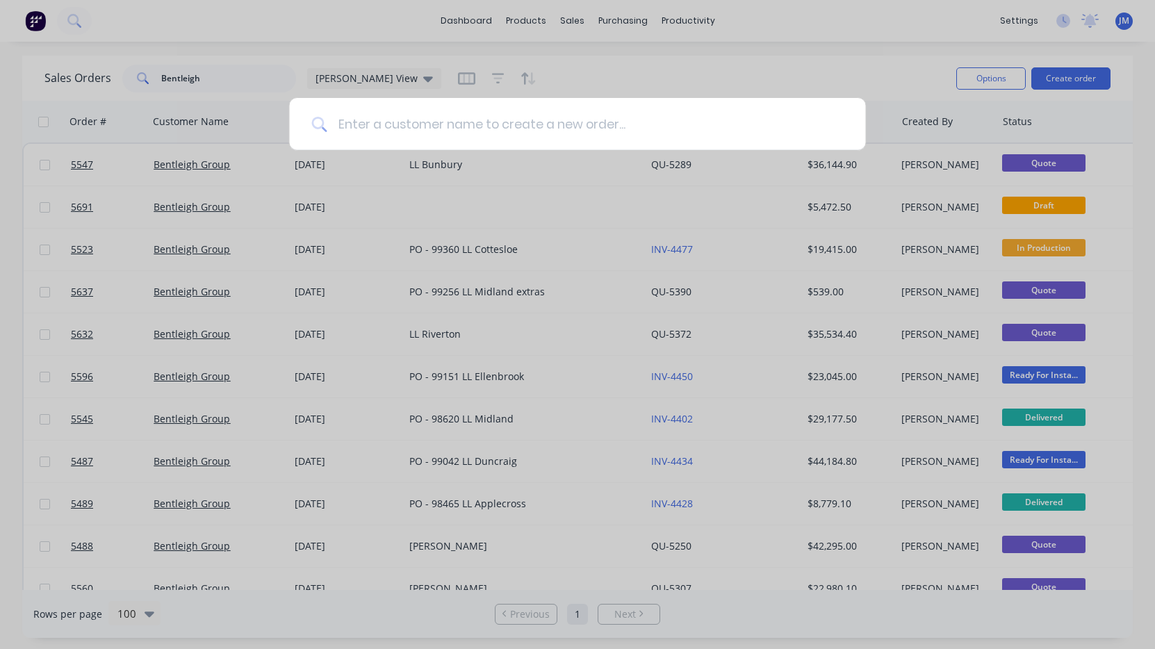
click at [612, 143] on input at bounding box center [585, 124] width 516 height 52
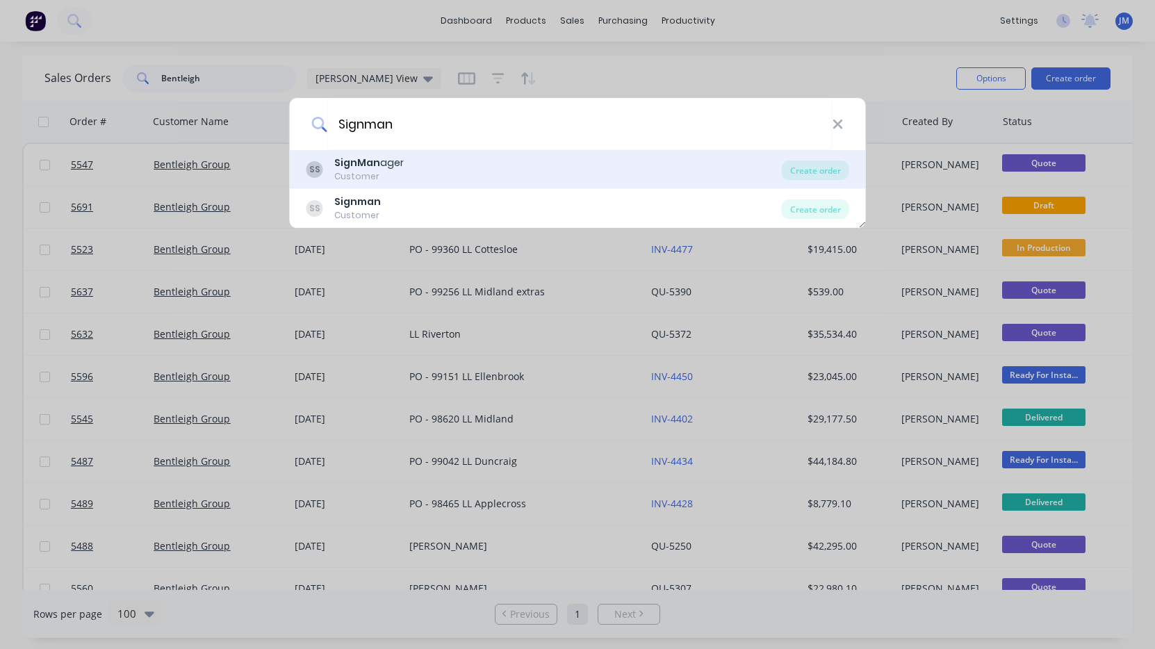
type input "Signman"
click at [487, 176] on div "SS SignMan ager Customer" at bounding box center [543, 169] width 475 height 27
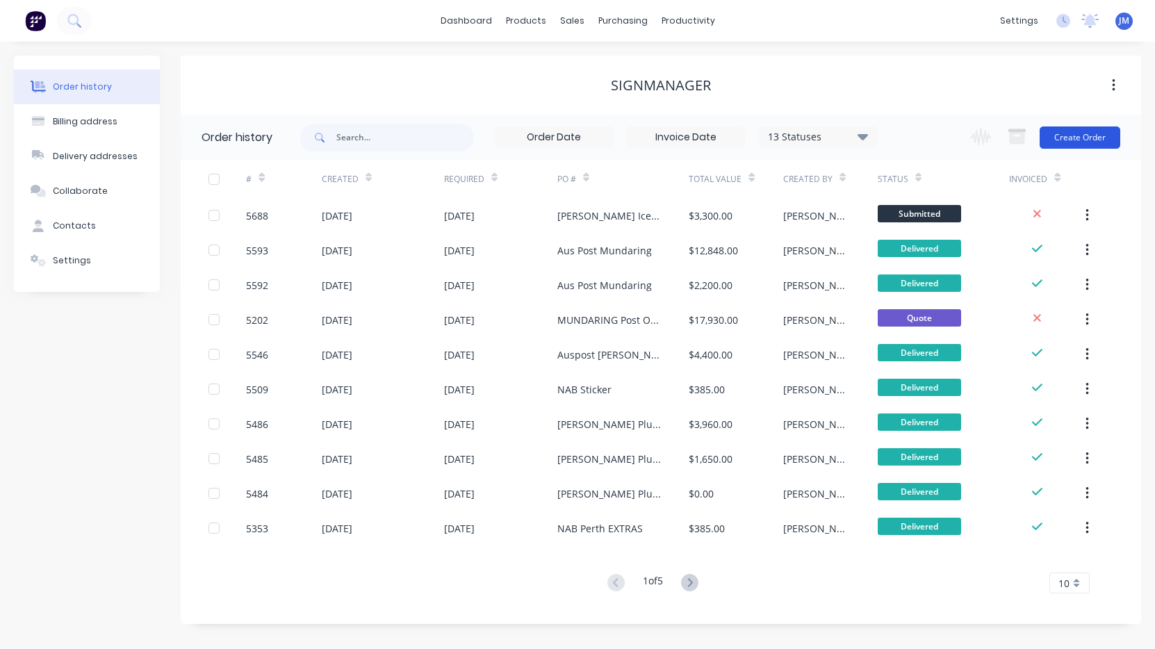
click at [1074, 138] on button "Create Order" at bounding box center [1080, 137] width 81 height 22
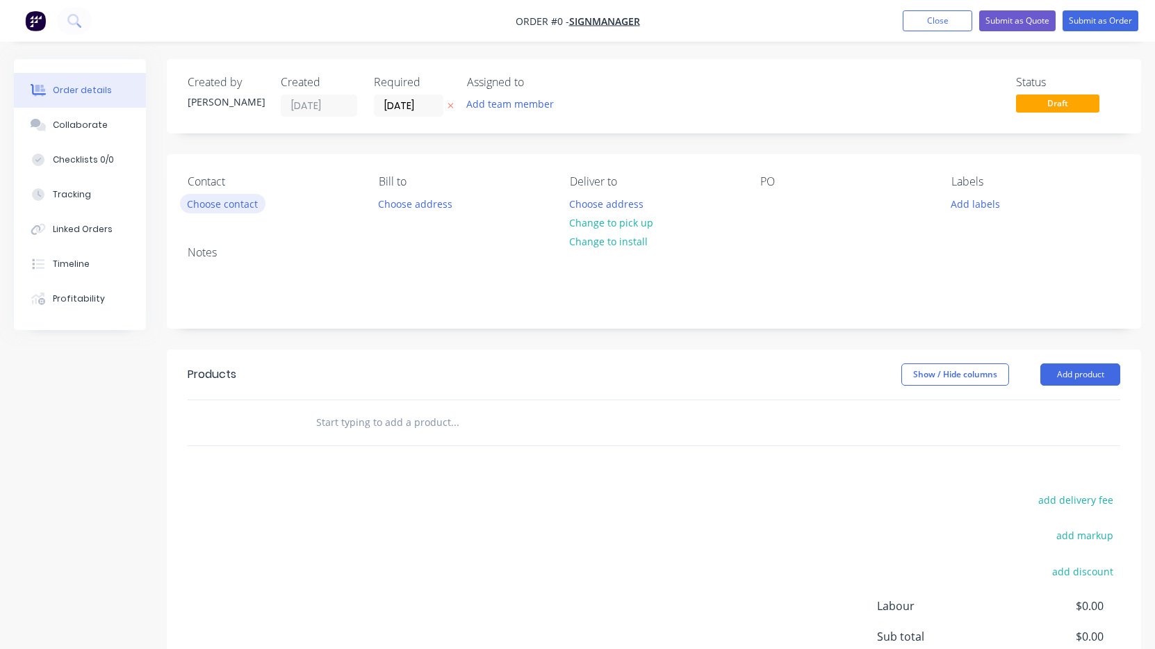
click at [215, 202] on button "Choose contact" at bounding box center [222, 203] width 85 height 19
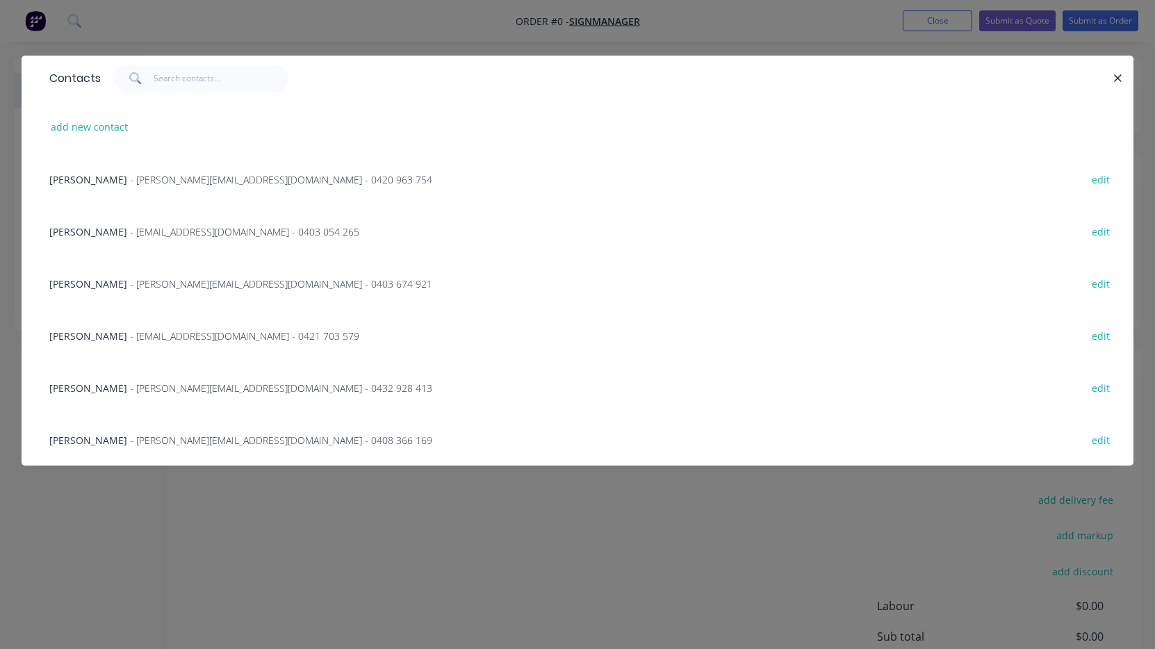
click at [166, 179] on span "- jason@signmanager.com.au - 0420 963 754" at bounding box center [281, 179] width 302 height 13
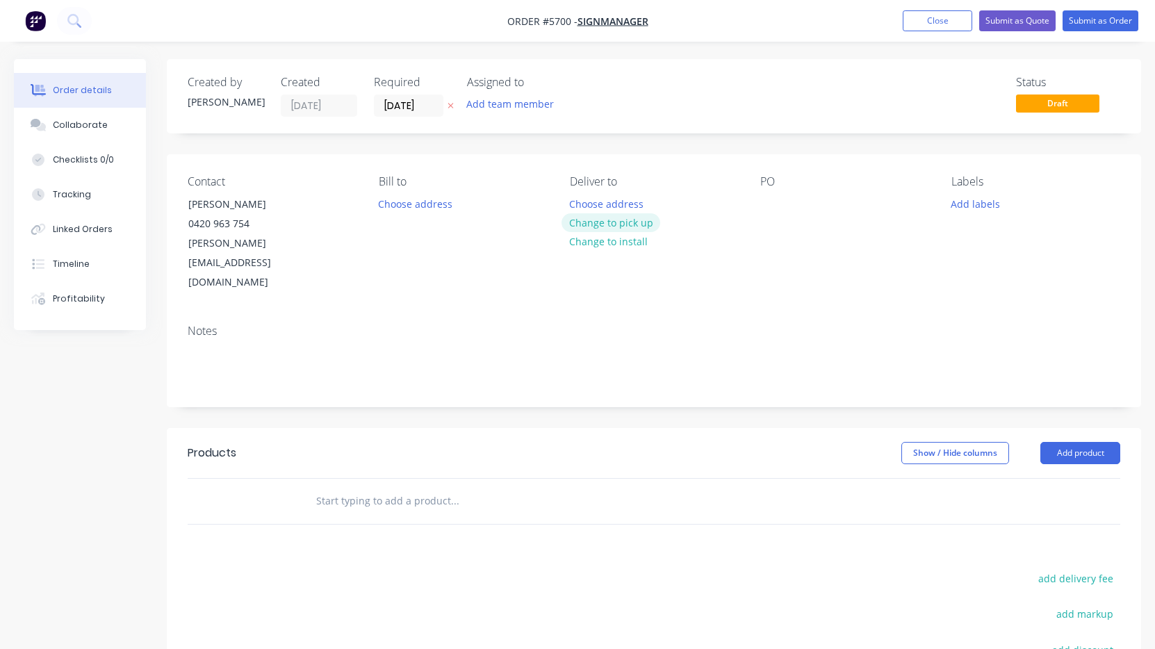
click at [610, 222] on button "Change to pick up" at bounding box center [611, 222] width 99 height 19
click at [762, 203] on div at bounding box center [771, 204] width 22 height 20
click at [403, 487] on input "text" at bounding box center [455, 501] width 278 height 28
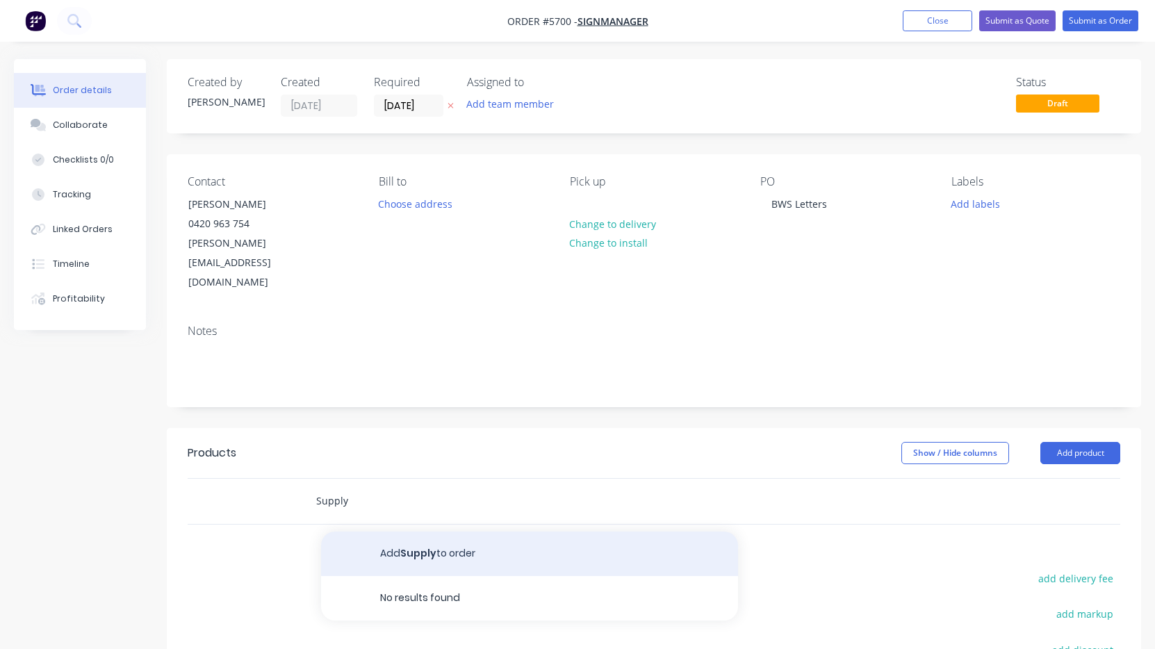
type input "Supply"
click at [460, 532] on button "Add Supply to order" at bounding box center [529, 554] width 417 height 44
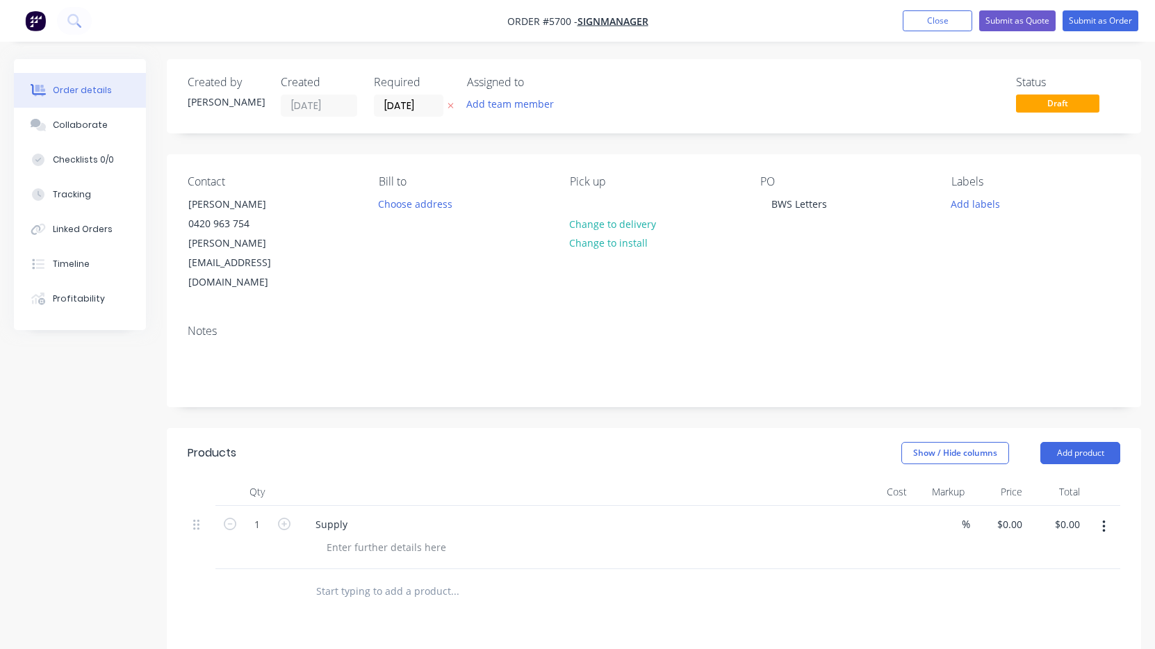
click at [882, 506] on div "$0.00" at bounding box center [884, 537] width 58 height 63
paste input "2360"
type input "$2,360.00"
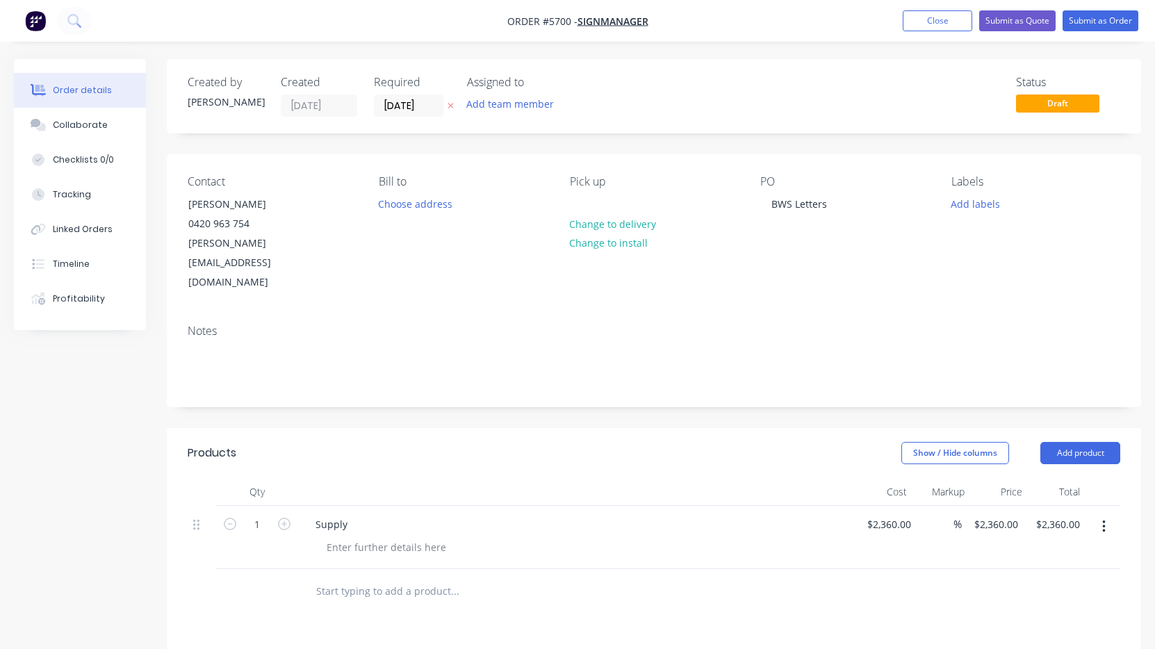
click at [810, 569] on div at bounding box center [654, 591] width 933 height 45
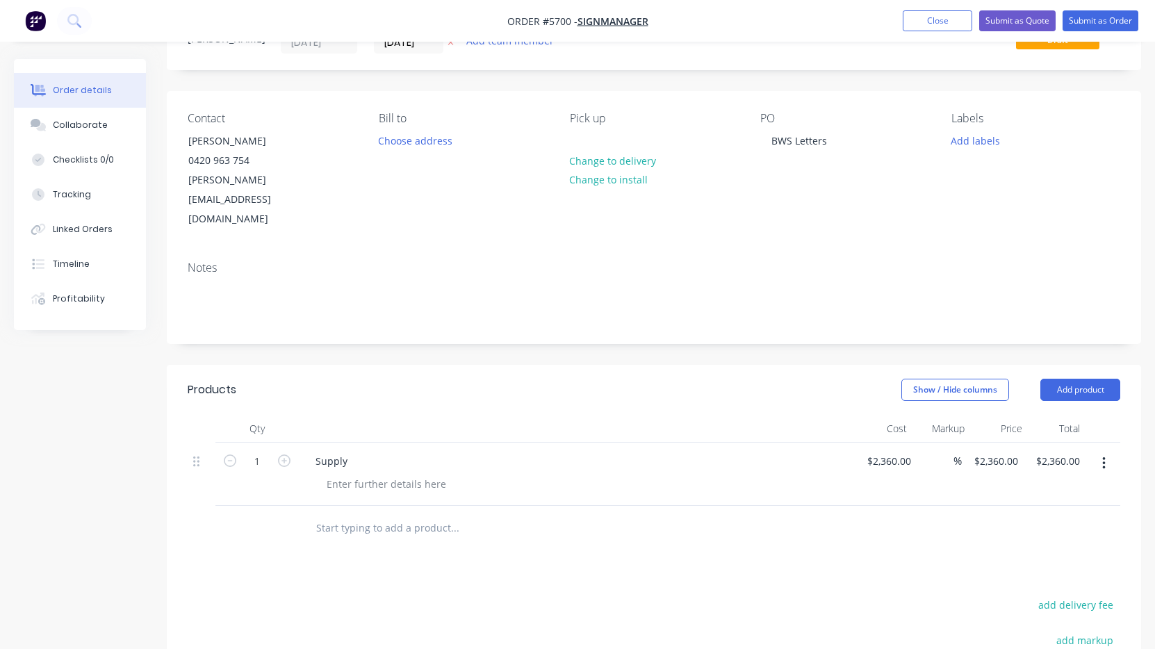
scroll to position [64, 0]
click at [359, 473] on div at bounding box center [387, 483] width 142 height 20
click at [347, 473] on div "400 mm h 20mm PVC Letters" at bounding box center [394, 483] width 156 height 20
click at [466, 473] on div "400mm h 20mm PVC Letters" at bounding box center [392, 483] width 153 height 20
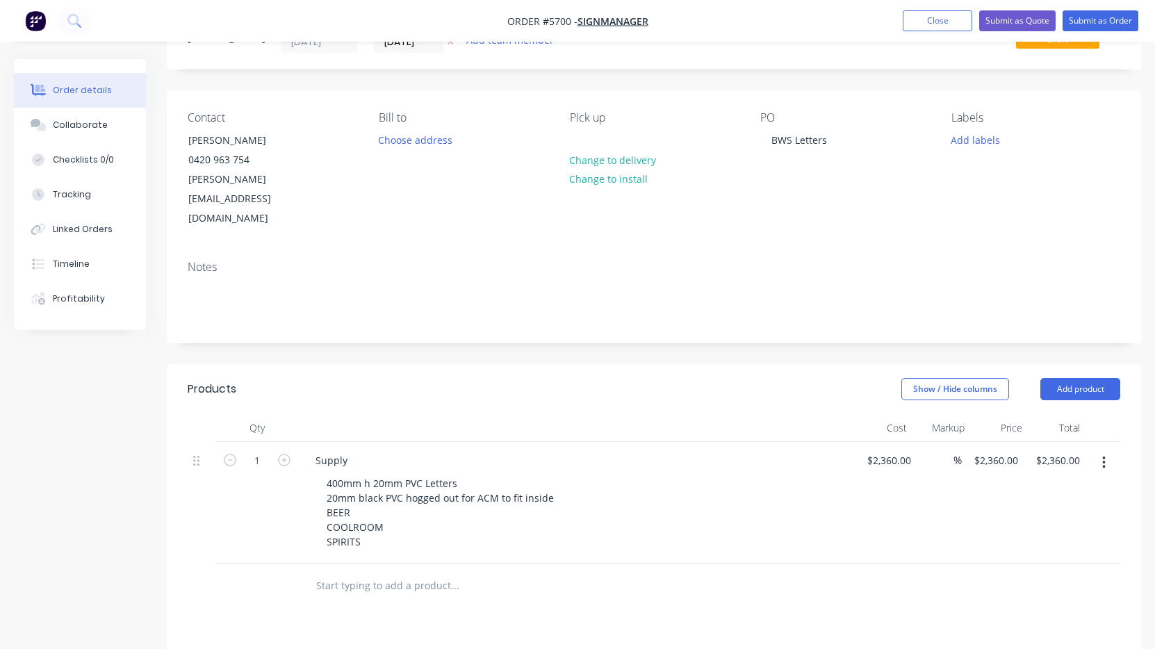
click at [623, 572] on div at bounding box center [512, 586] width 417 height 28
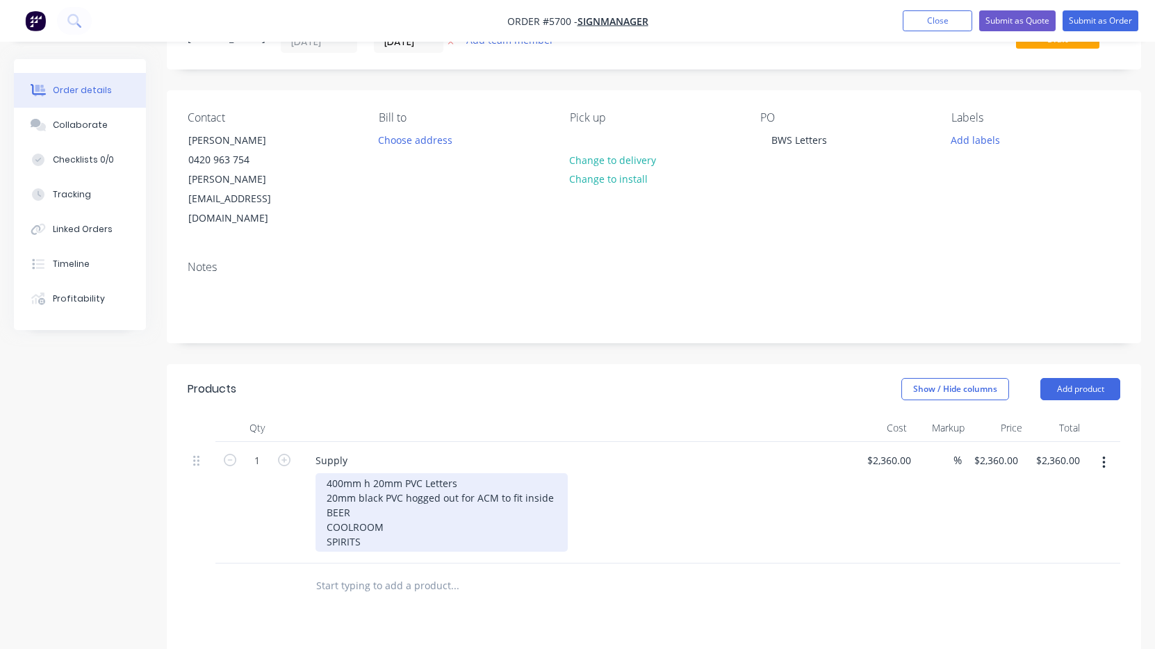
click at [323, 473] on div "400mm h 20mm PVC Letters 20mm black PVC hogged out for ACM to fit inside BEER C…" at bounding box center [442, 512] width 252 height 79
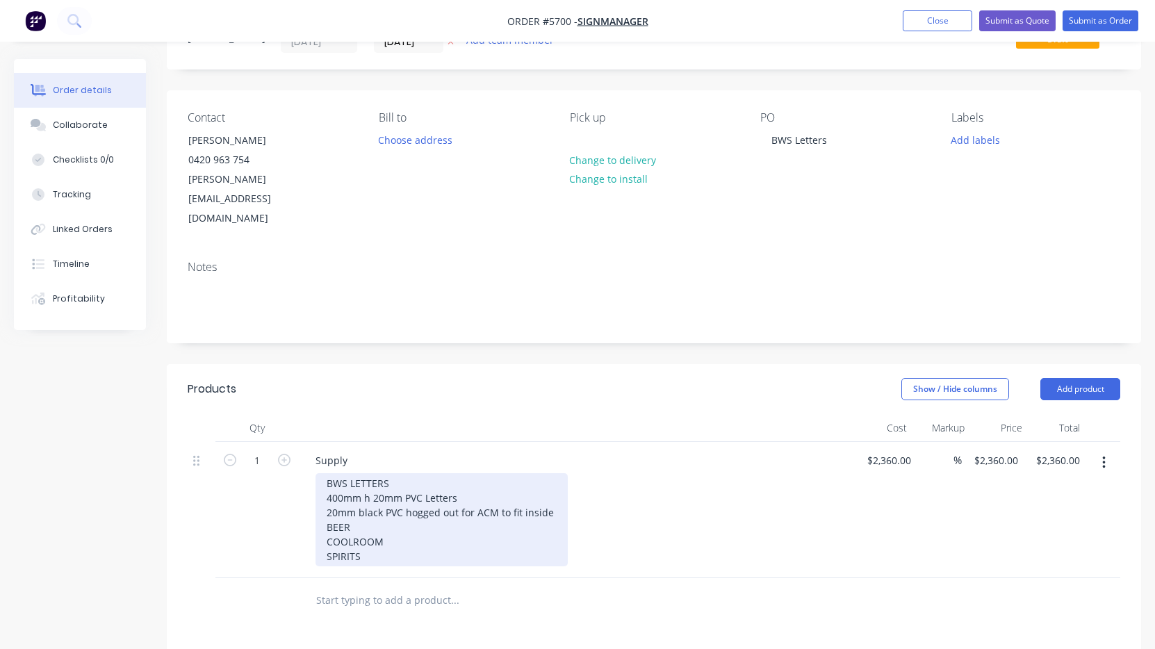
click at [436, 516] on div "BWS LETTERS 400mm h 20mm PVC Letters 20mm black PVC hogged out for ACM to fit i…" at bounding box center [442, 519] width 252 height 93
click at [341, 546] on div "BWS LETTERS 400mm h 20mm PVC Letters 20mm black PVC hogged out for ACM to fit i…" at bounding box center [442, 534] width 252 height 122
click at [482, 546] on div "BWS LETTERS 400mm h 20mm PVC Letters 20mm black PVC hogged out for ACM to fit i…" at bounding box center [442, 534] width 252 height 122
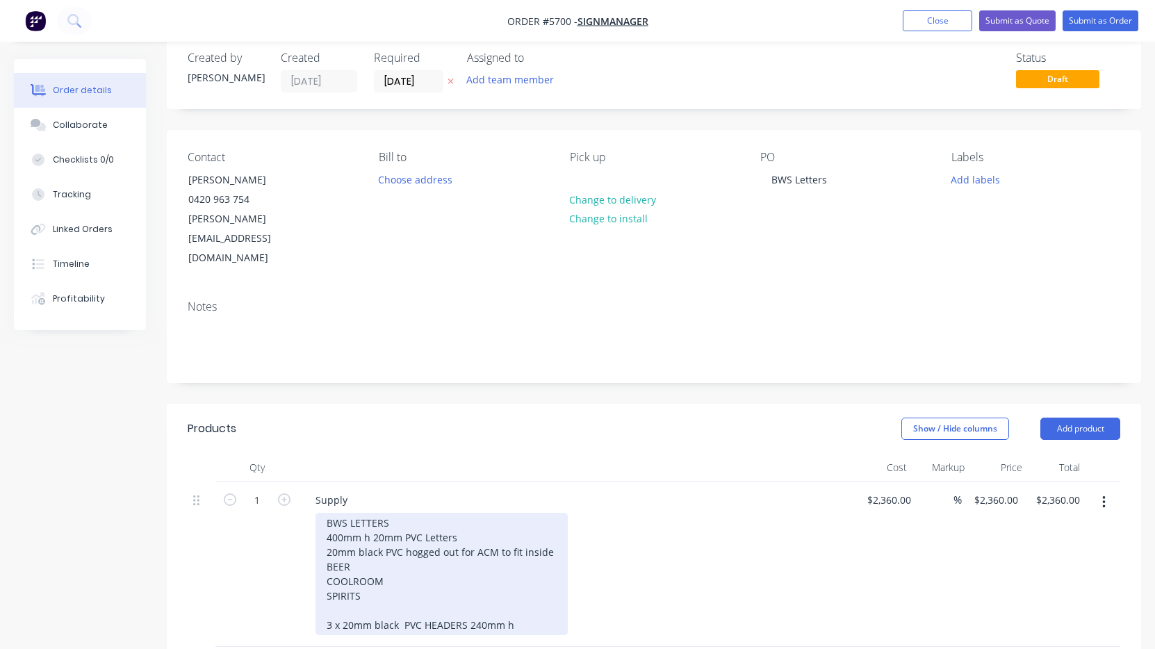
scroll to position [0, 0]
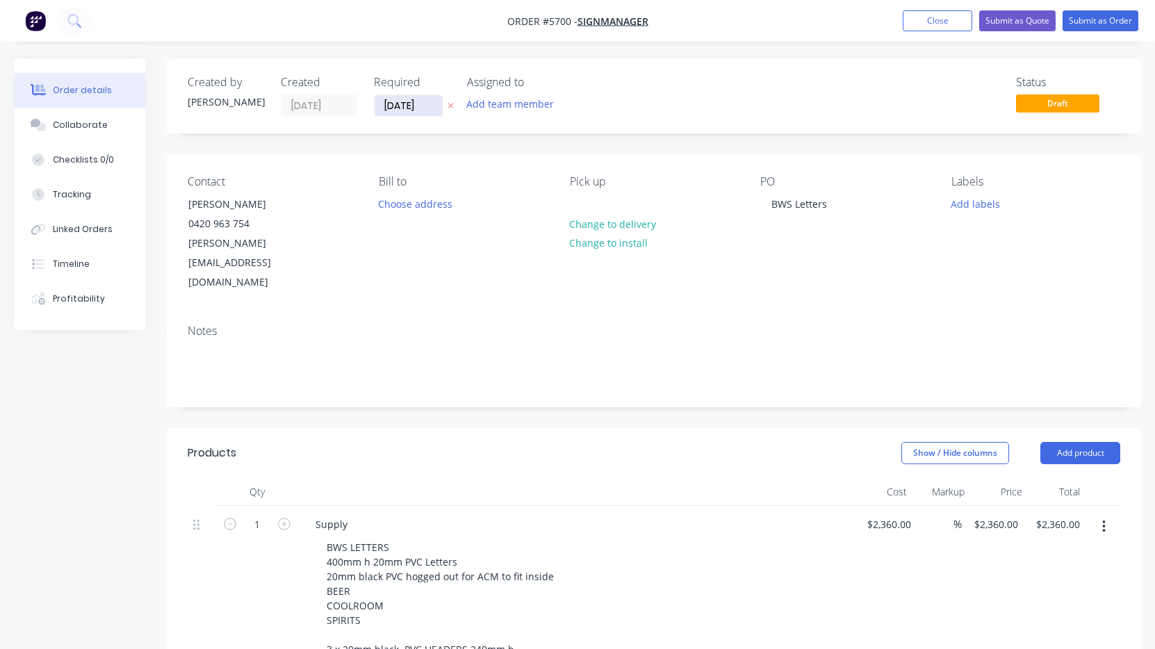
click at [409, 105] on input "04/09/25" at bounding box center [409, 105] width 68 height 21
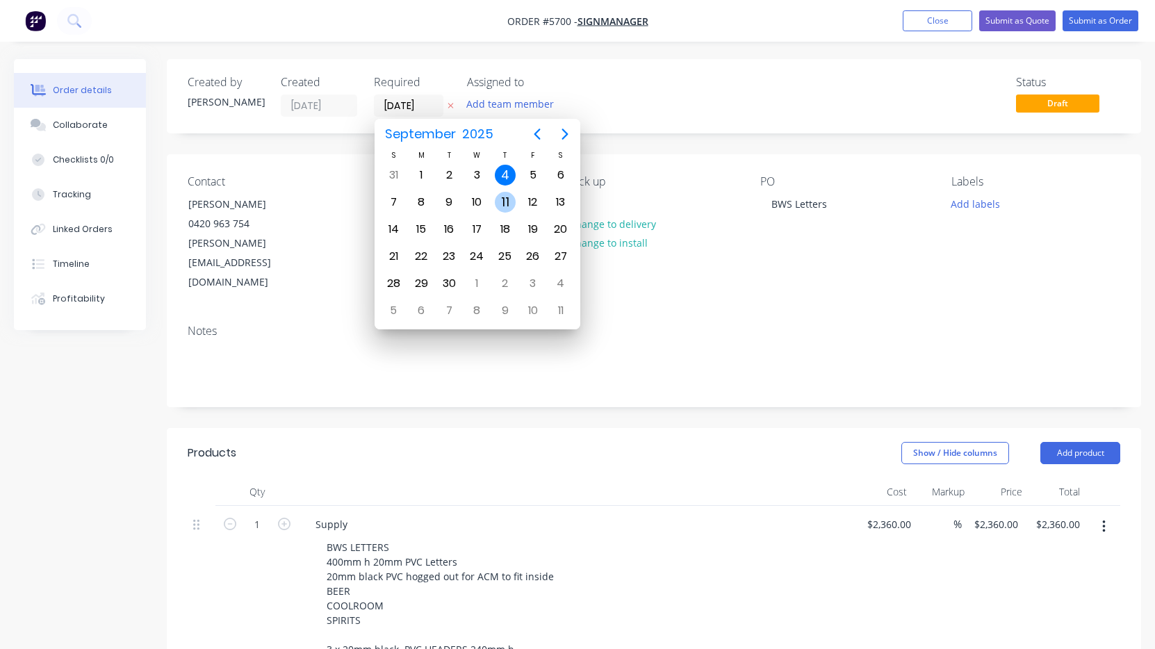
click at [510, 202] on div "11" at bounding box center [505, 202] width 21 height 21
type input "11/09/25"
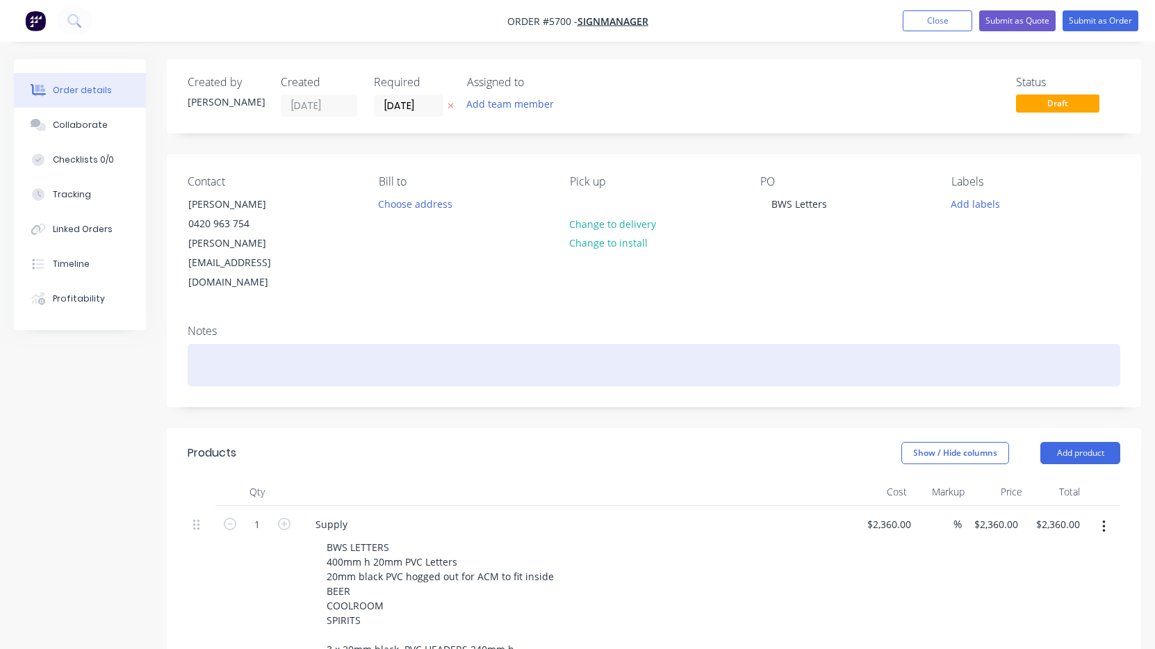
click at [328, 344] on div at bounding box center [654, 365] width 933 height 42
paste div
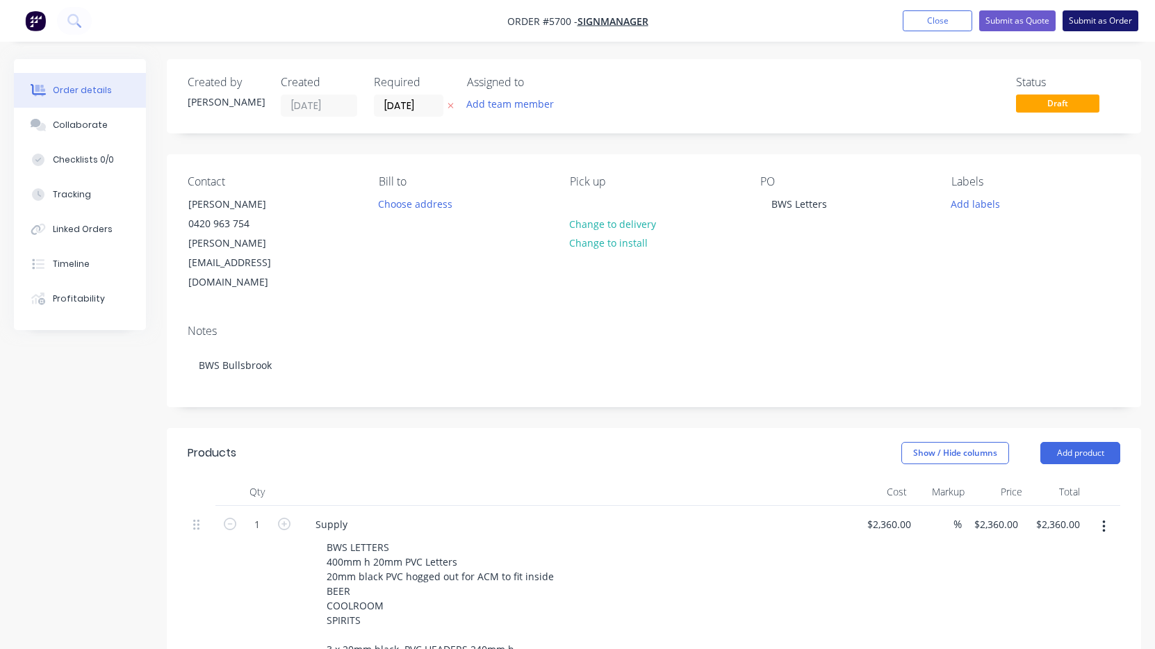
click at [1102, 19] on button "Submit as Order" at bounding box center [1101, 20] width 76 height 21
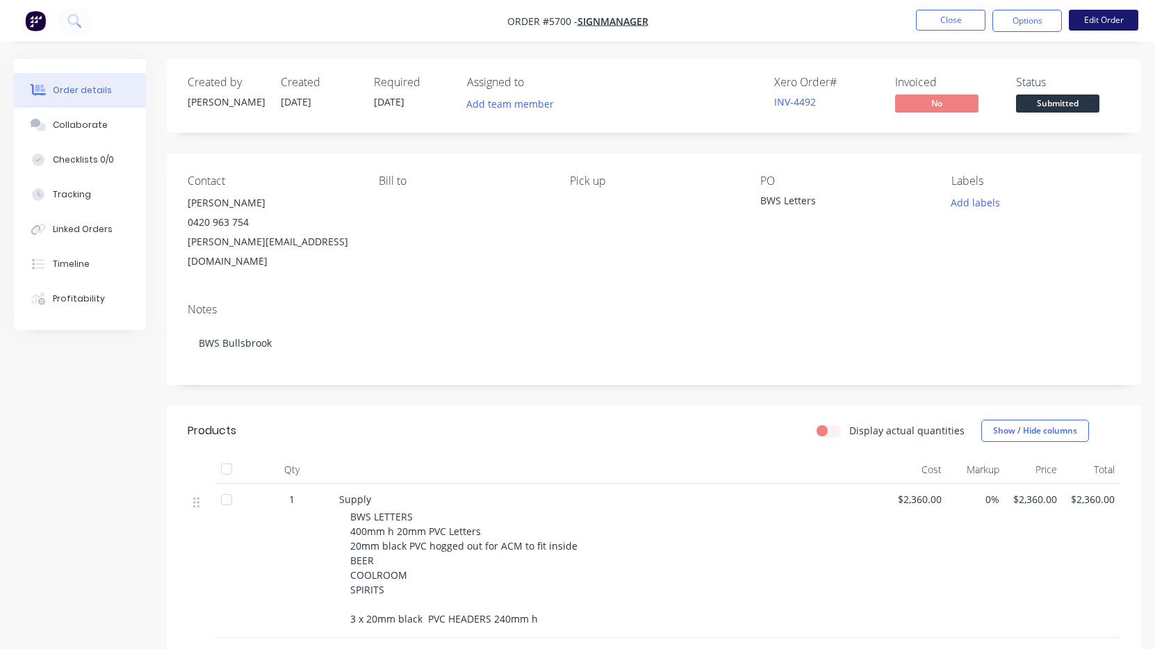
click at [1096, 22] on button "Edit Order" at bounding box center [1103, 20] width 69 height 21
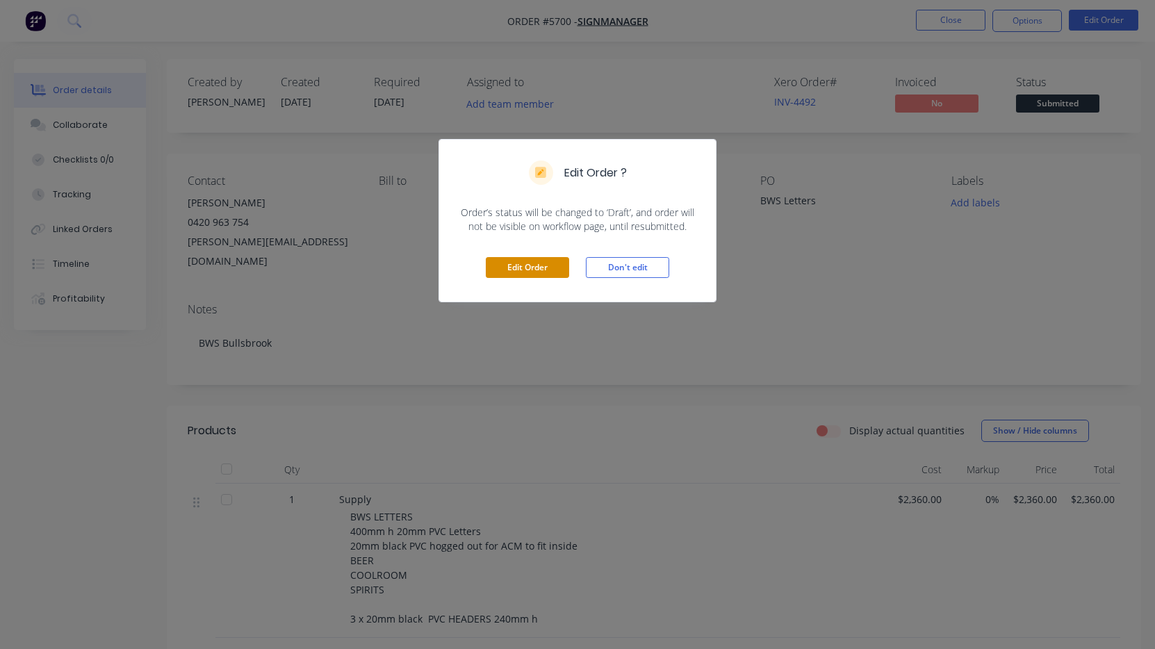
click at [542, 268] on button "Edit Order" at bounding box center [527, 267] width 83 height 21
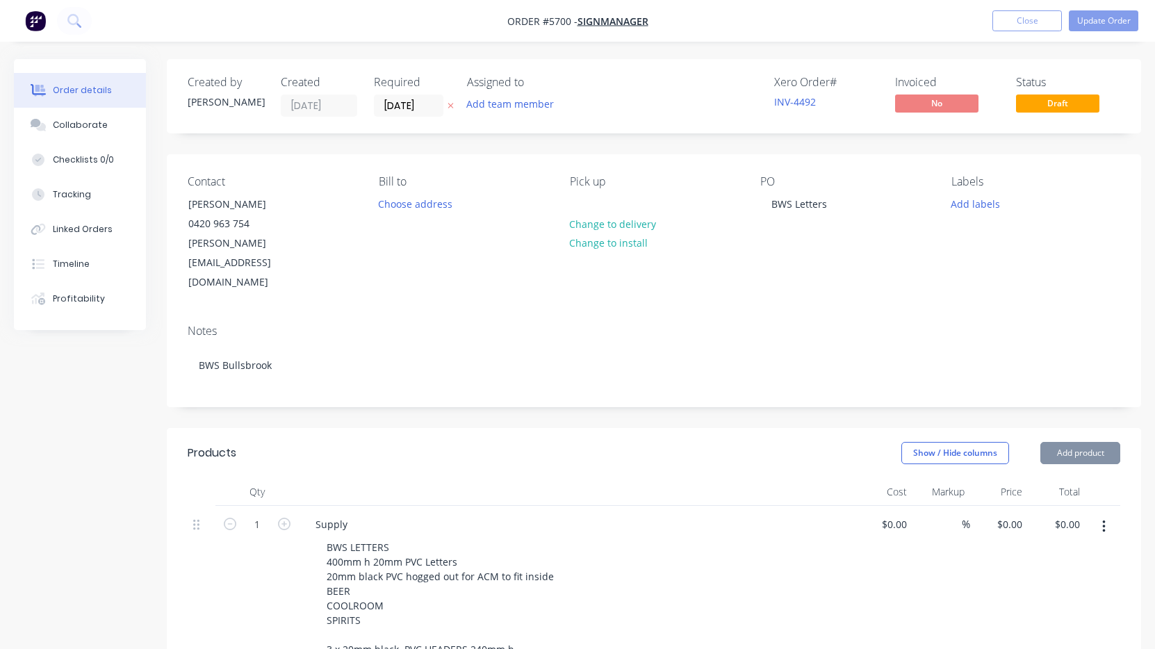
type input "$2,360.00"
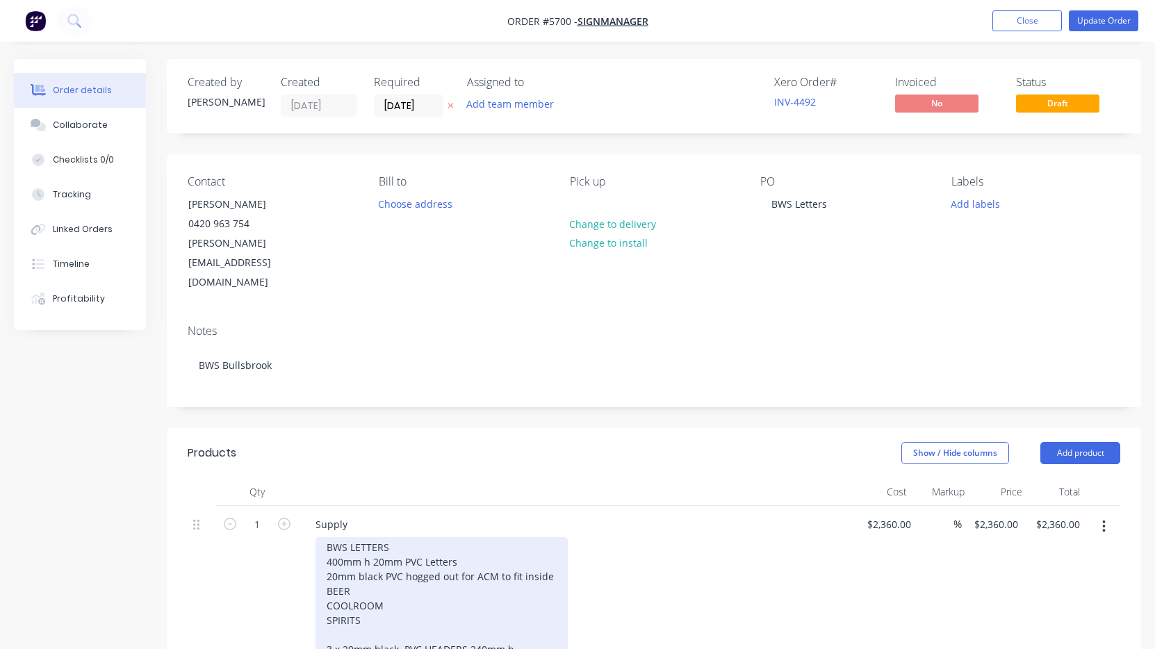
click at [397, 583] on div "BWS LETTERS 400mm h 20mm PVC Letters 20mm black PVC hogged out for ACM to fit i…" at bounding box center [442, 598] width 252 height 122
drag, startPoint x: 397, startPoint y: 583, endPoint x: 528, endPoint y: 597, distance: 132.1
click at [528, 597] on div "BWS LETTERS 400mm h 20mm PVC Letters 20mm black PVC hogged out for ACM to fit i…" at bounding box center [442, 605] width 252 height 137
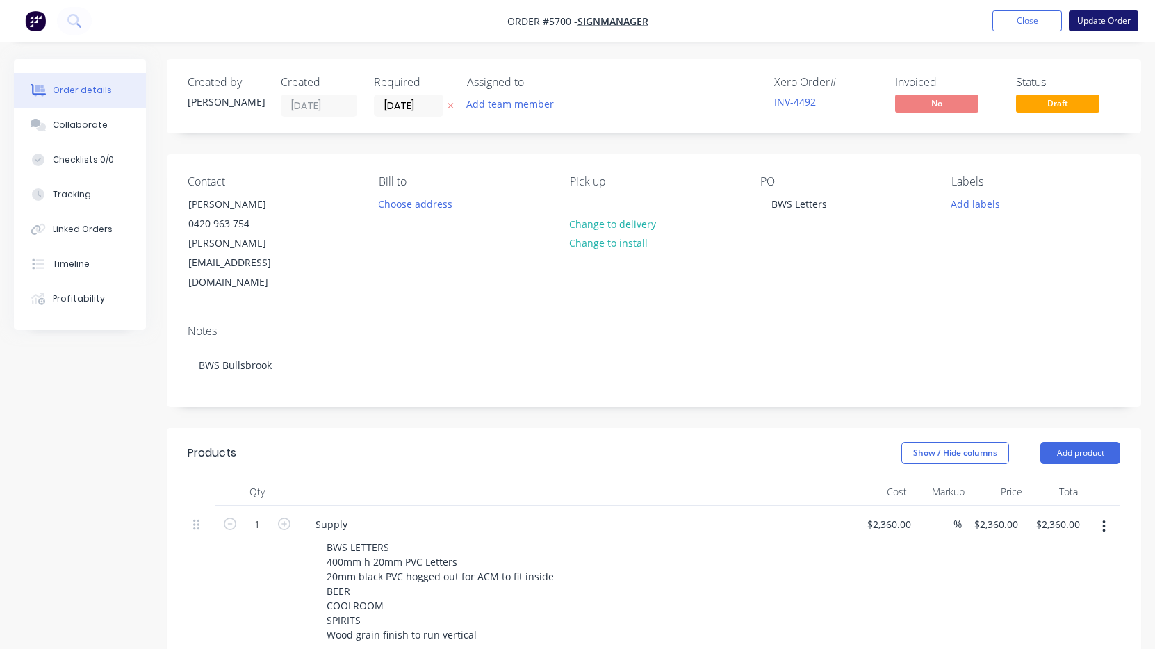
click at [1115, 17] on button "Update Order" at bounding box center [1103, 20] width 69 height 21
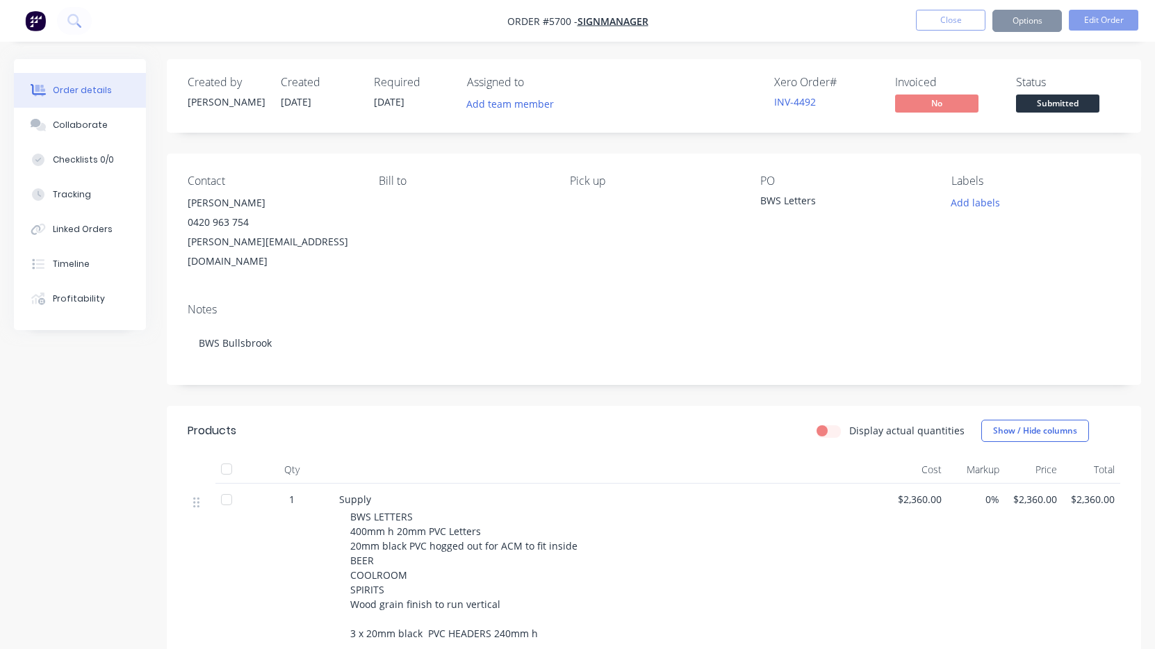
click at [1061, 110] on span "Submitted" at bounding box center [1057, 103] width 83 height 17
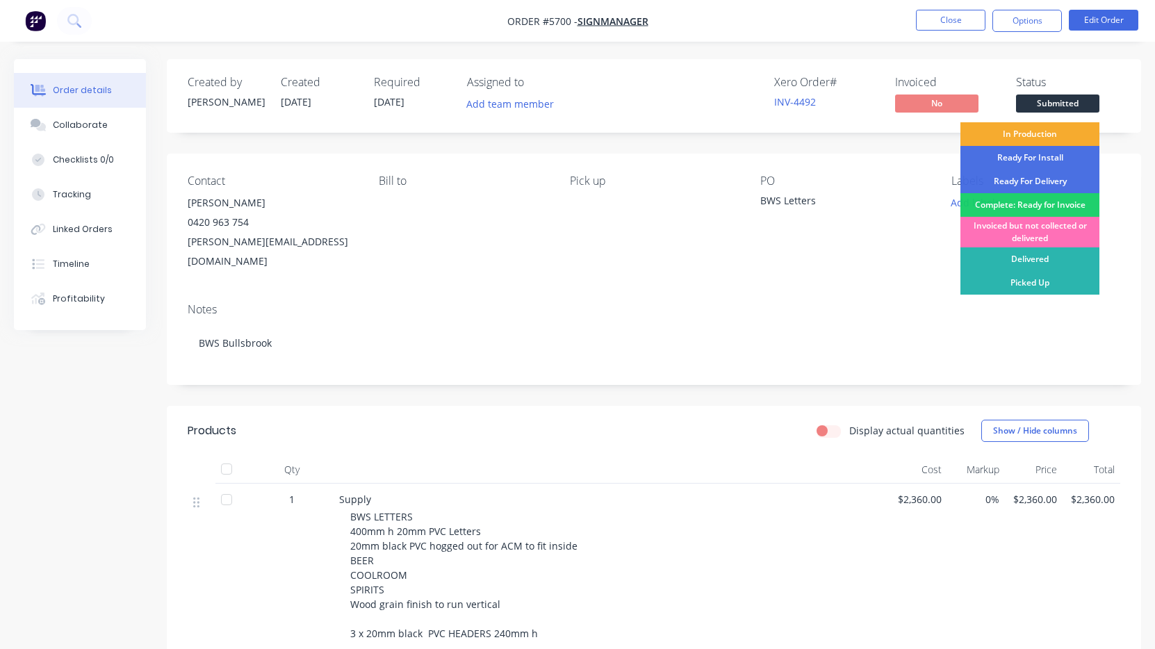
click at [1050, 142] on div "In Production" at bounding box center [1029, 134] width 139 height 24
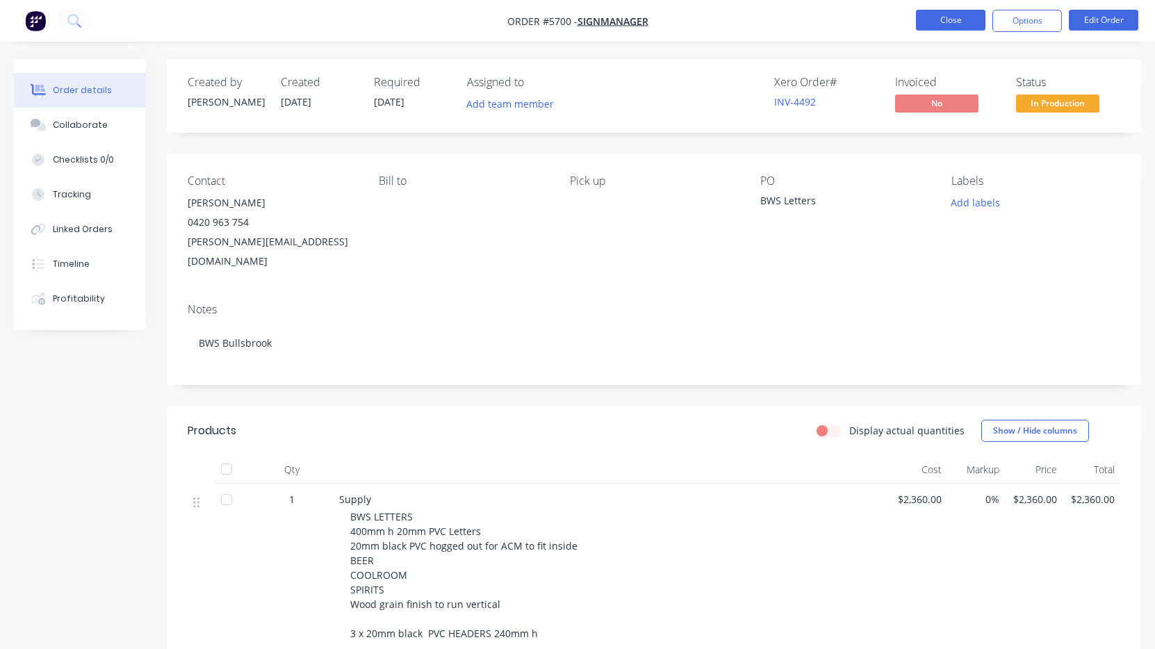
click at [960, 28] on button "Close" at bounding box center [950, 20] width 69 height 21
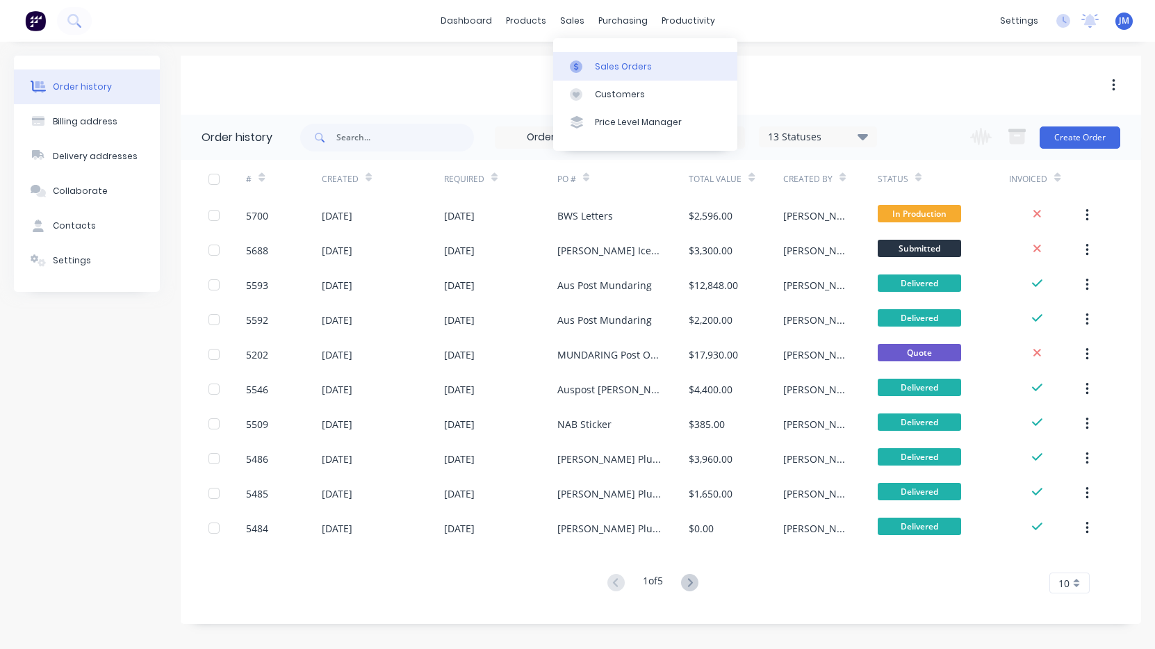
click at [611, 67] on div "Sales Orders" at bounding box center [623, 66] width 57 height 13
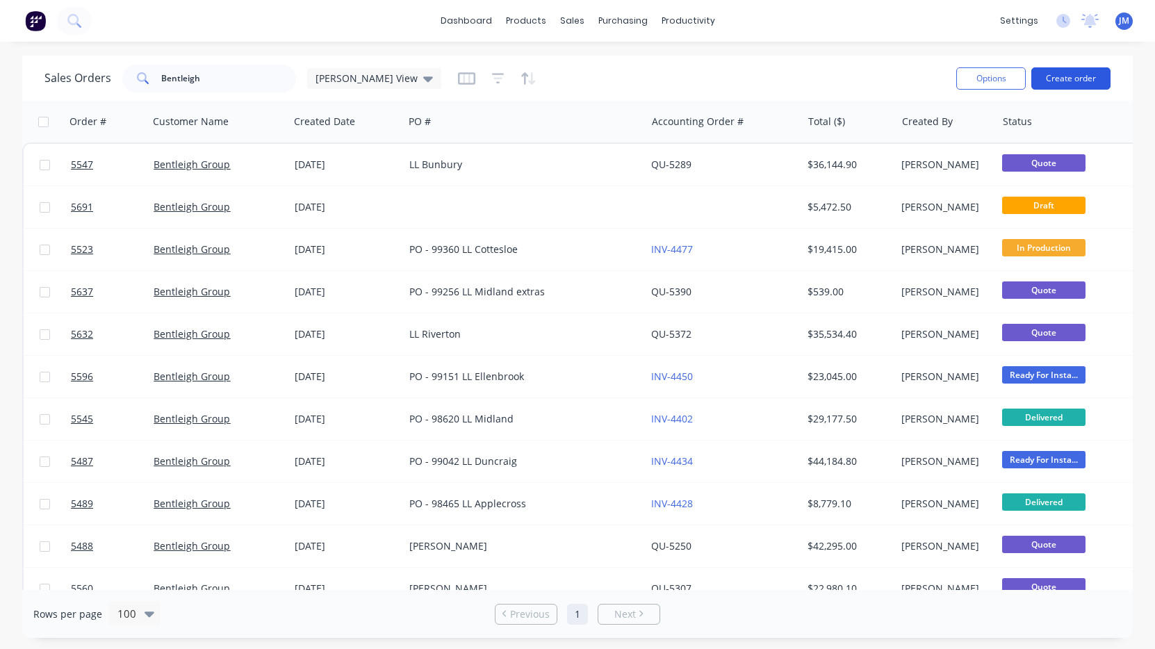
click at [1074, 79] on button "Create order" at bounding box center [1070, 78] width 79 height 22
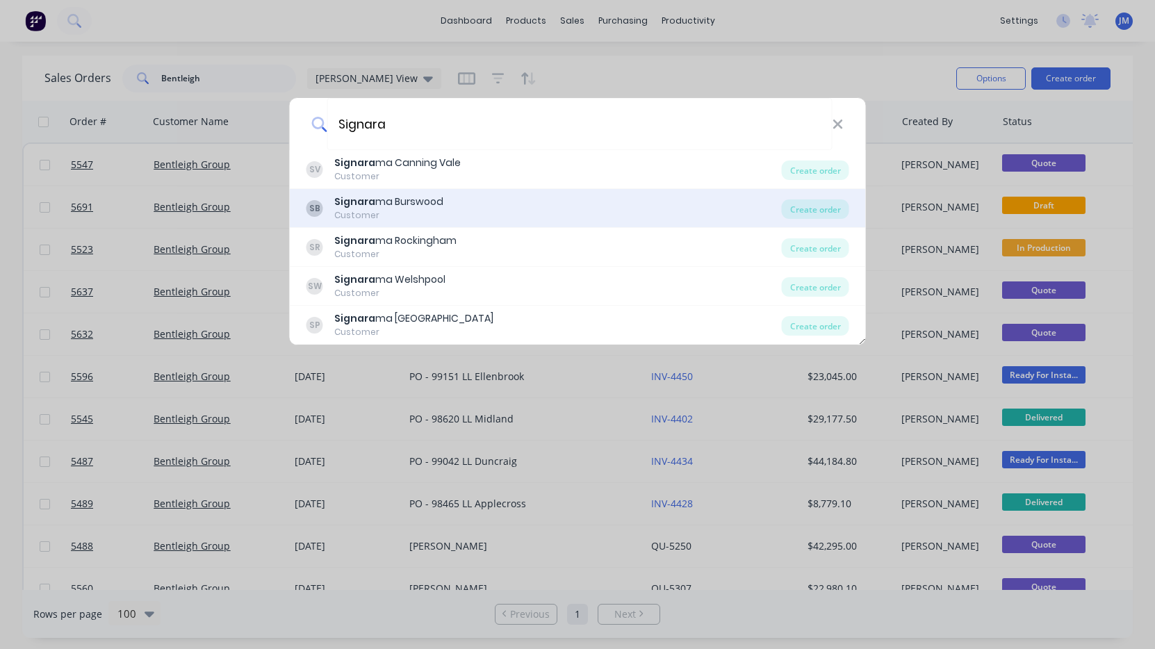
type input "Signara"
click at [486, 206] on div "SB Signara ma Burswood Customer" at bounding box center [543, 208] width 475 height 27
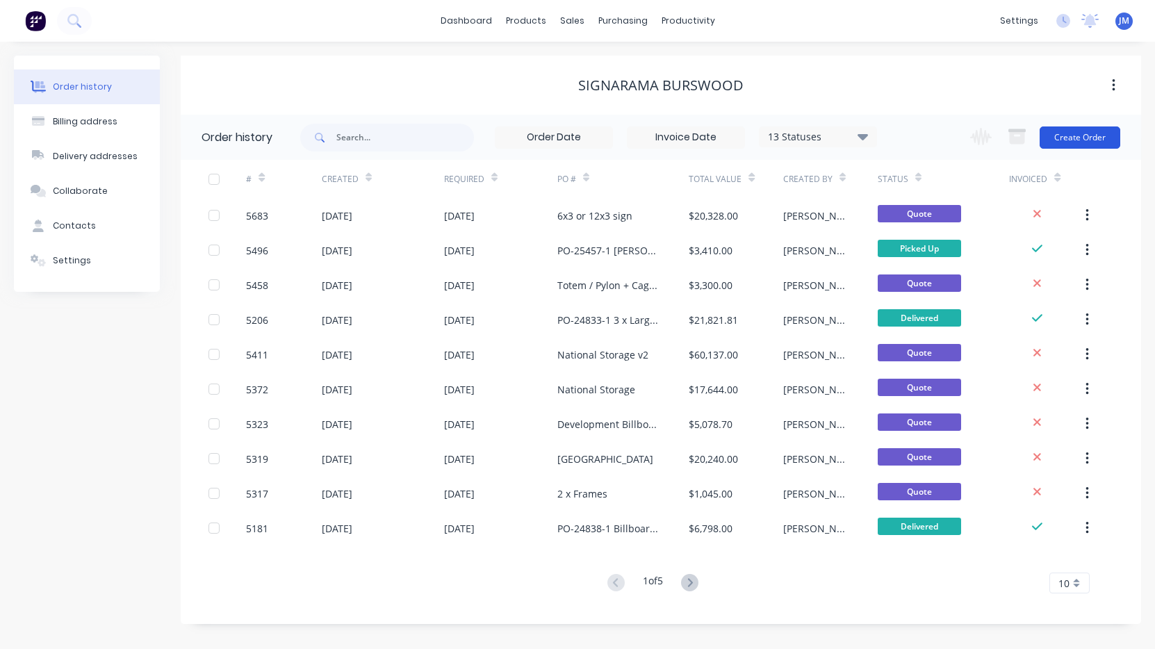
click at [1063, 135] on button "Create Order" at bounding box center [1080, 137] width 81 height 22
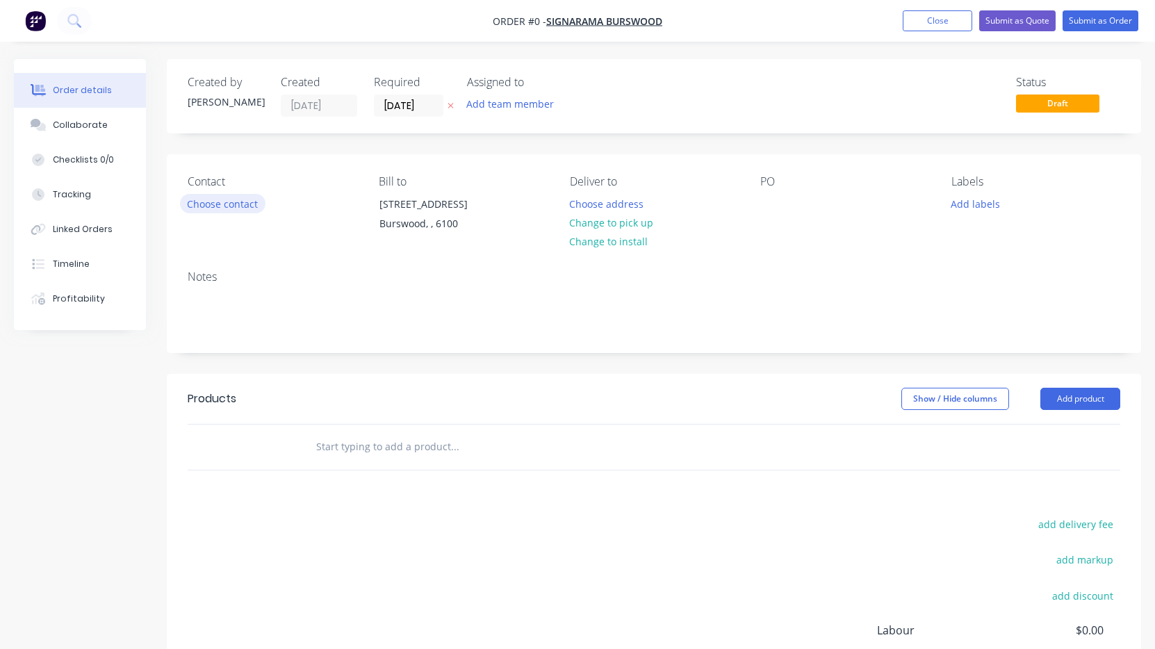
click at [218, 204] on button "Choose contact" at bounding box center [222, 203] width 85 height 19
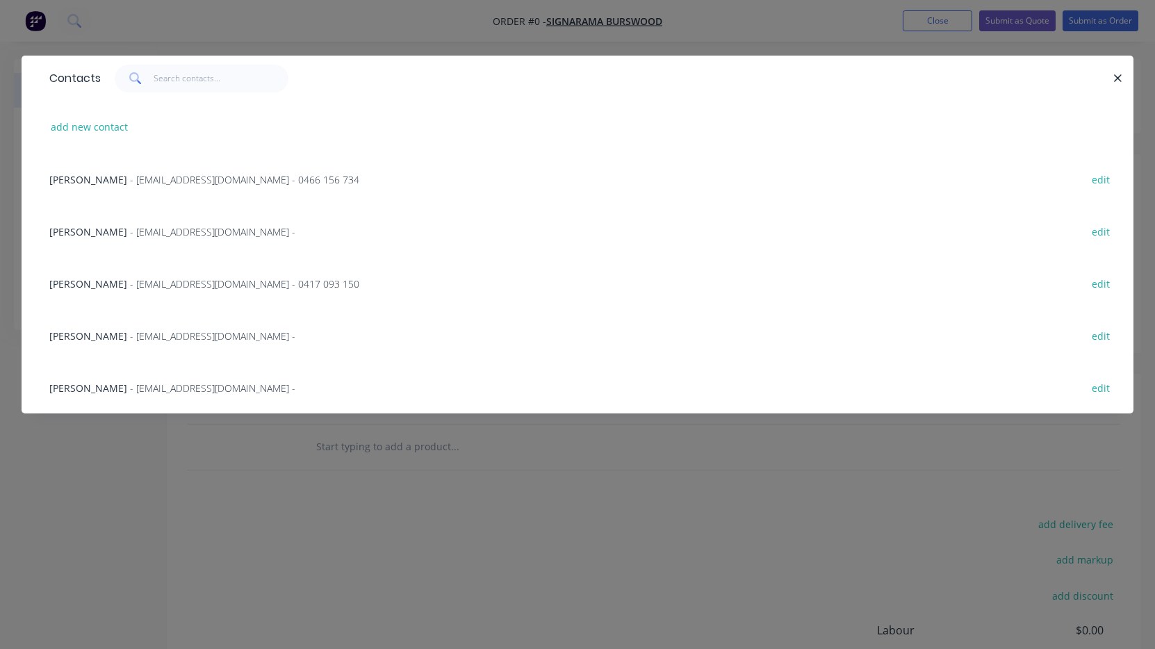
click at [213, 332] on span "- production.vicpark@signarama.com.au -" at bounding box center [212, 335] width 165 height 13
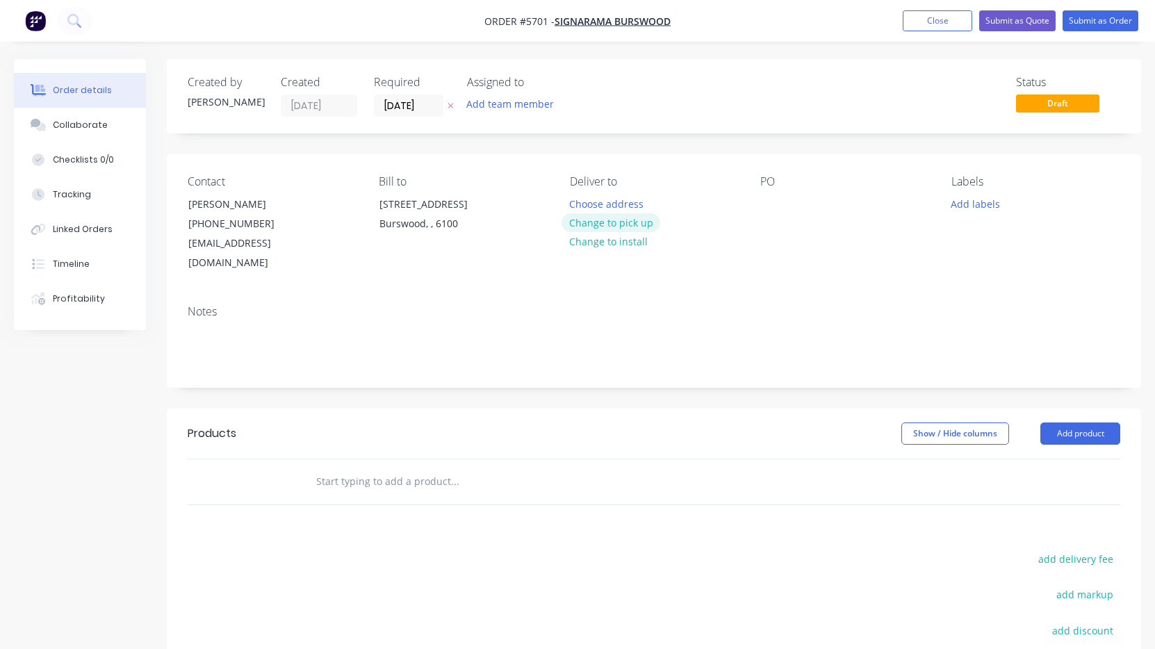
click at [623, 215] on button "Change to pick up" at bounding box center [611, 222] width 99 height 19
click at [769, 204] on div at bounding box center [771, 204] width 22 height 20
click at [809, 204] on div "2 x brakcets" at bounding box center [799, 204] width 78 height 20
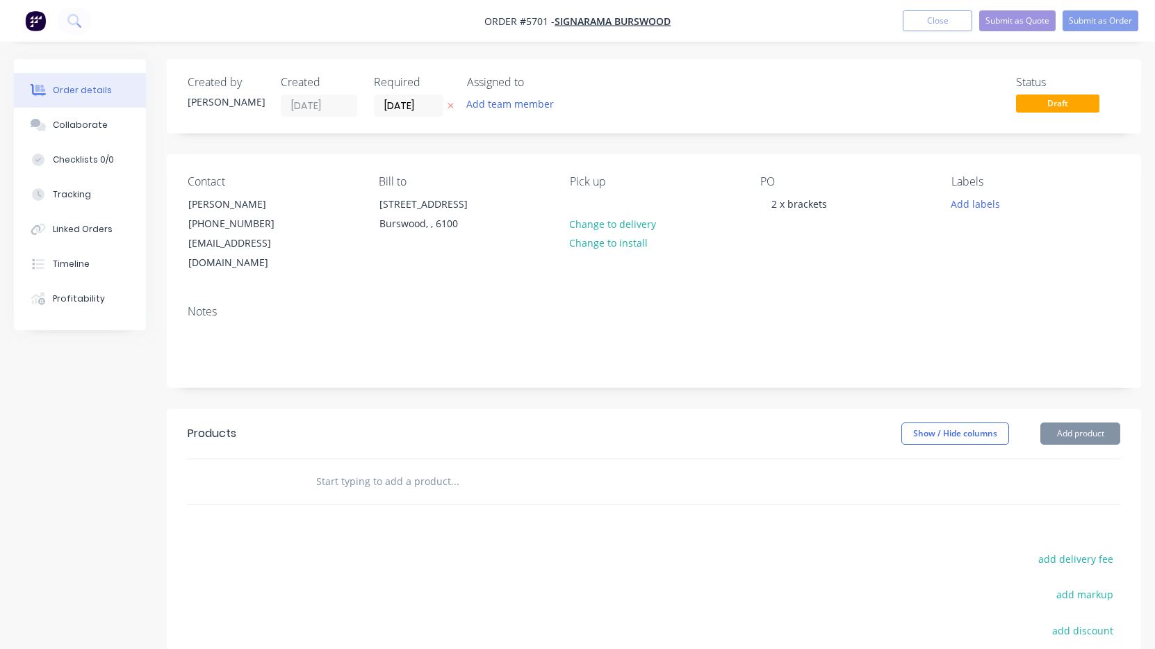
click at [364, 471] on input "text" at bounding box center [455, 482] width 278 height 28
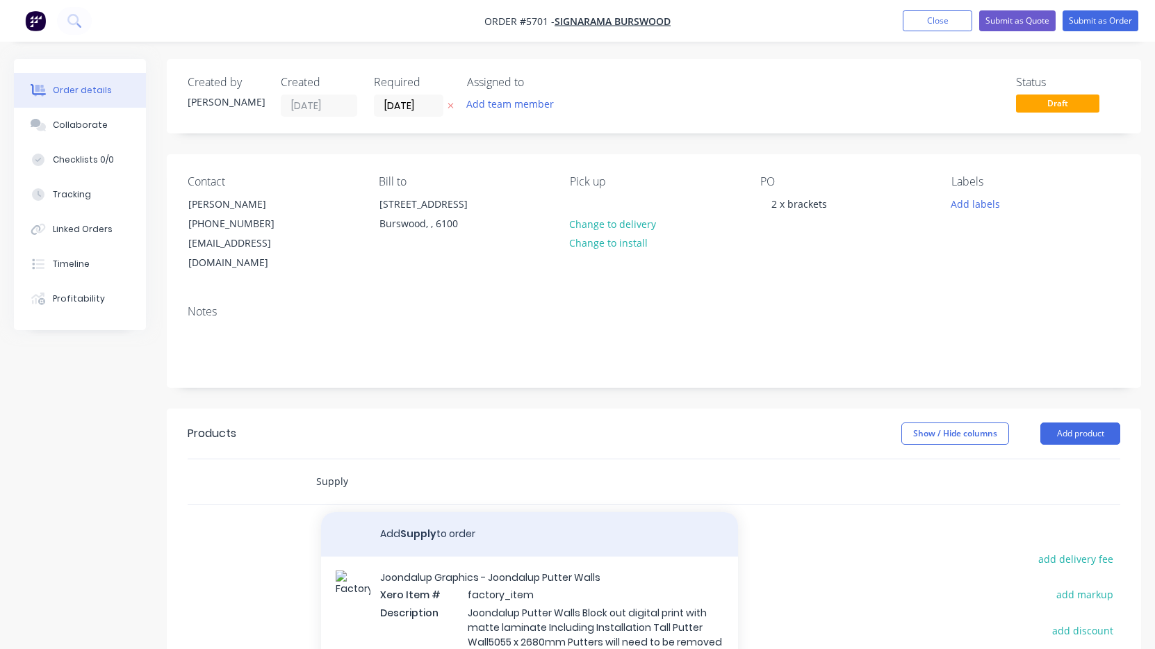
type input "Supply"
click at [389, 512] on button "Add Supply to order" at bounding box center [529, 534] width 417 height 44
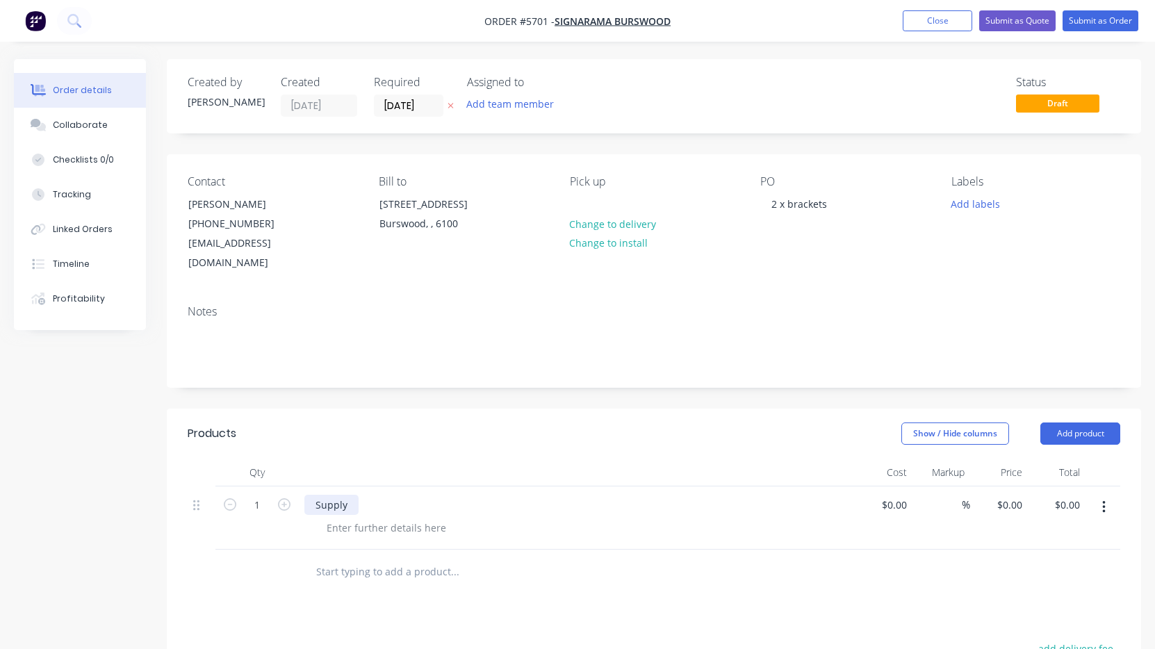
click at [344, 495] on div "Supply" at bounding box center [331, 505] width 54 height 20
click at [347, 497] on div "Supply" at bounding box center [577, 517] width 556 height 63
click at [348, 518] on div at bounding box center [387, 528] width 142 height 20
click at [892, 495] on div at bounding box center [902, 505] width 22 height 20
type input "$300.00"
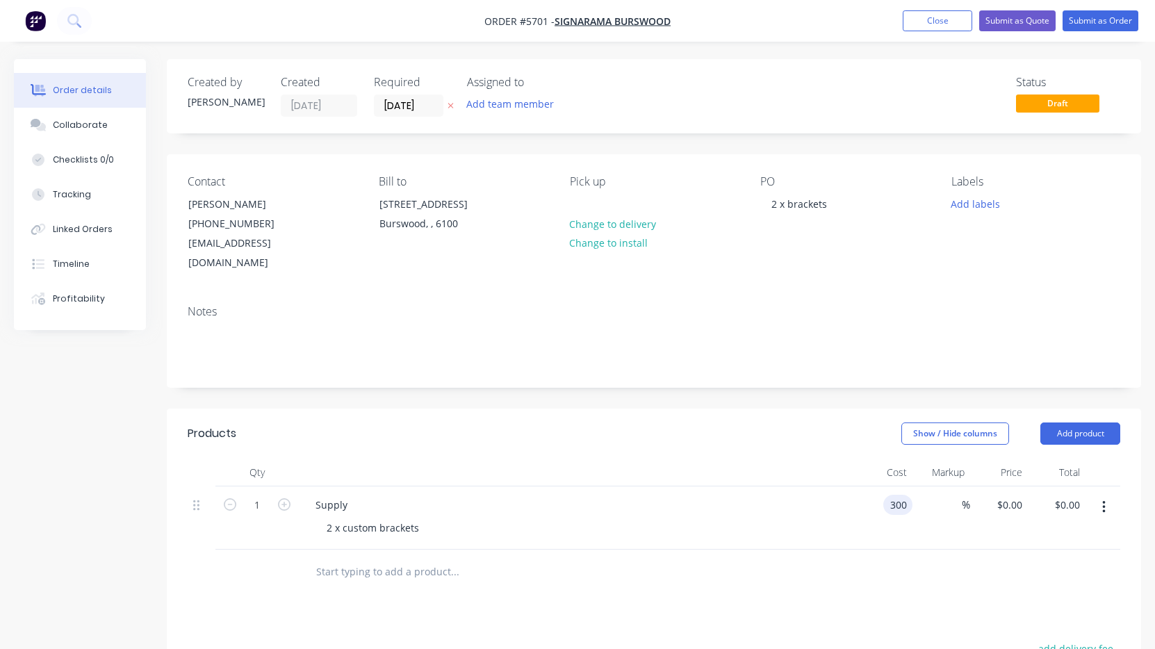
type input "$300.00"
click at [850, 553] on div at bounding box center [654, 572] width 933 height 45
click at [423, 518] on div "2 x custom brackets" at bounding box center [373, 528] width 115 height 20
click at [644, 564] on div at bounding box center [549, 586] width 500 height 45
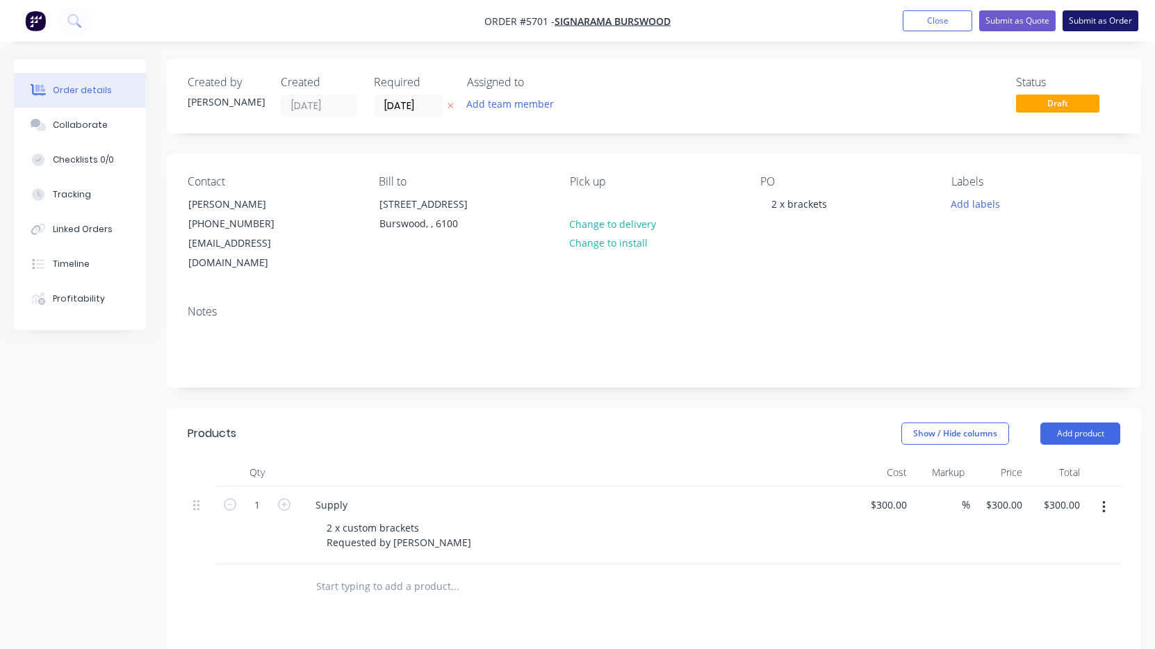
click at [1122, 24] on button "Submit as Order" at bounding box center [1101, 20] width 76 height 21
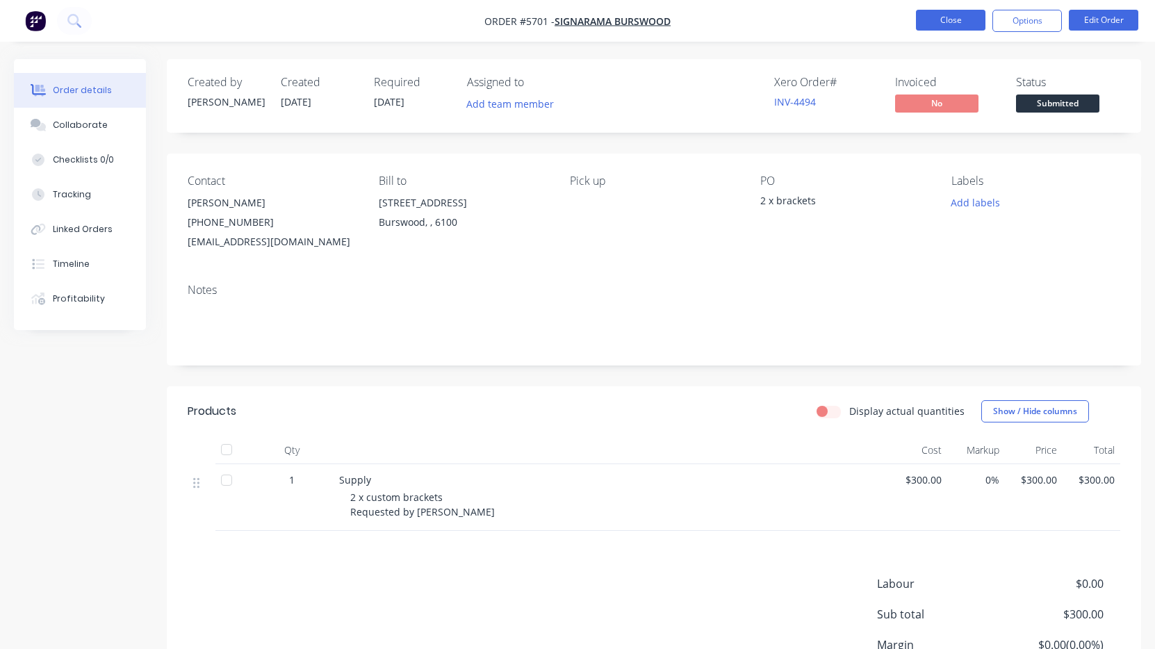
click at [953, 17] on button "Close" at bounding box center [950, 20] width 69 height 21
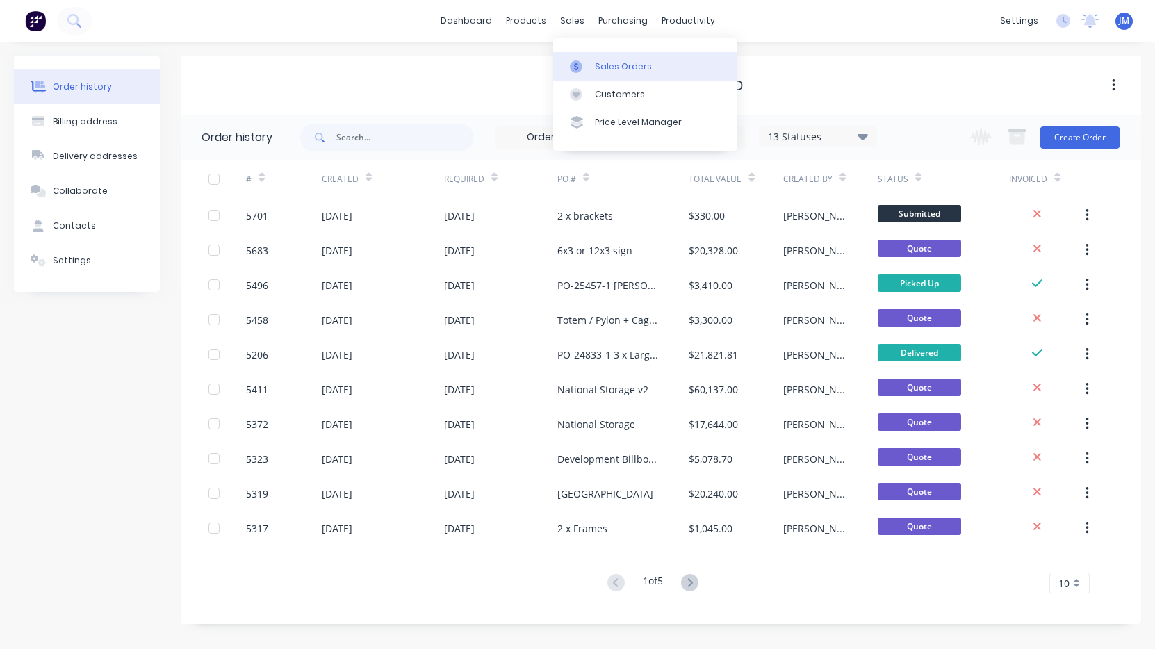
click at [599, 73] on link "Sales Orders" at bounding box center [645, 66] width 184 height 28
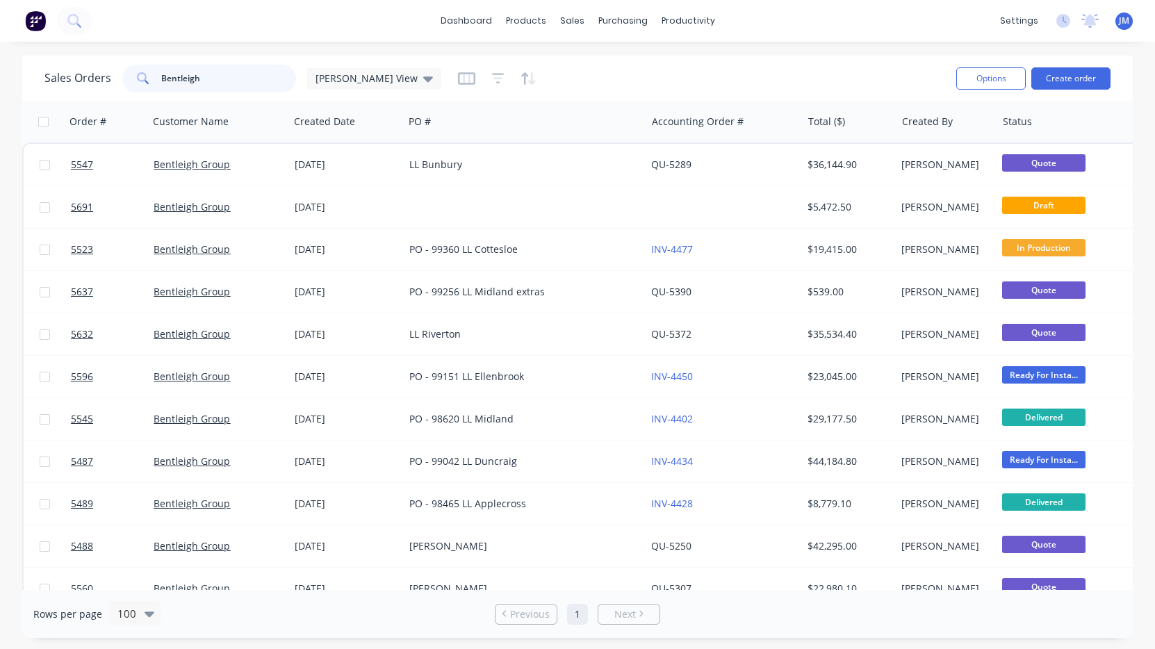
click at [261, 88] on input "Bentleigh" at bounding box center [229, 79] width 136 height 28
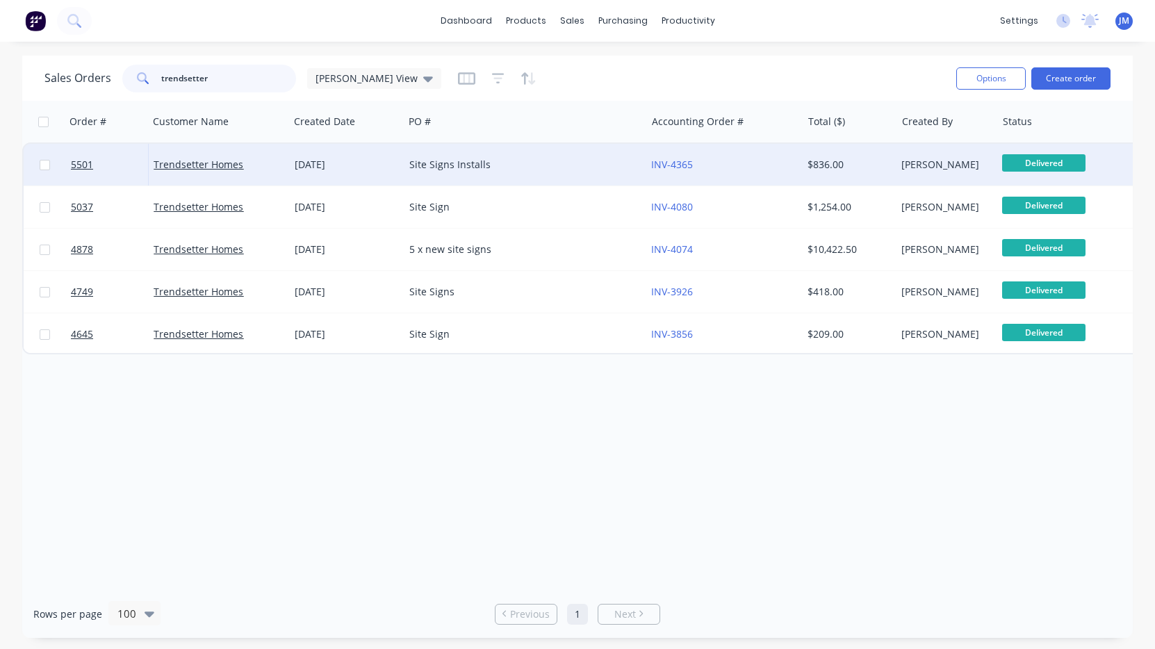
type input "trendsetter"
click at [484, 171] on div "Site Signs Installs" at bounding box center [519, 165] width 220 height 14
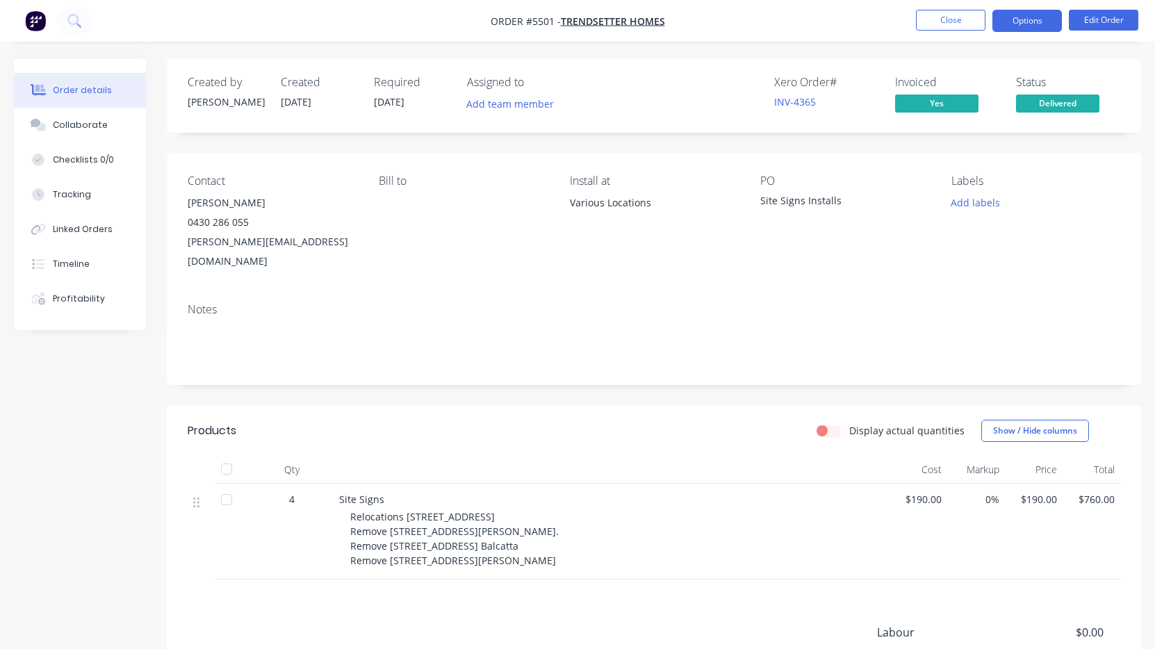
click at [1047, 21] on button "Options" at bounding box center [1026, 21] width 69 height 22
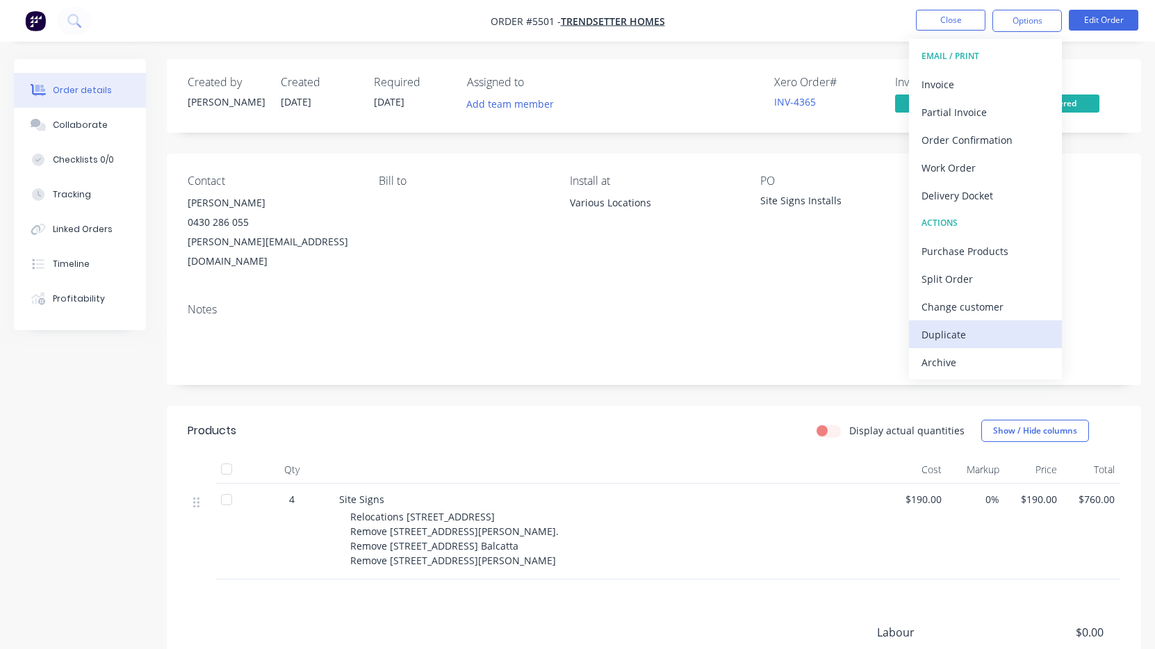
click at [1010, 341] on div "Duplicate" at bounding box center [986, 335] width 128 height 20
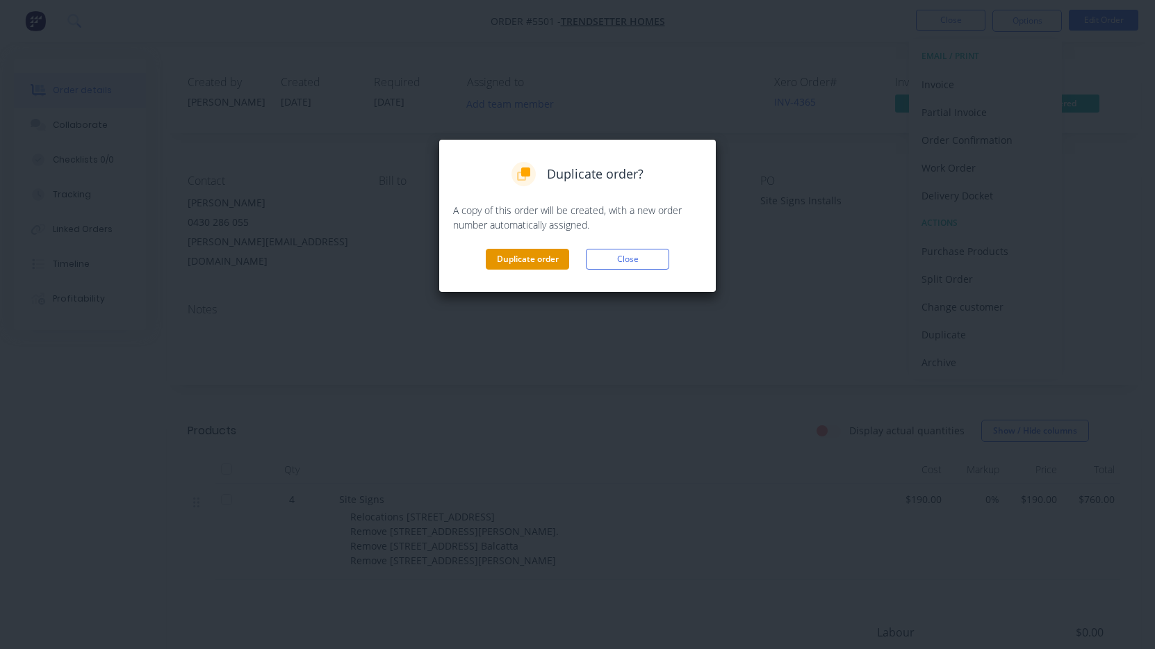
click at [548, 261] on button "Duplicate order" at bounding box center [527, 259] width 83 height 21
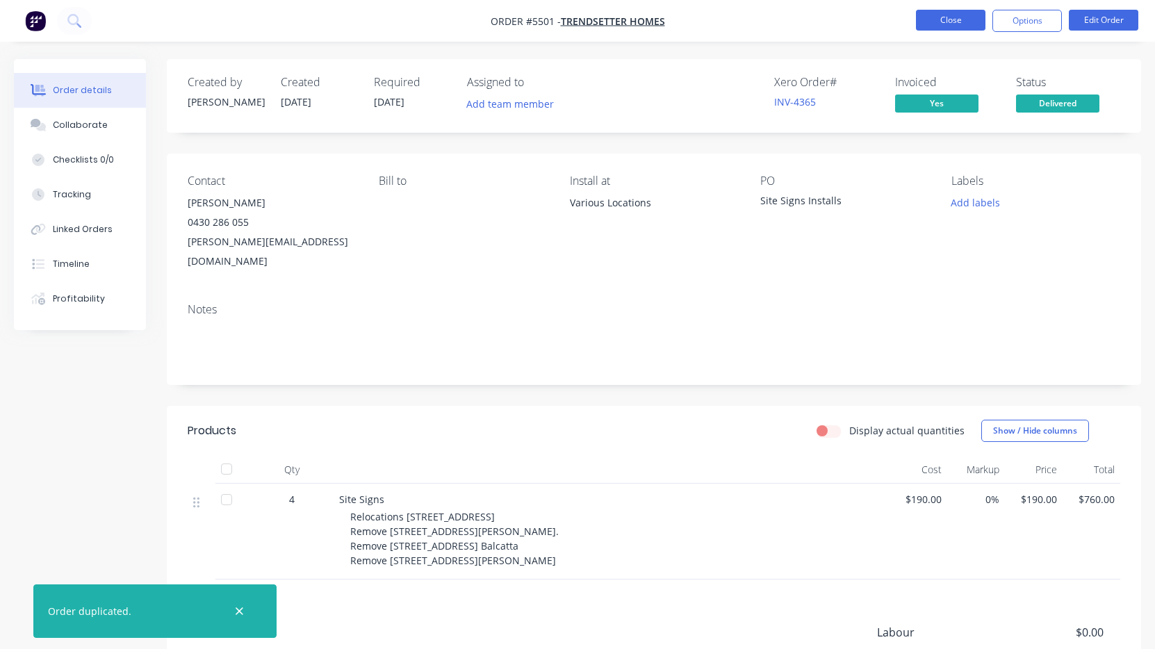
click at [955, 19] on button "Close" at bounding box center [950, 20] width 69 height 21
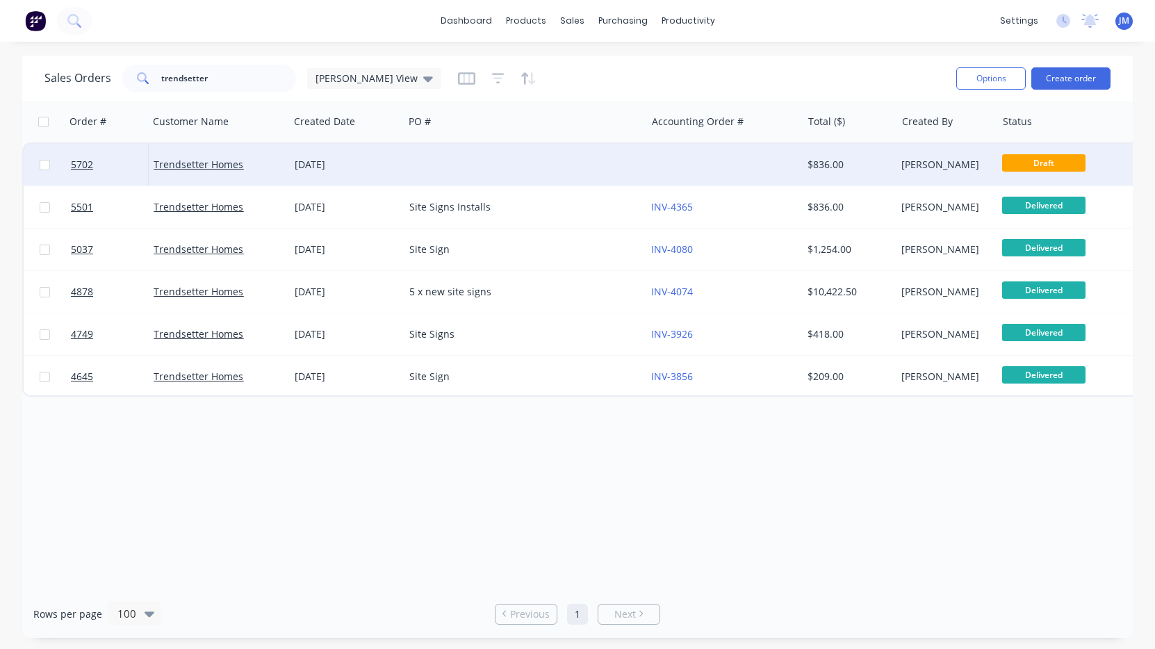
click at [553, 172] on div at bounding box center [525, 165] width 242 height 42
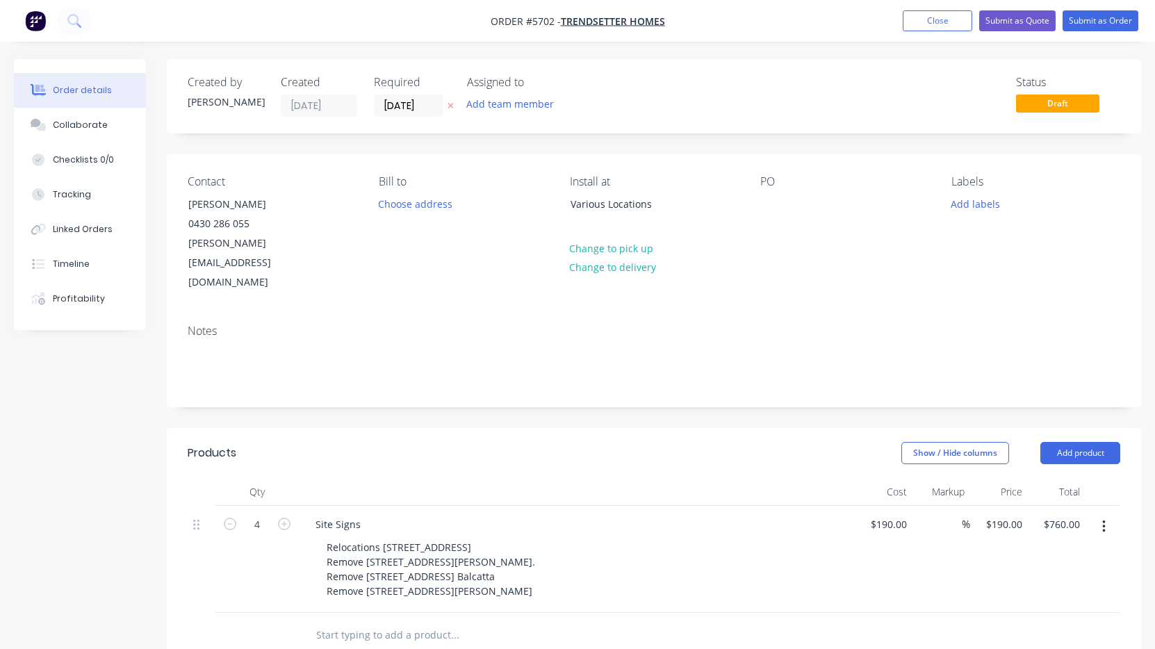
click at [768, 217] on div "PO" at bounding box center [844, 233] width 169 height 117
click at [769, 207] on div at bounding box center [771, 204] width 22 height 20
click at [787, 207] on div "Siter Signs" at bounding box center [796, 204] width 72 height 20
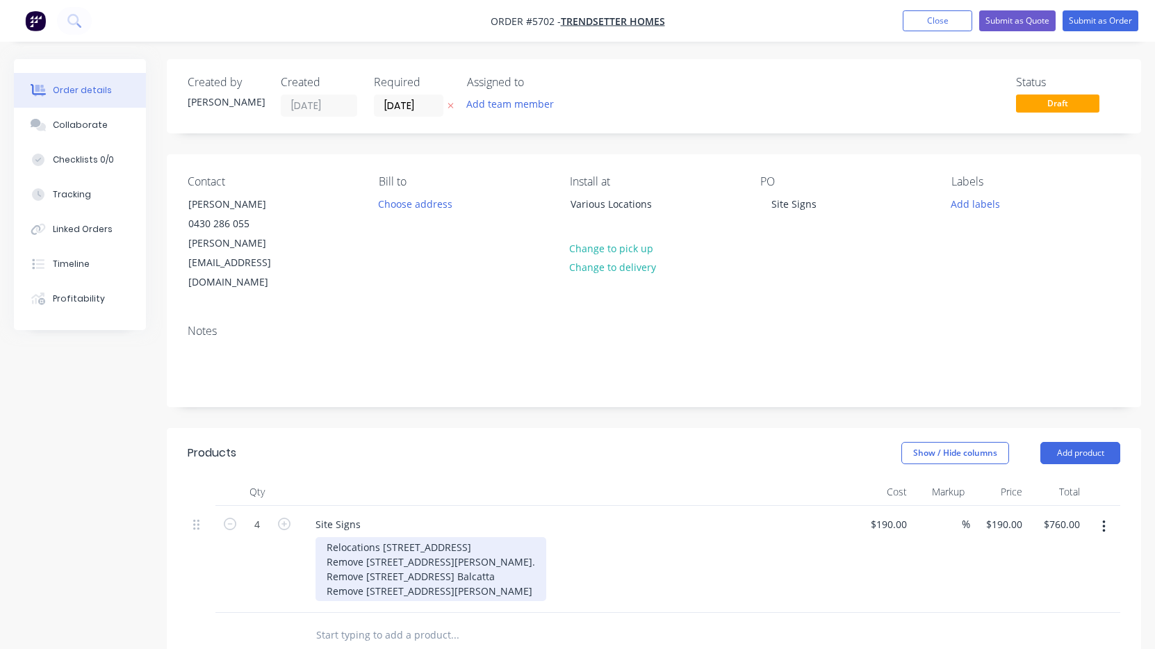
drag, startPoint x: 488, startPoint y: 561, endPoint x: 368, endPoint y: 550, distance: 120.7
click at [368, 550] on div "Relocations 22 chipping drive city beach Remove 61 Grosvenor rd mt Lawley. Remo…" at bounding box center [431, 569] width 231 height 64
paste div
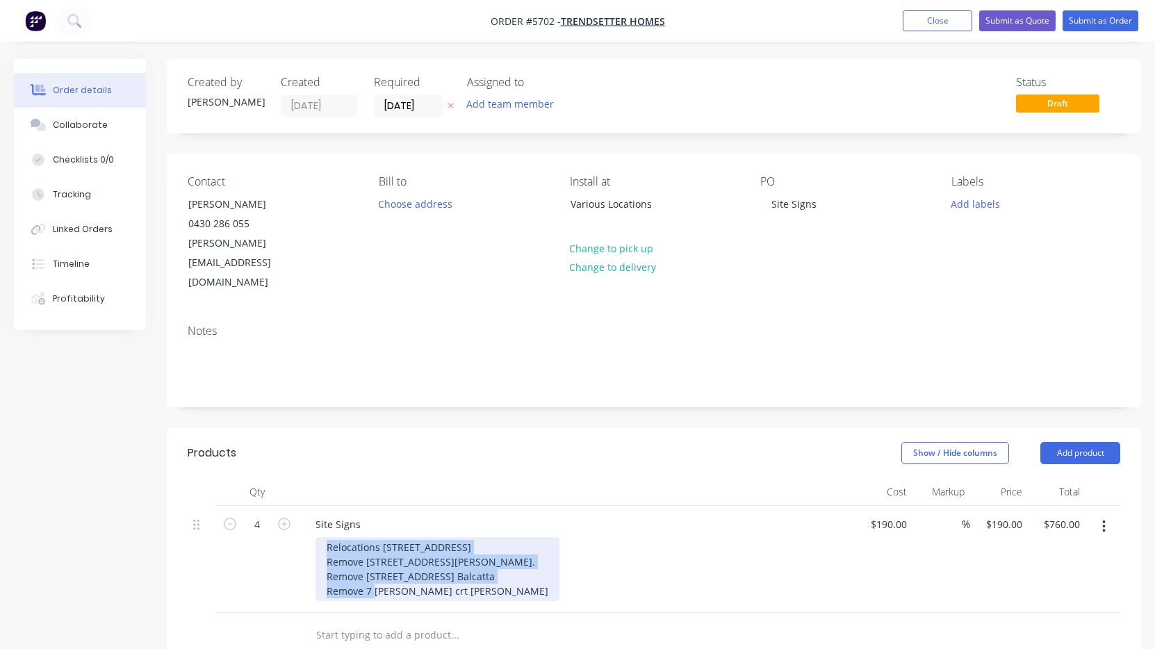
drag, startPoint x: 505, startPoint y: 539, endPoint x: 288, endPoint y: 500, distance: 220.4
click at [288, 506] on div "4 Site Signs Relocations 22 chipping drive city beach Remove 61 Grosvenor rd mt…" at bounding box center [654, 559] width 933 height 107
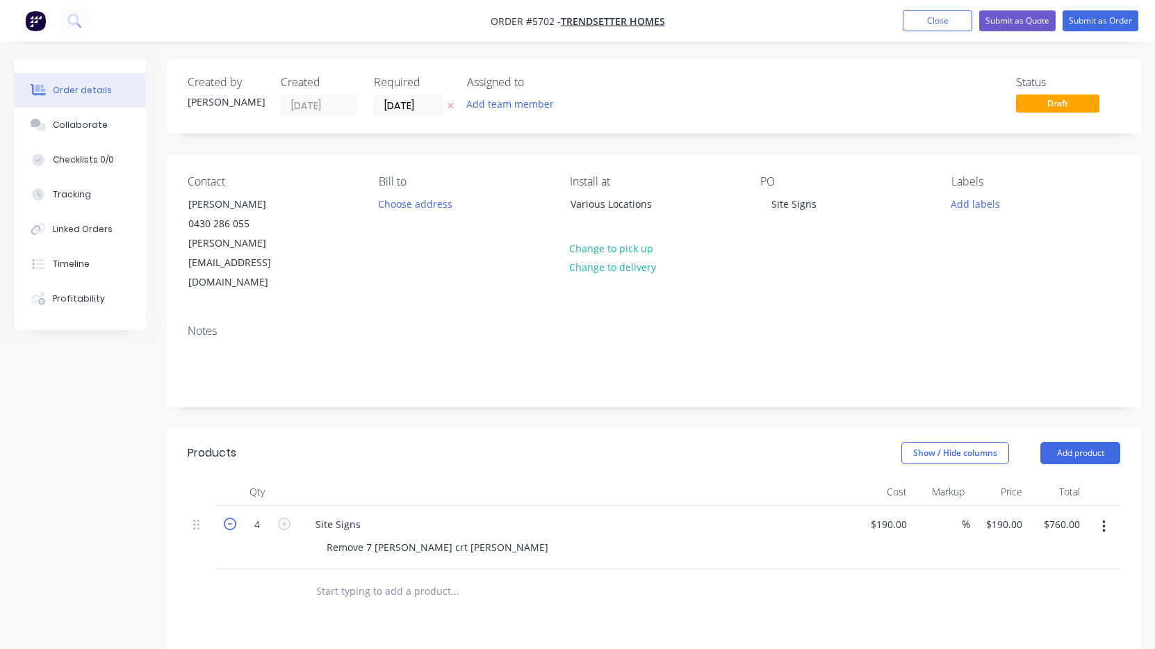
click at [231, 518] on icon "button" at bounding box center [230, 524] width 13 height 13
type input "3"
type input "$570.00"
click at [231, 518] on icon "button" at bounding box center [230, 524] width 13 height 13
type input "2"
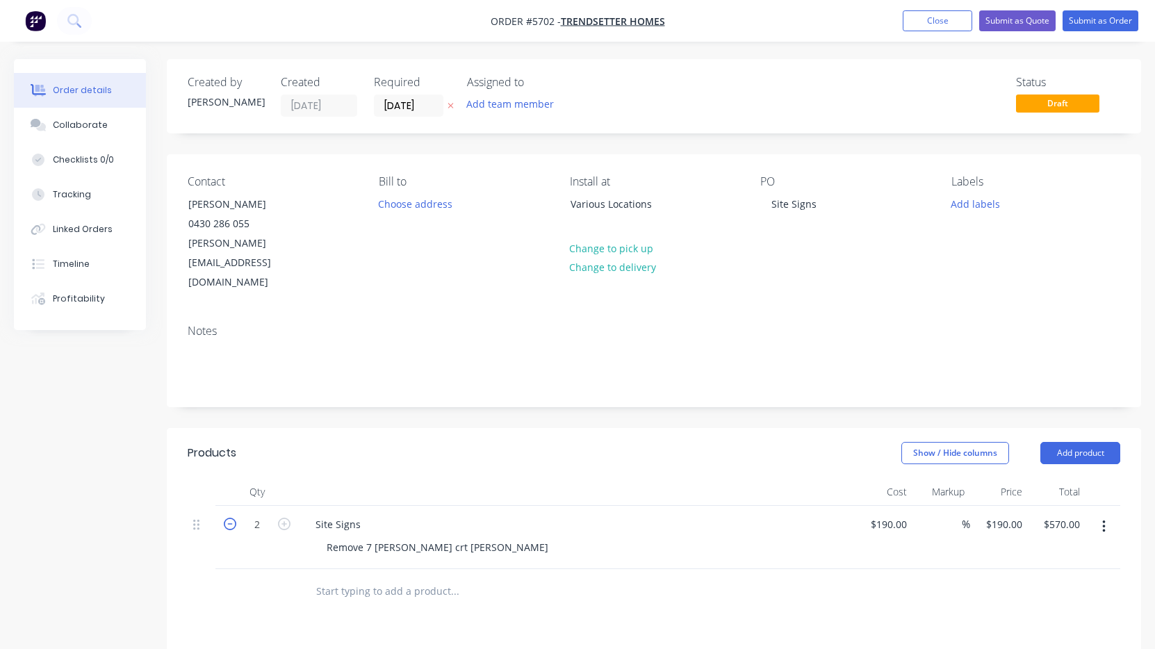
type input "$380.00"
click at [231, 518] on icon "button" at bounding box center [230, 524] width 13 height 13
type input "1"
type input "$190.00"
click at [1092, 20] on button "Submit as Order" at bounding box center [1101, 20] width 76 height 21
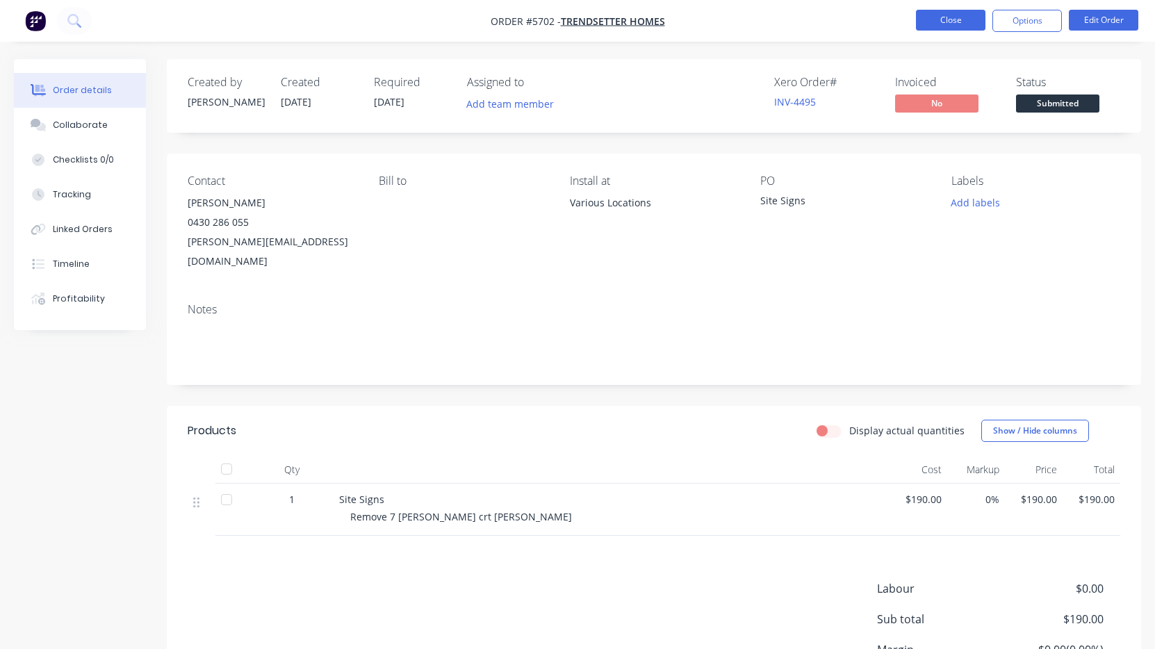
click at [943, 22] on button "Close" at bounding box center [950, 20] width 69 height 21
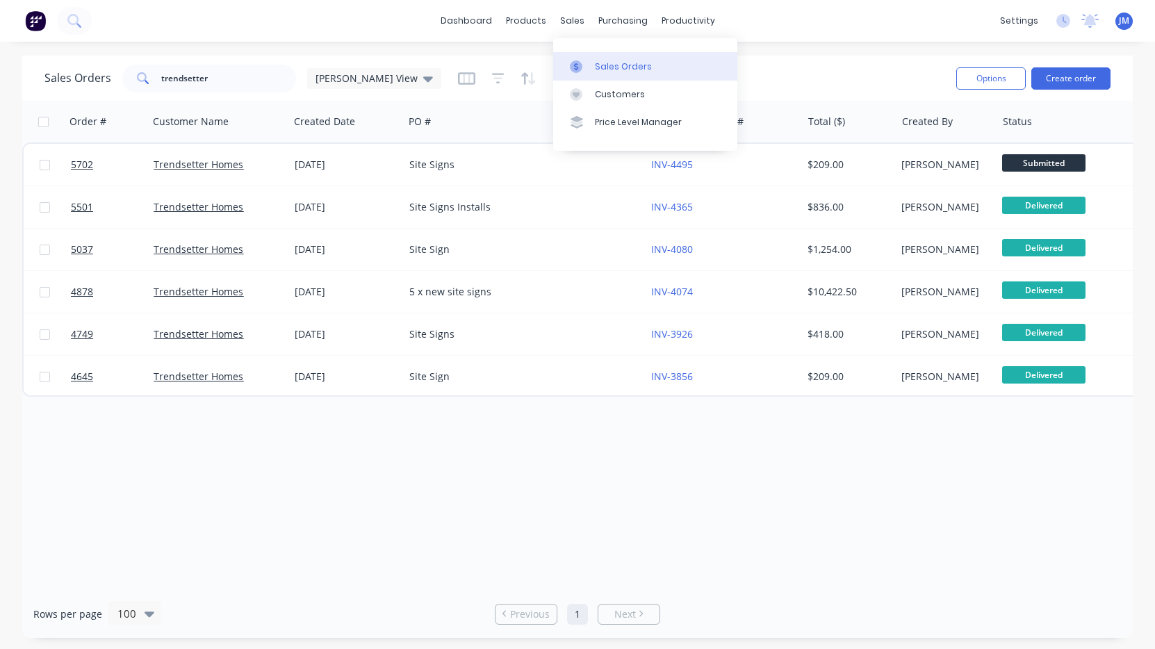
click at [605, 74] on link "Sales Orders" at bounding box center [645, 66] width 184 height 28
click at [219, 74] on input "trendsetter" at bounding box center [229, 79] width 136 height 28
drag, startPoint x: 220, startPoint y: 74, endPoint x: 75, endPoint y: 74, distance: 145.2
click at [75, 74] on div "Sales Orders trendsetter James View" at bounding box center [242, 79] width 397 height 28
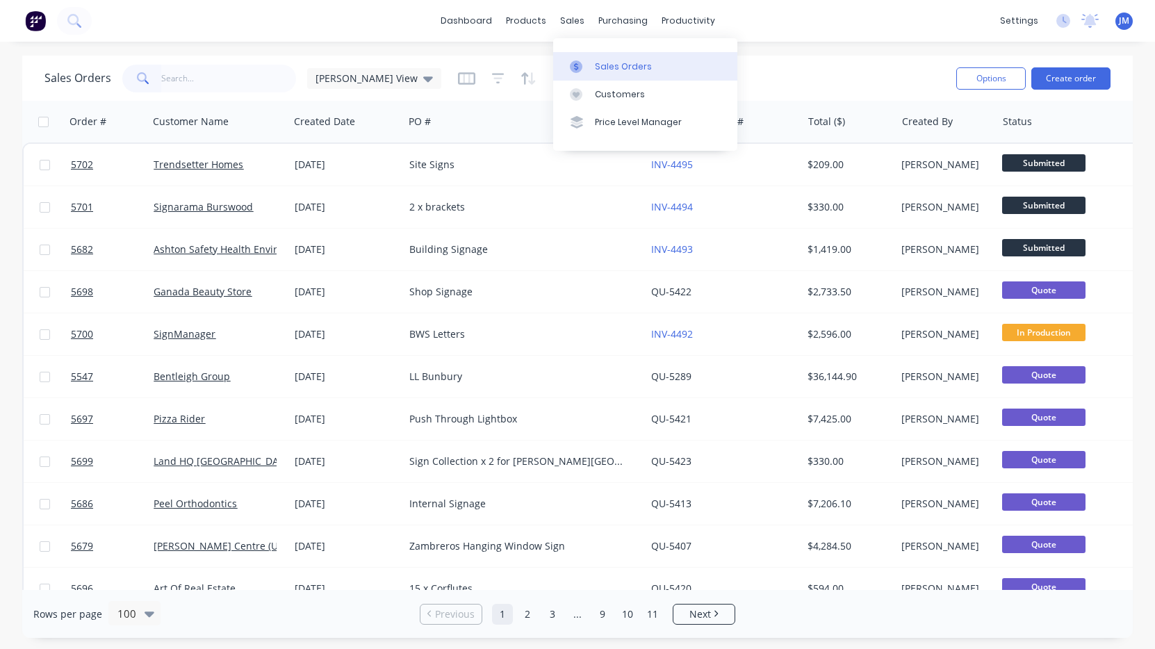
click at [609, 58] on link "Sales Orders" at bounding box center [645, 66] width 184 height 28
click at [206, 81] on input "text" at bounding box center [229, 79] width 136 height 28
click at [615, 70] on div "Sales Orders" at bounding box center [623, 66] width 57 height 13
click at [181, 83] on input "text" at bounding box center [229, 79] width 136 height 28
type input "everest"
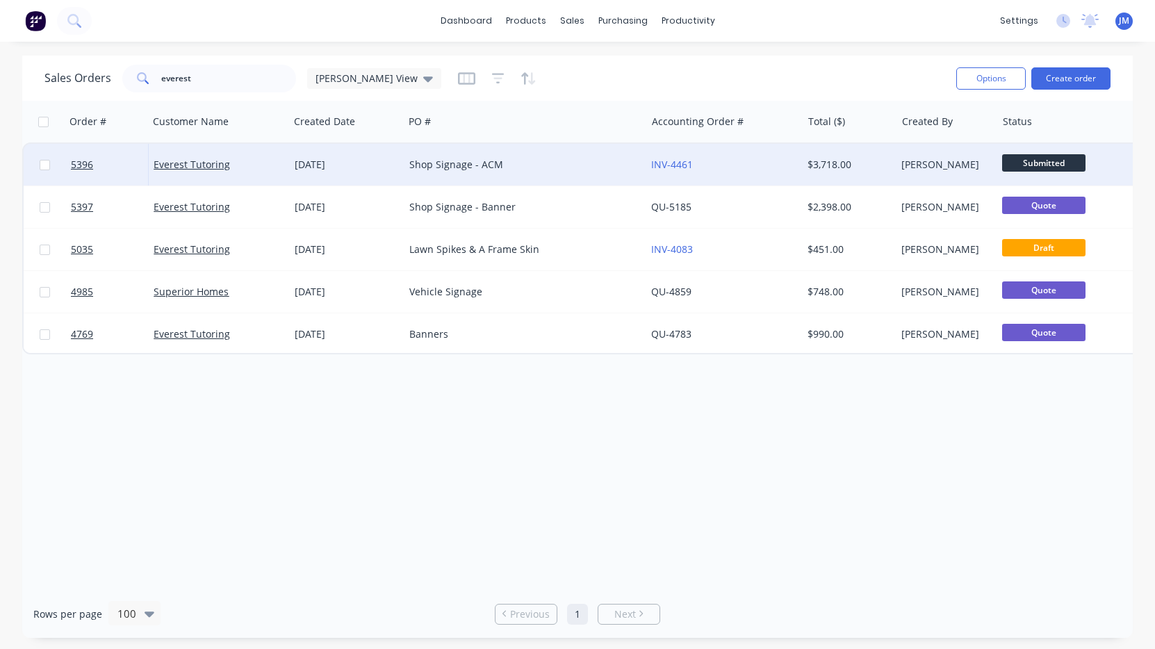
click at [536, 164] on div "Shop Signage - ACM" at bounding box center [519, 165] width 220 height 14
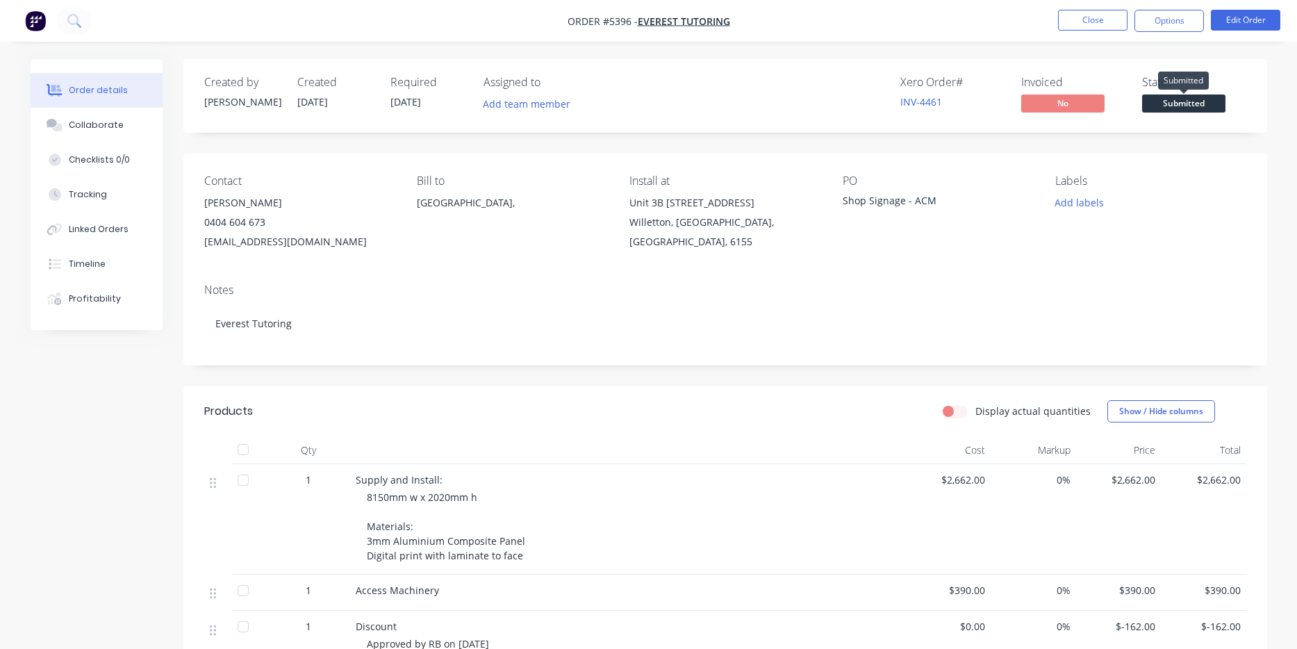
click at [1154, 100] on span "Submitted" at bounding box center [1183, 103] width 83 height 17
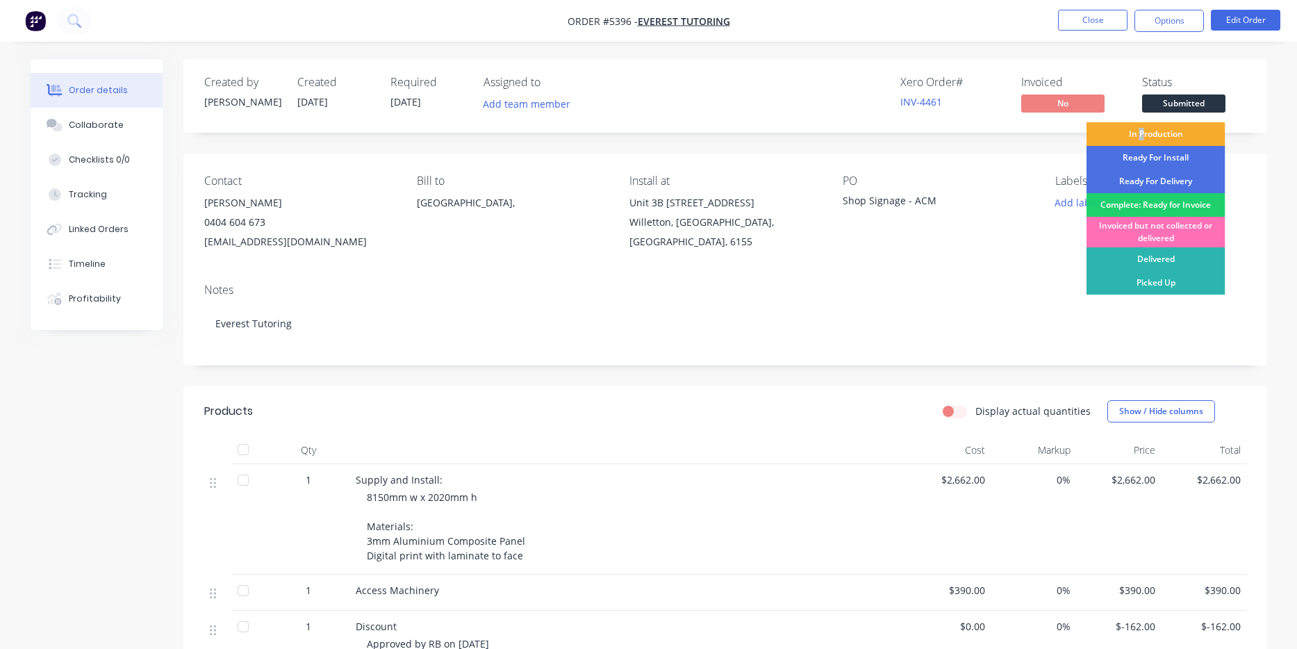
click at [1142, 137] on div "In Production" at bounding box center [1156, 134] width 139 height 24
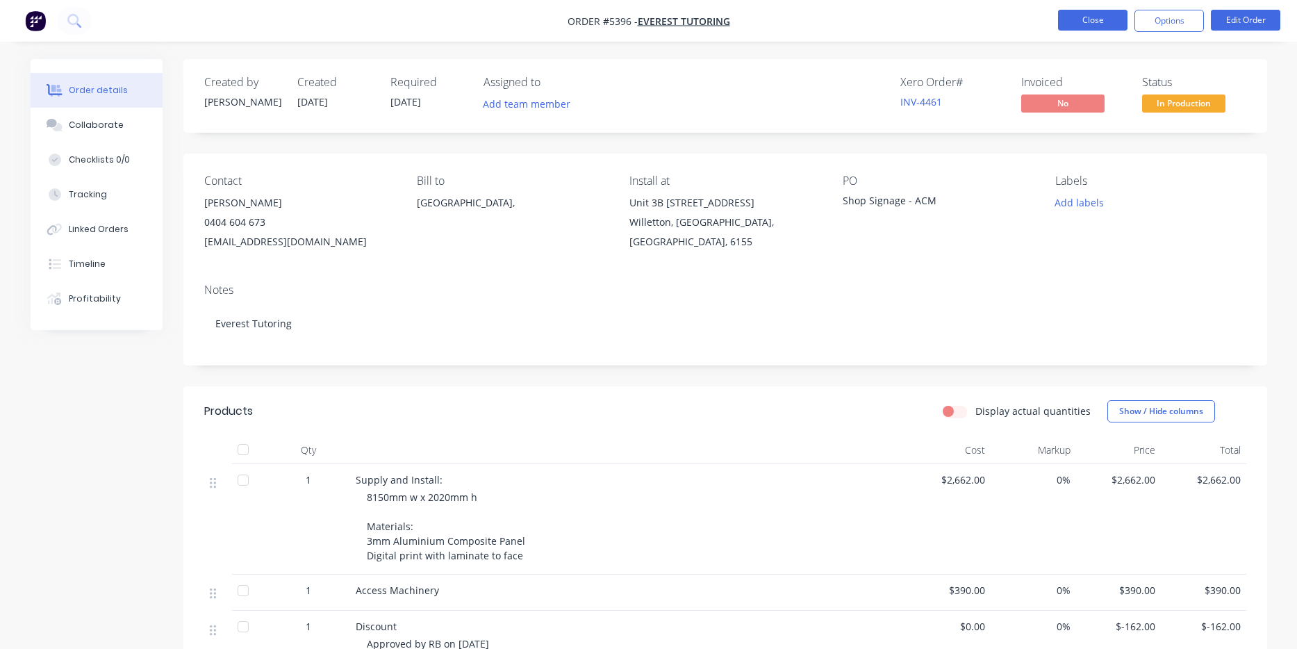
click at [1081, 19] on button "Close" at bounding box center [1092, 20] width 69 height 21
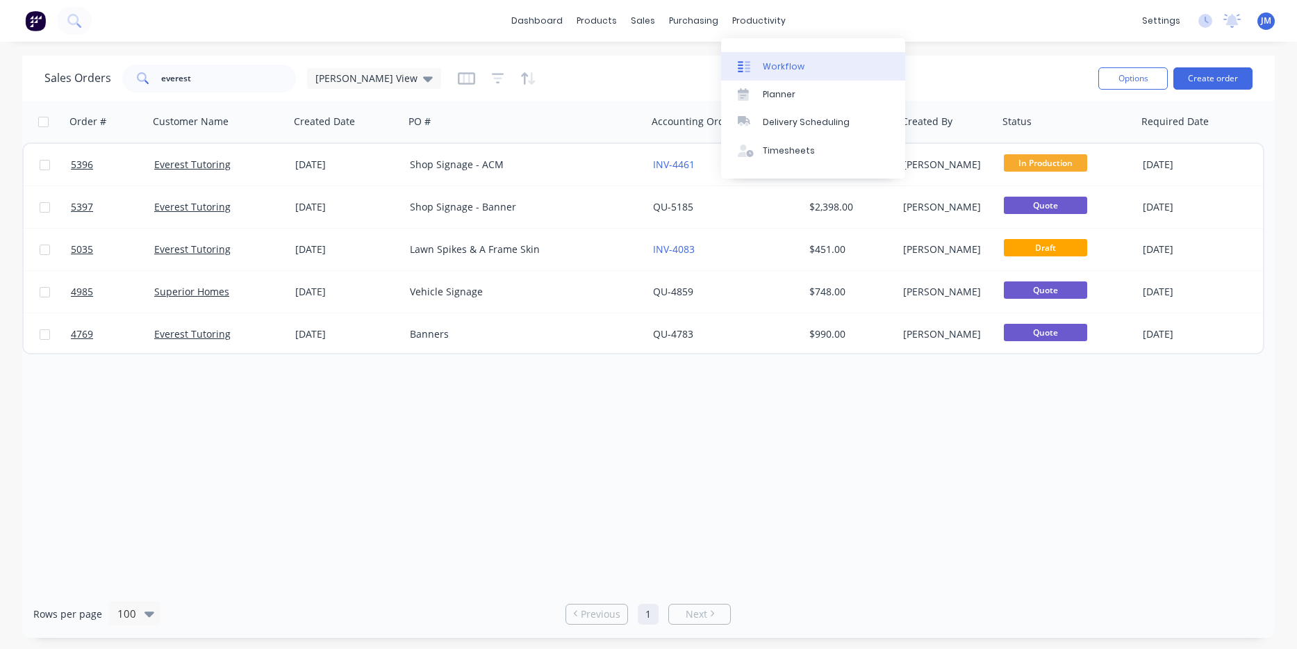
click at [779, 64] on div "Workflow" at bounding box center [784, 66] width 42 height 13
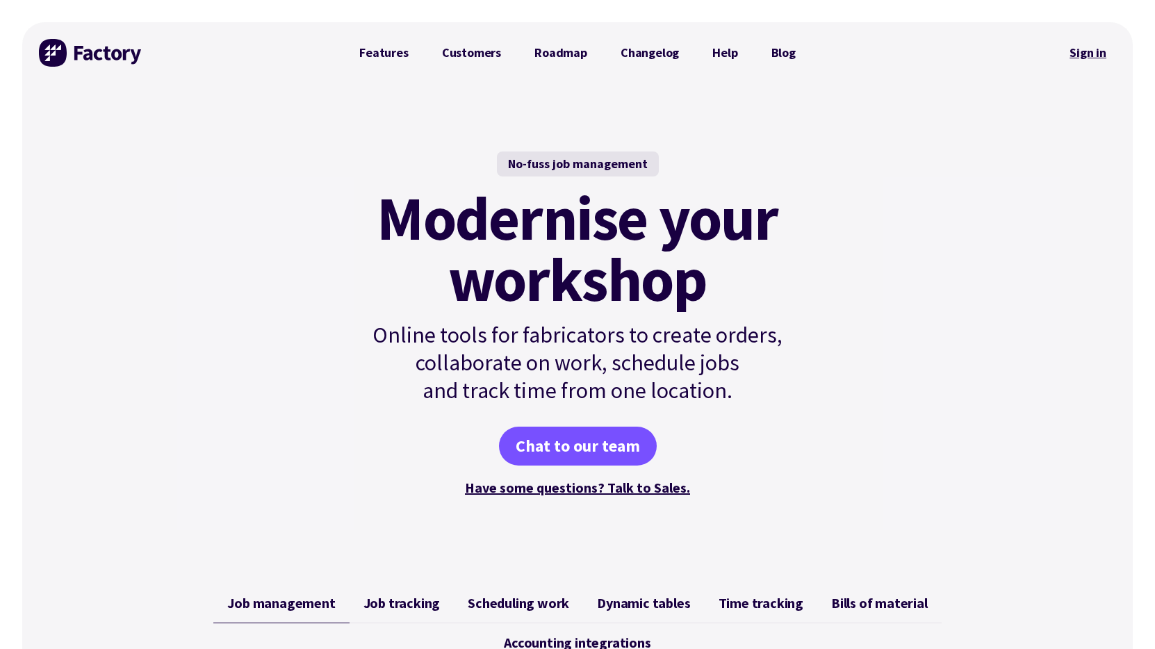
click at [1081, 54] on link "Sign in" at bounding box center [1088, 53] width 56 height 32
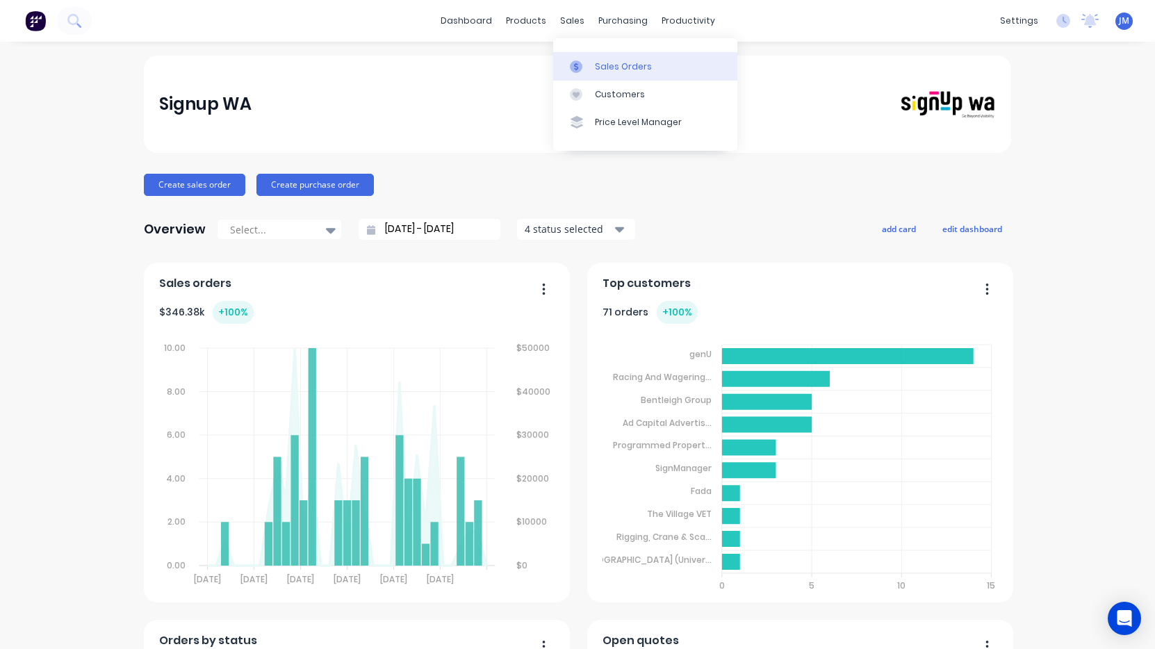
click at [606, 56] on link "Sales Orders" at bounding box center [645, 66] width 184 height 28
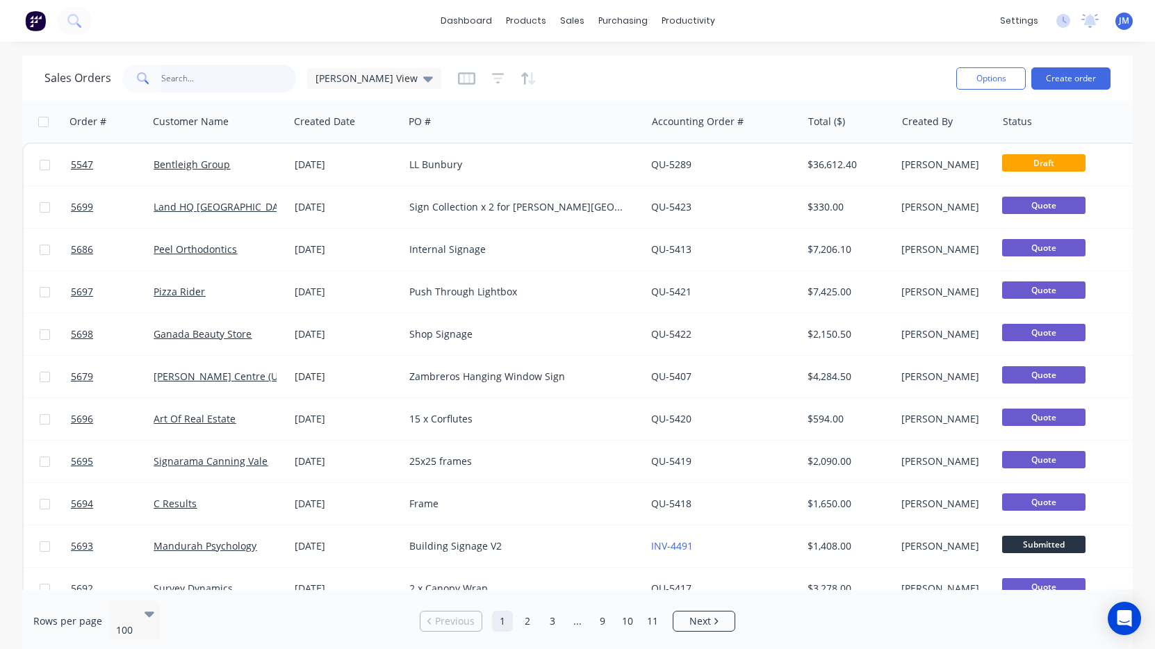
click at [261, 81] on input "text" at bounding box center [229, 79] width 136 height 28
type input "Programmed"
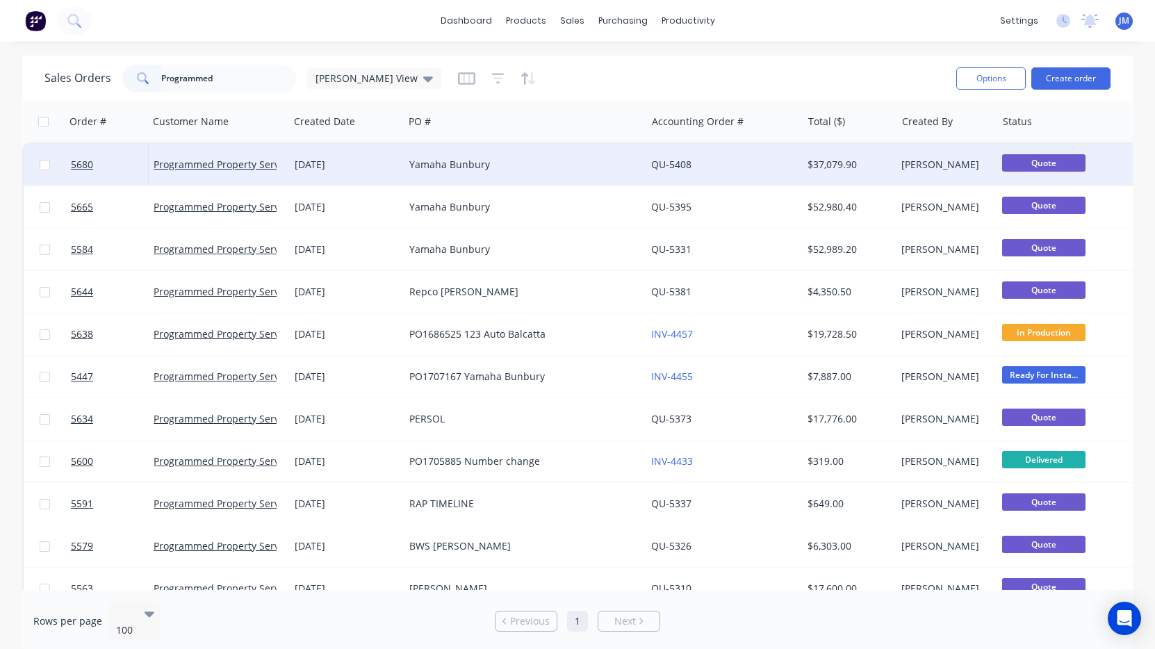
click at [458, 163] on div "Yamaha Bunbury" at bounding box center [519, 165] width 220 height 14
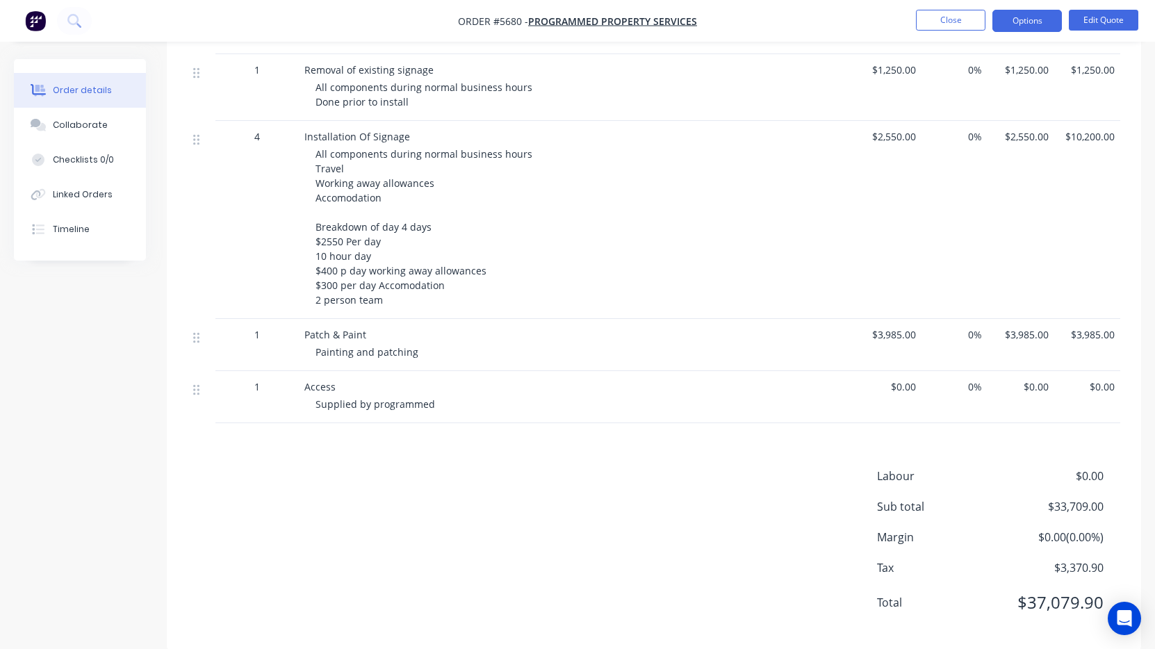
scroll to position [2040, 0]
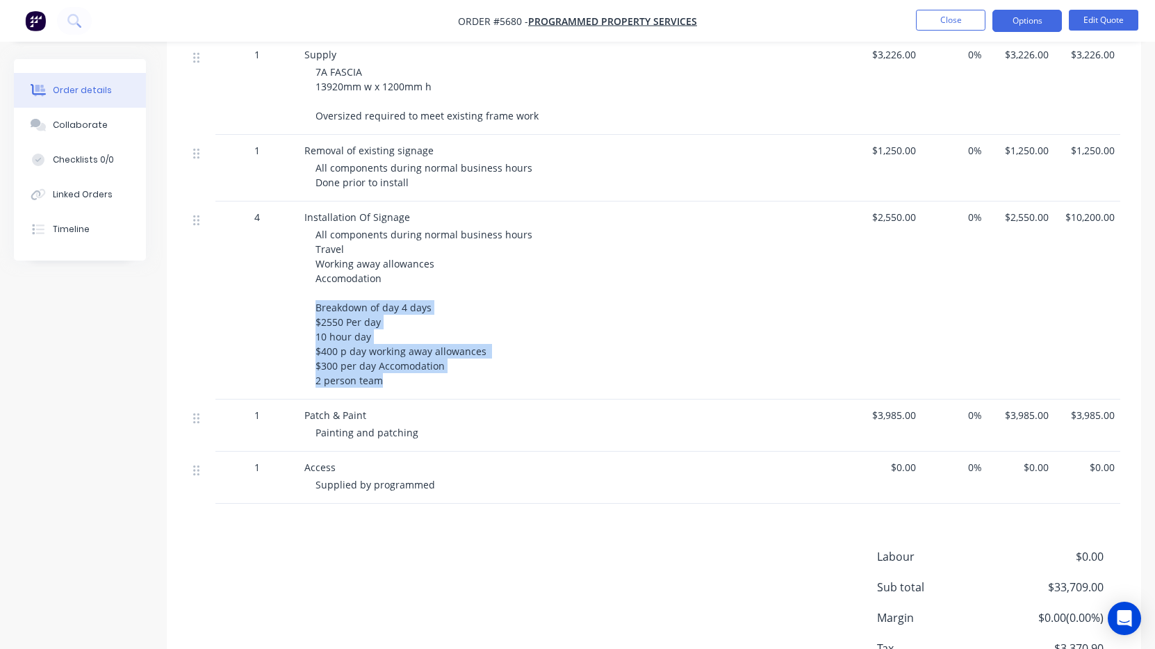
drag, startPoint x: 378, startPoint y: 361, endPoint x: 309, endPoint y: 289, distance: 99.3
click at [309, 289] on div "Installation Of Signage All components during normal business hours Travel Work…" at bounding box center [577, 301] width 556 height 198
copy span "Breakdown of day 4 days $2550 Per day 10 hour day $400 p day working away allow…"
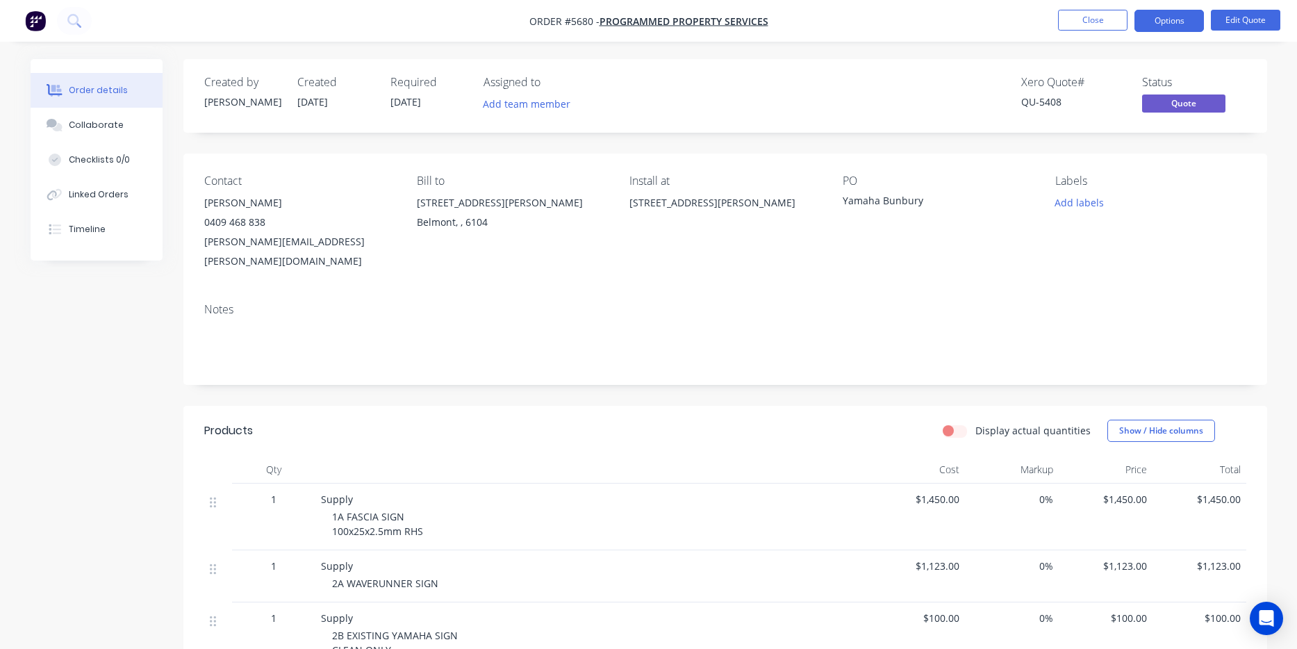
scroll to position [2040, 0]
